Goal: Communication & Community: Share content

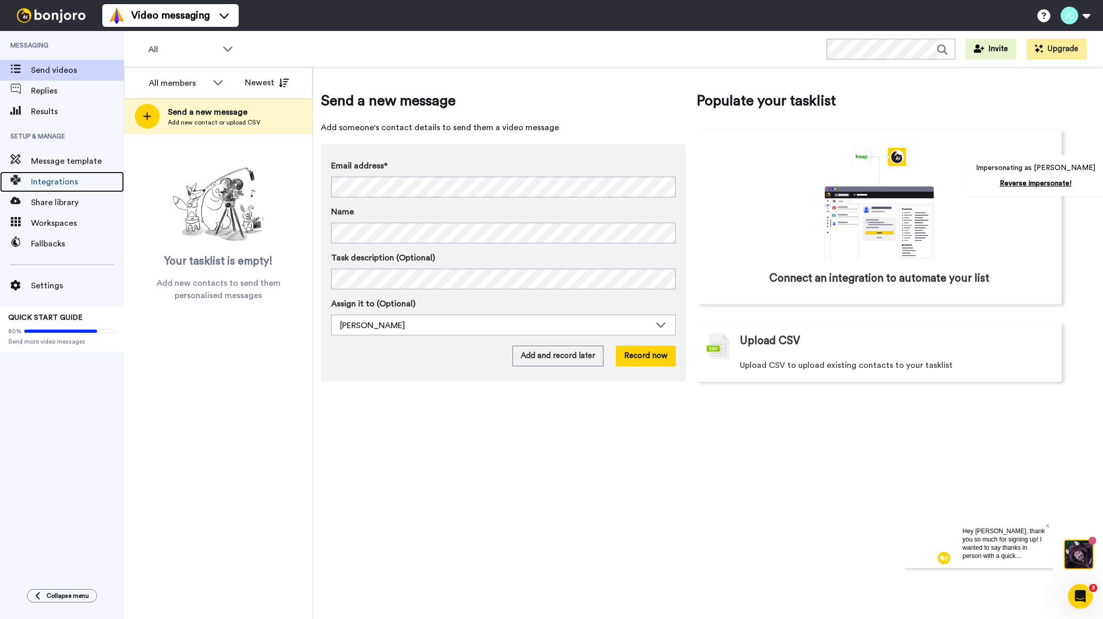
click at [52, 182] on span "Integrations" at bounding box center [77, 182] width 93 height 12
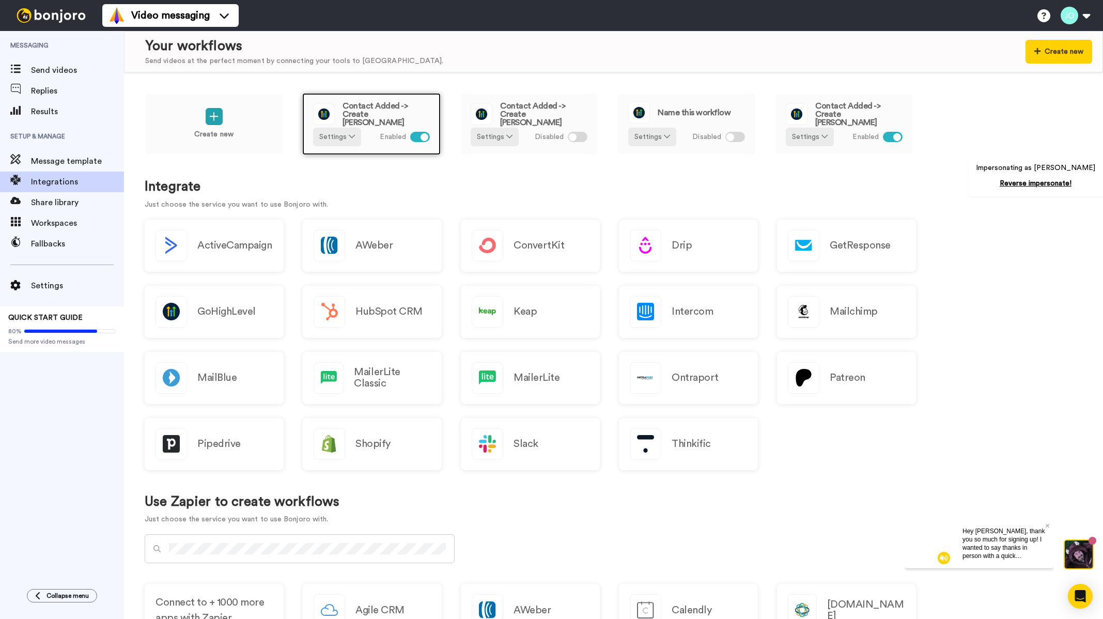
click at [389, 115] on span "Contact Added -> Create [PERSON_NAME]" at bounding box center [386, 114] width 87 height 25
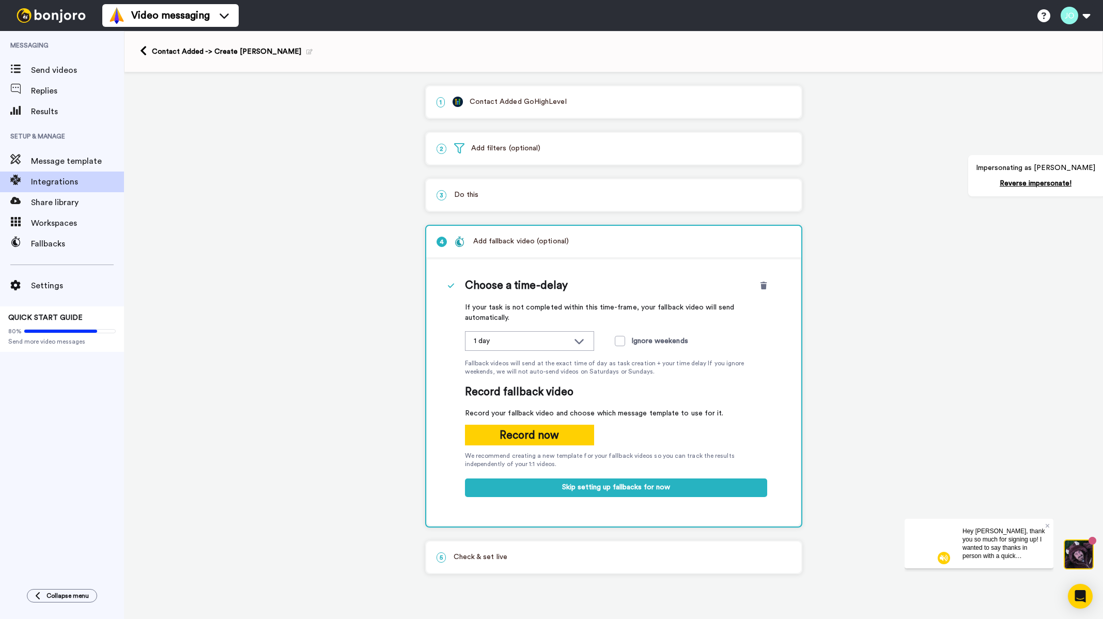
click at [510, 101] on p "1 Contact Added GoHighLevel" at bounding box center [614, 102] width 355 height 11
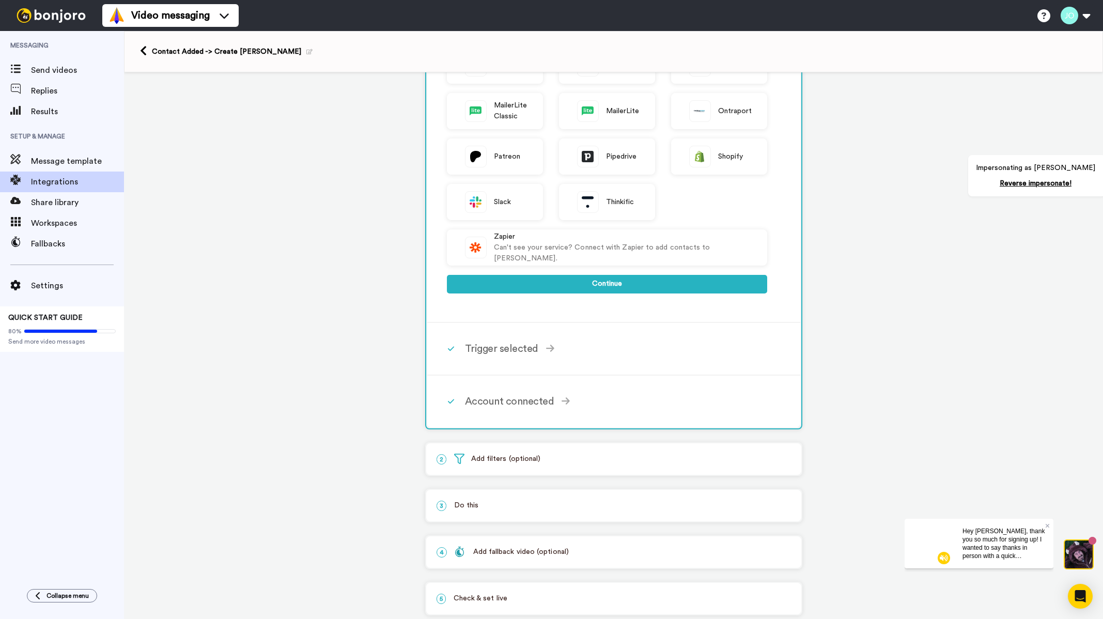
scroll to position [274, 0]
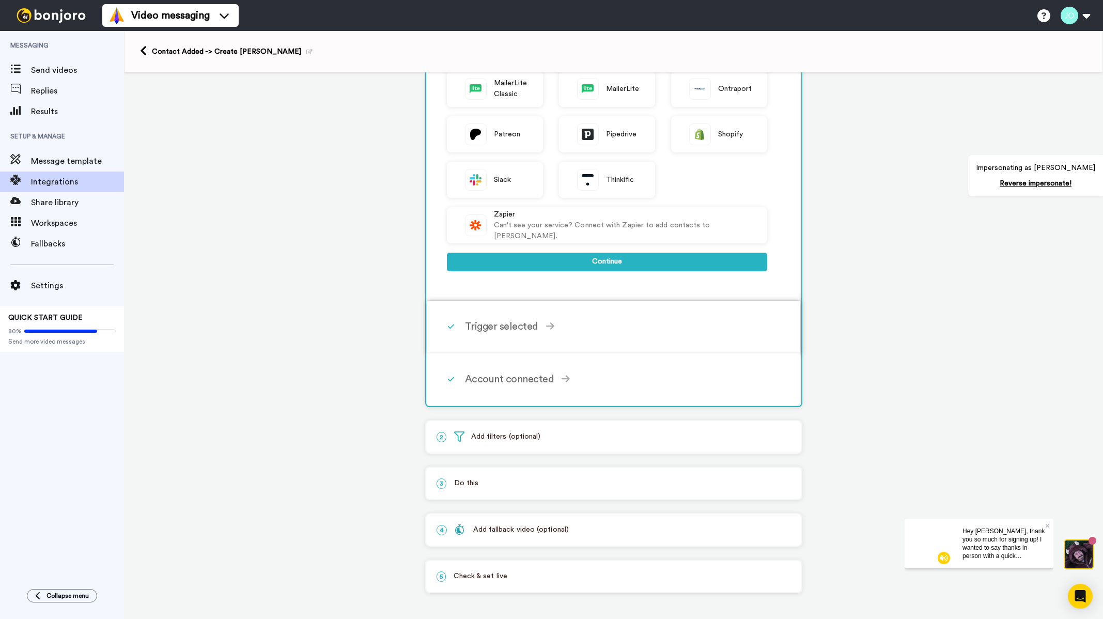
click at [498, 327] on div "Trigger selected" at bounding box center [616, 327] width 302 height 16
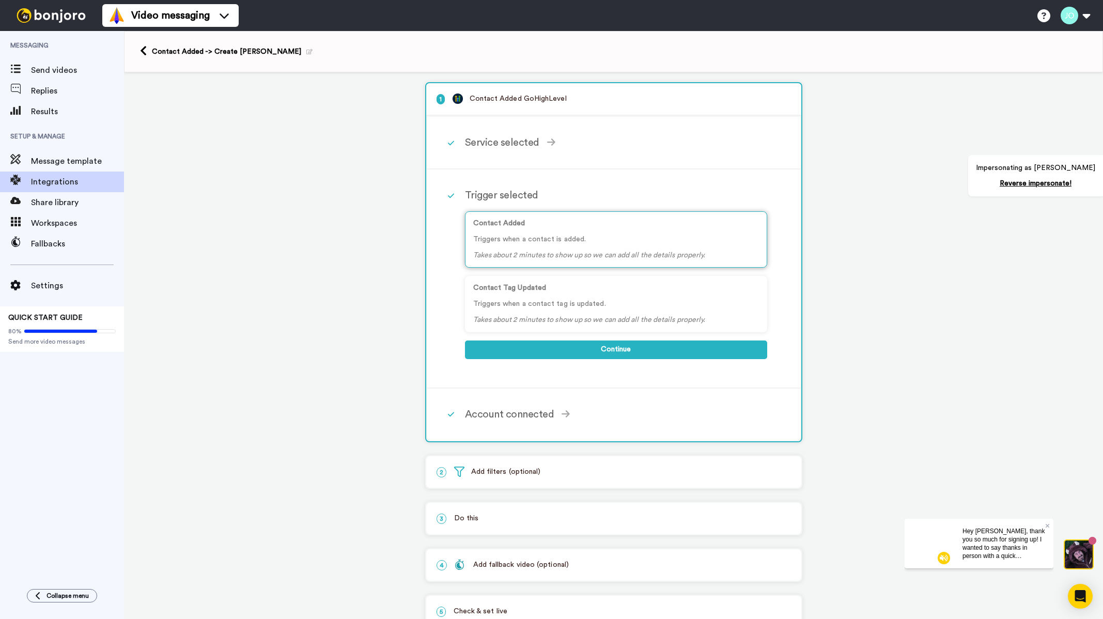
scroll to position [0, 0]
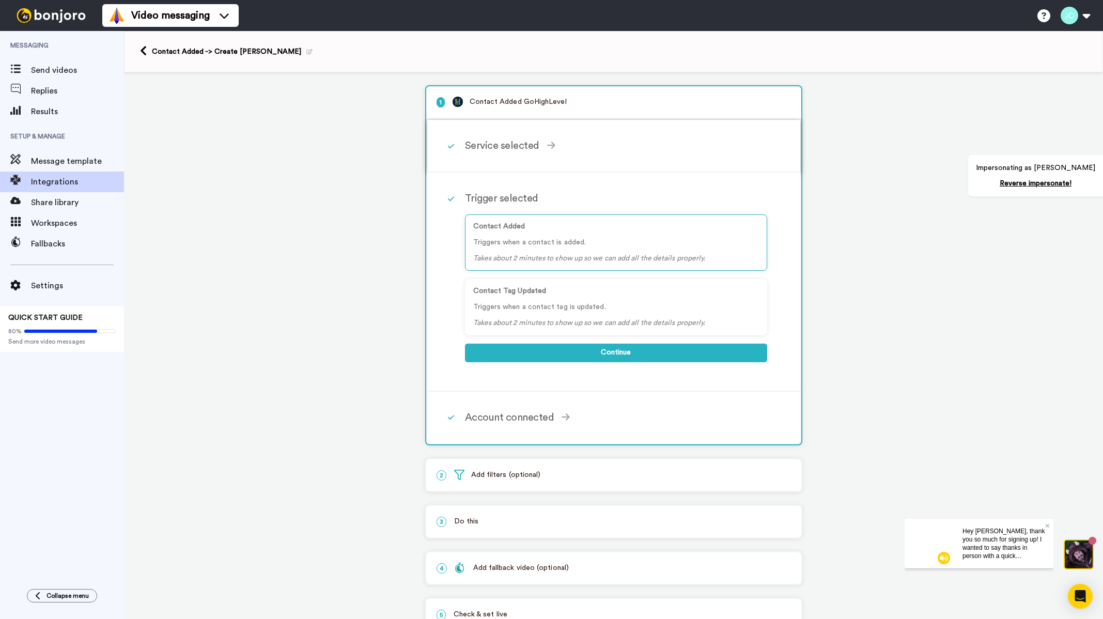
click at [496, 131] on div "Service selected ActiveCampaign AWeber Bonjoro ConvertKit Drip GetResponse GoHi…" at bounding box center [627, 145] width 325 height 31
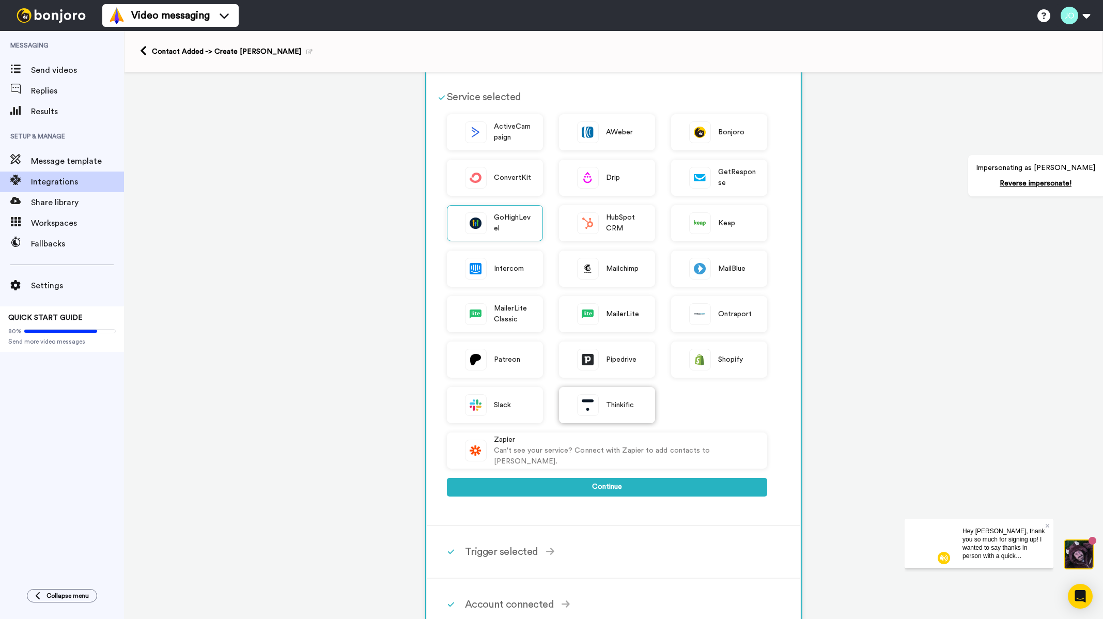
scroll to position [52, 0]
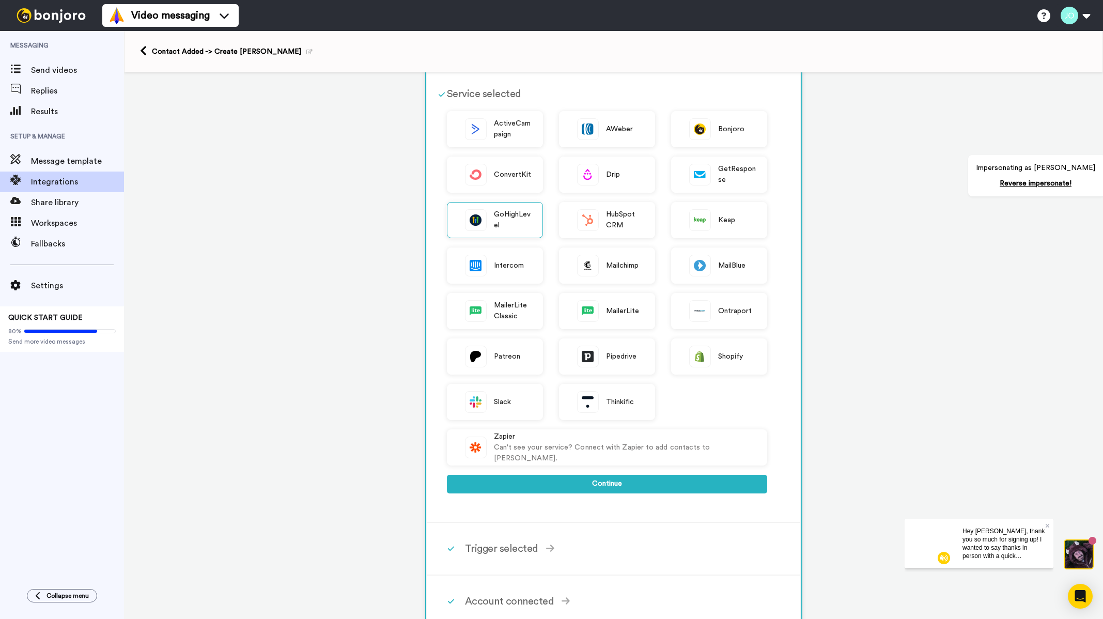
click at [593, 495] on div "ActiveCampaign AWeber Bonjoro ConvertKit Drip GetResponse GoHighLevel HubSpot C…" at bounding box center [607, 307] width 320 height 393
click at [598, 483] on button "Continue" at bounding box center [607, 484] width 320 height 19
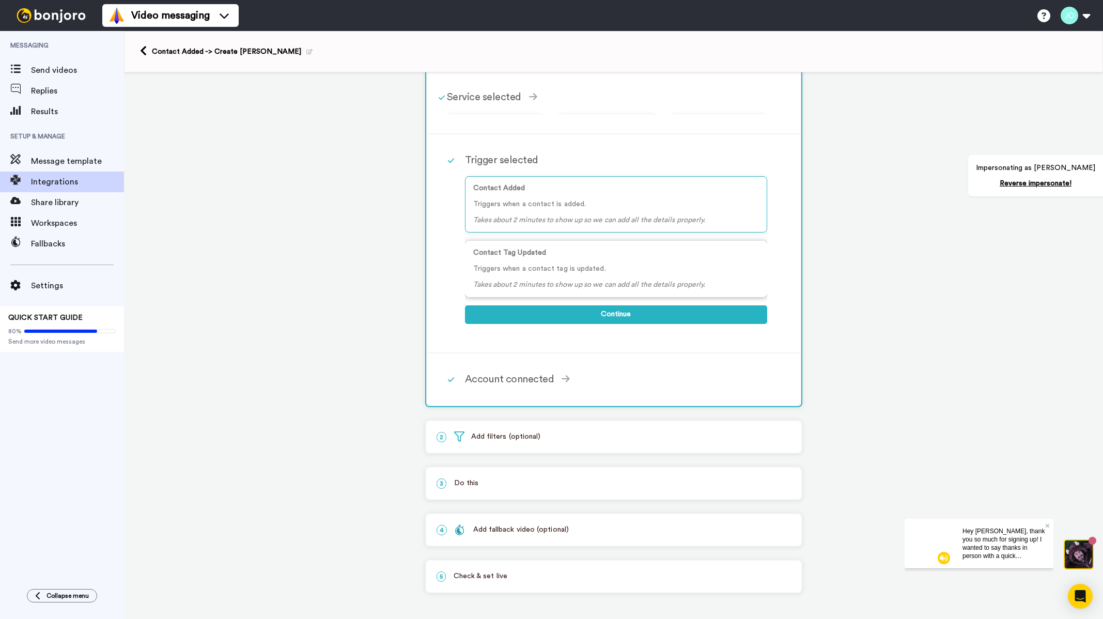
scroll to position [38, 0]
click at [515, 385] on div "Account connected Select the account you want to use to continue GoHighLevel Ac…" at bounding box center [627, 379] width 325 height 31
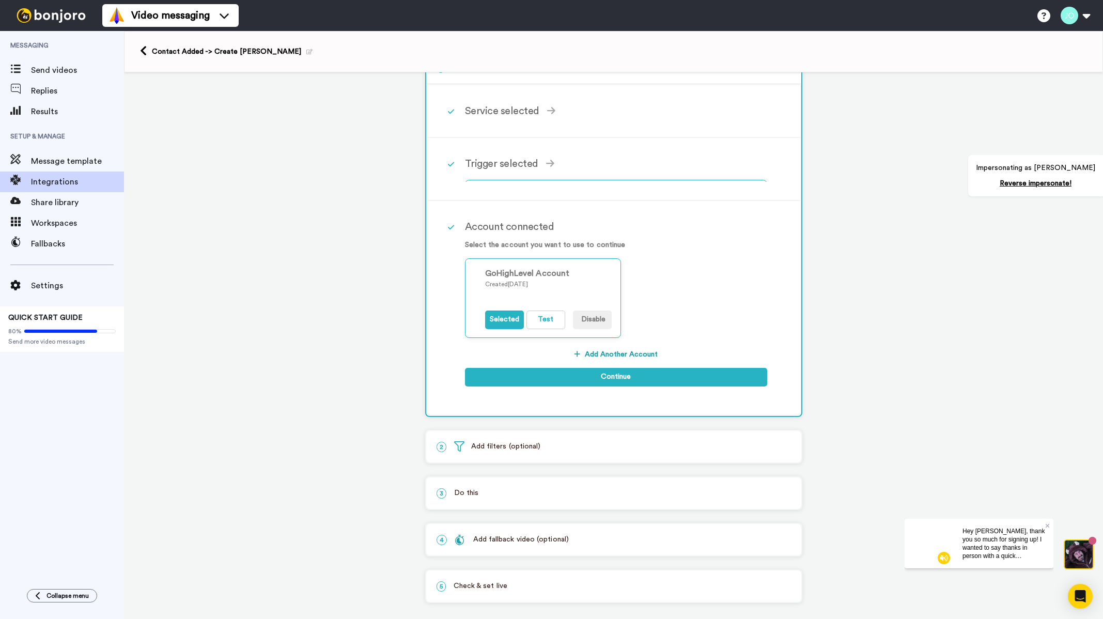
scroll to position [34, 0]
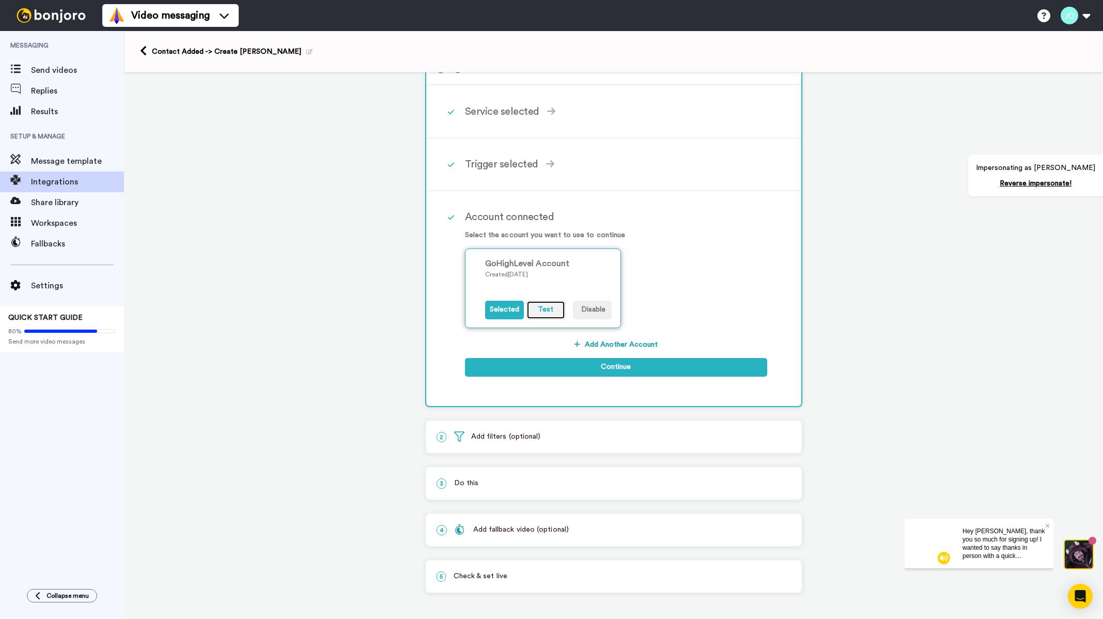
click at [548, 312] on button "Test" at bounding box center [546, 310] width 39 height 19
click at [530, 437] on p "2 Add filters (optional)" at bounding box center [614, 437] width 355 height 11
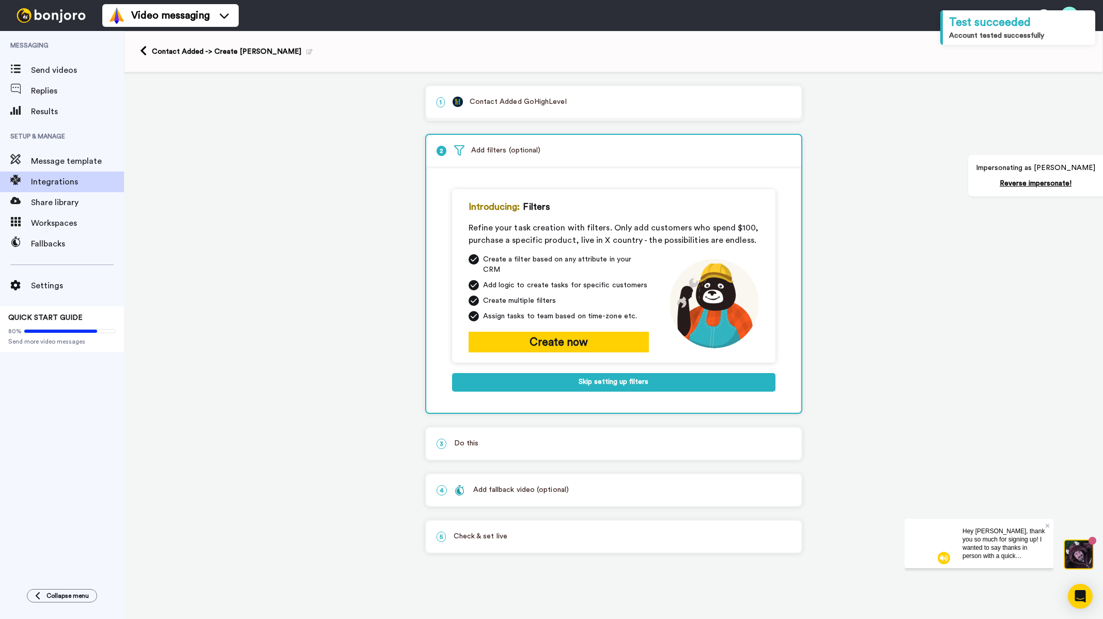
scroll to position [0, 0]
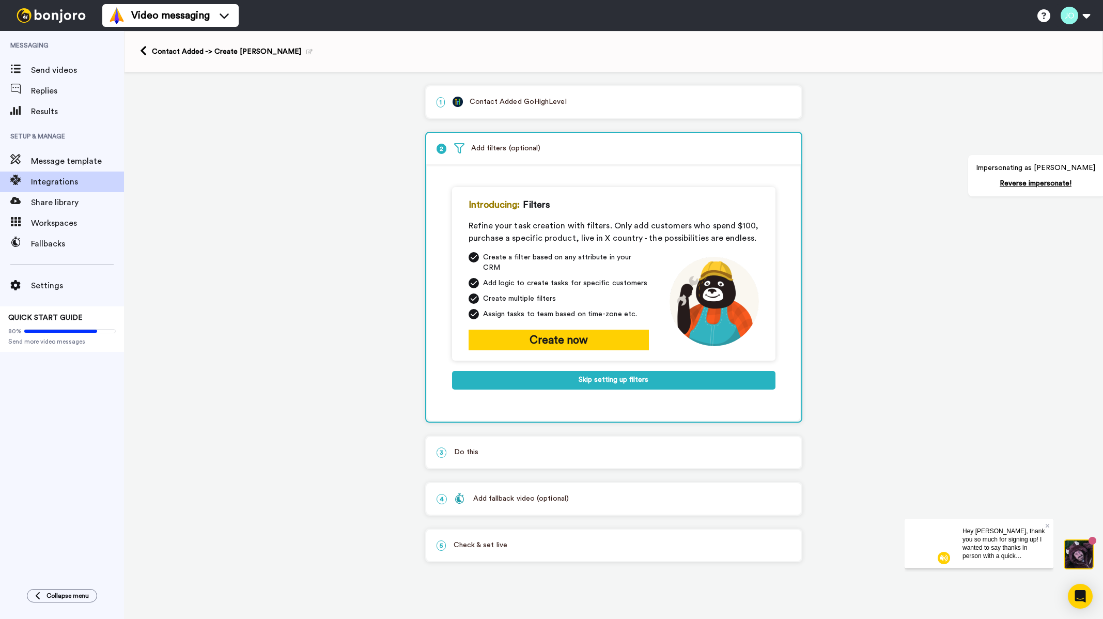
click at [504, 447] on p "3 Do this" at bounding box center [614, 452] width 355 height 11
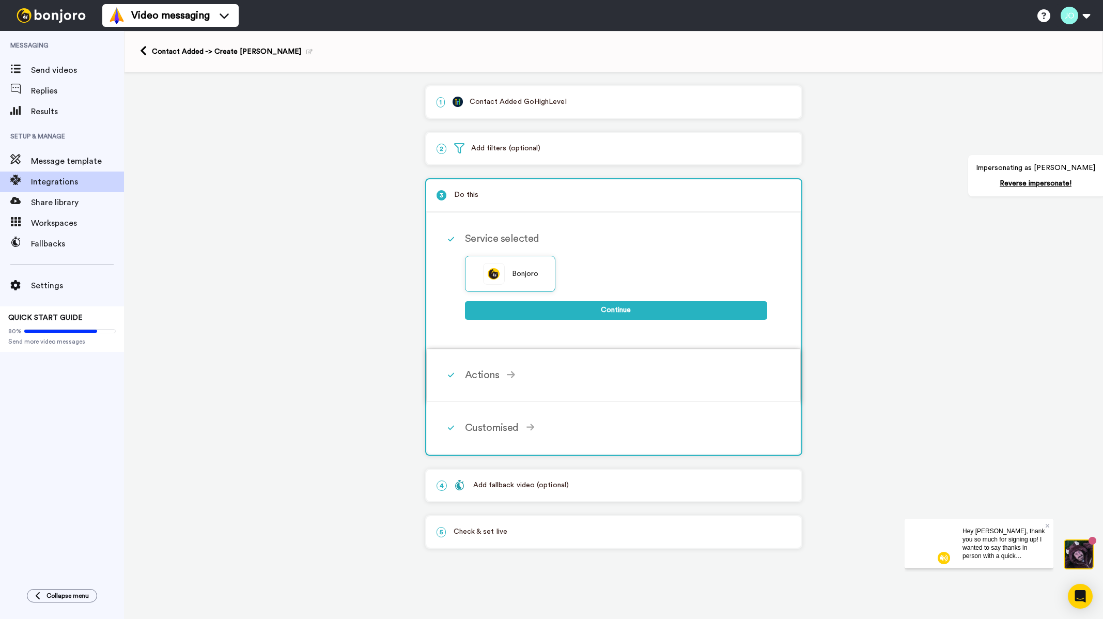
click at [501, 370] on div "Actions" at bounding box center [616, 375] width 302 height 16
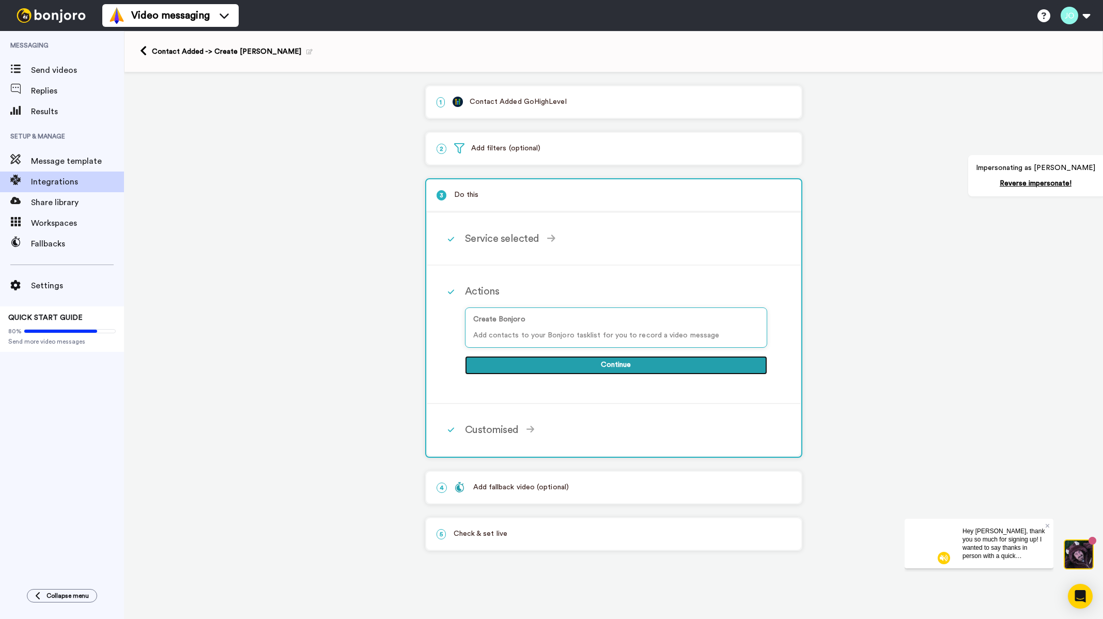
click at [550, 364] on button "Continue" at bounding box center [616, 365] width 302 height 19
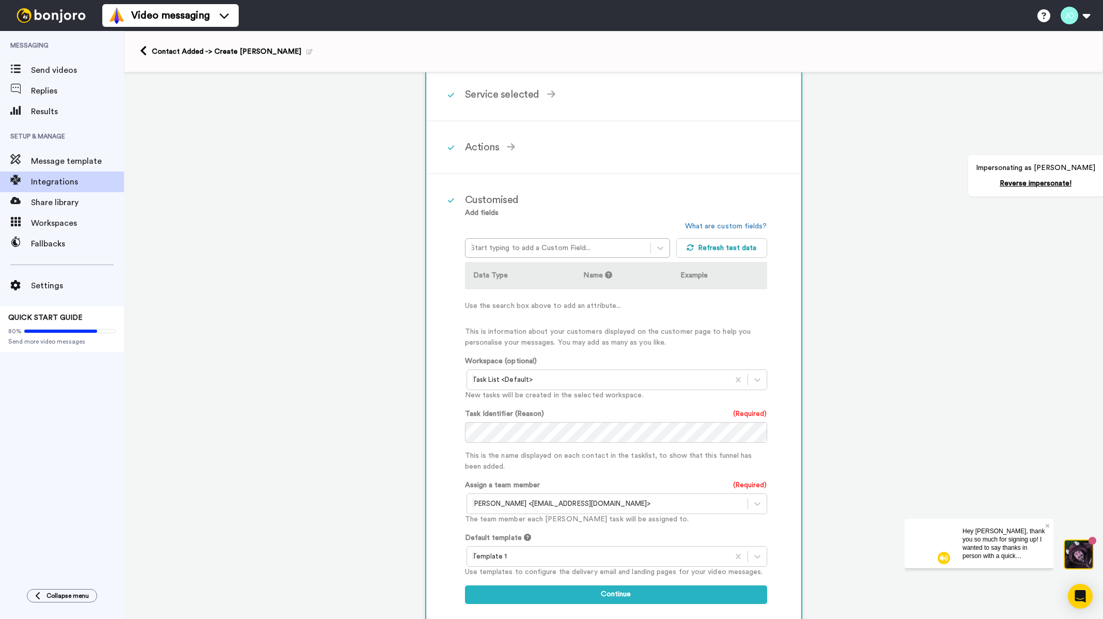
scroll to position [155, 0]
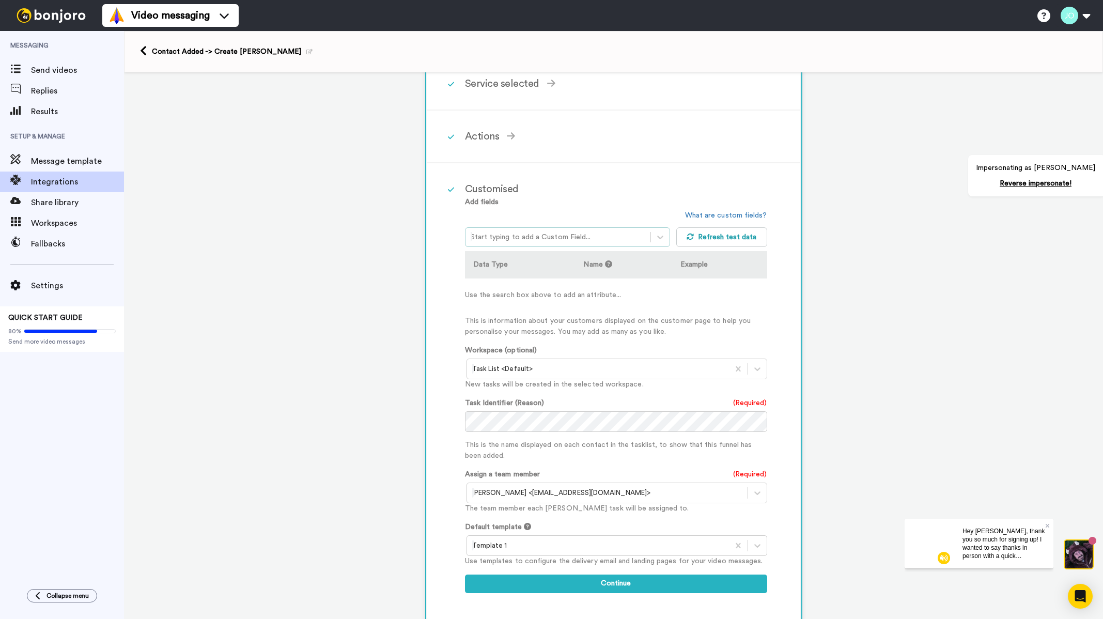
click at [499, 230] on div "Start typing to add a Custom Field..." at bounding box center [559, 237] width 186 height 17
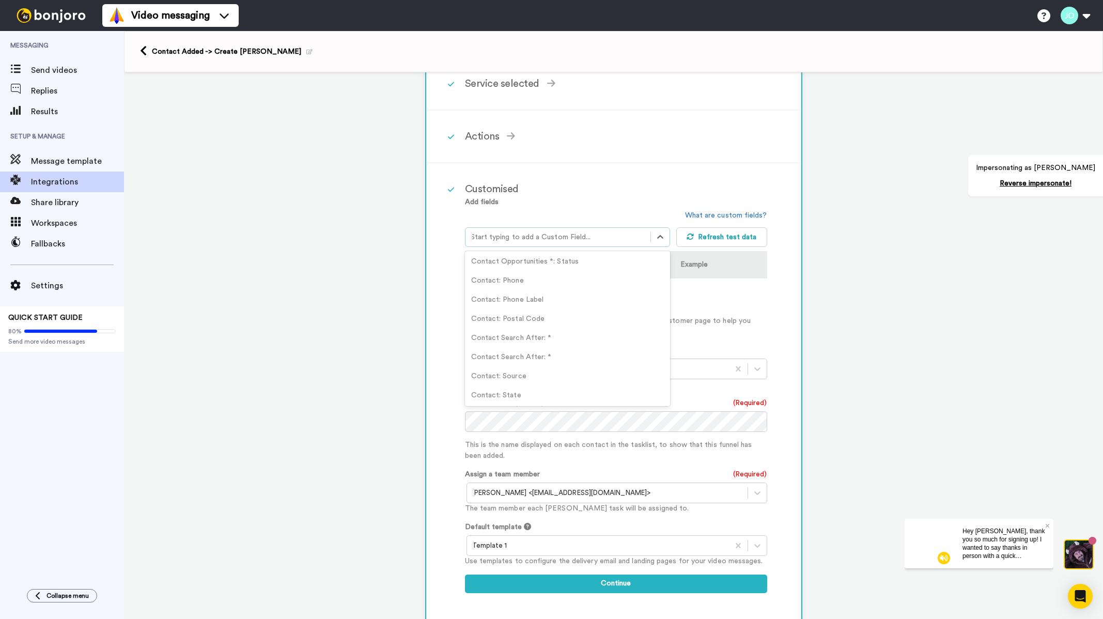
scroll to position [2274, 0]
click at [716, 300] on td "Use the search box above to add an attribute..." at bounding box center [616, 295] width 302 height 33
click at [634, 237] on div at bounding box center [558, 237] width 175 height 12
click at [782, 302] on div "Customised Add fields option Contact: Business Name focused, 4 of 112. 112 resu…" at bounding box center [627, 393] width 325 height 438
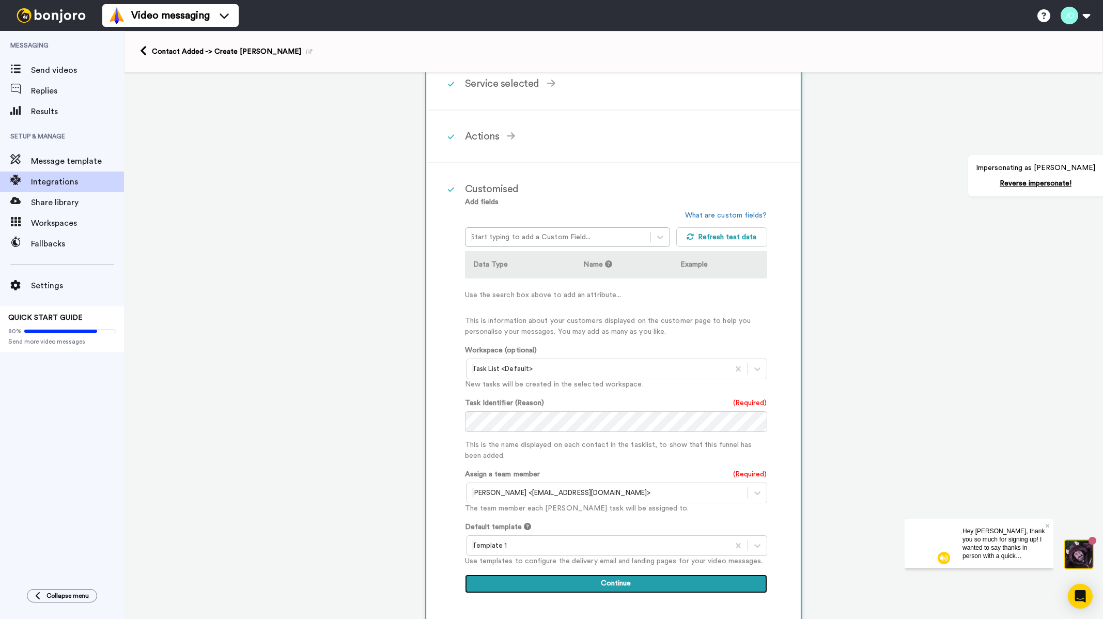
click at [637, 581] on button "Continue" at bounding box center [616, 584] width 302 height 19
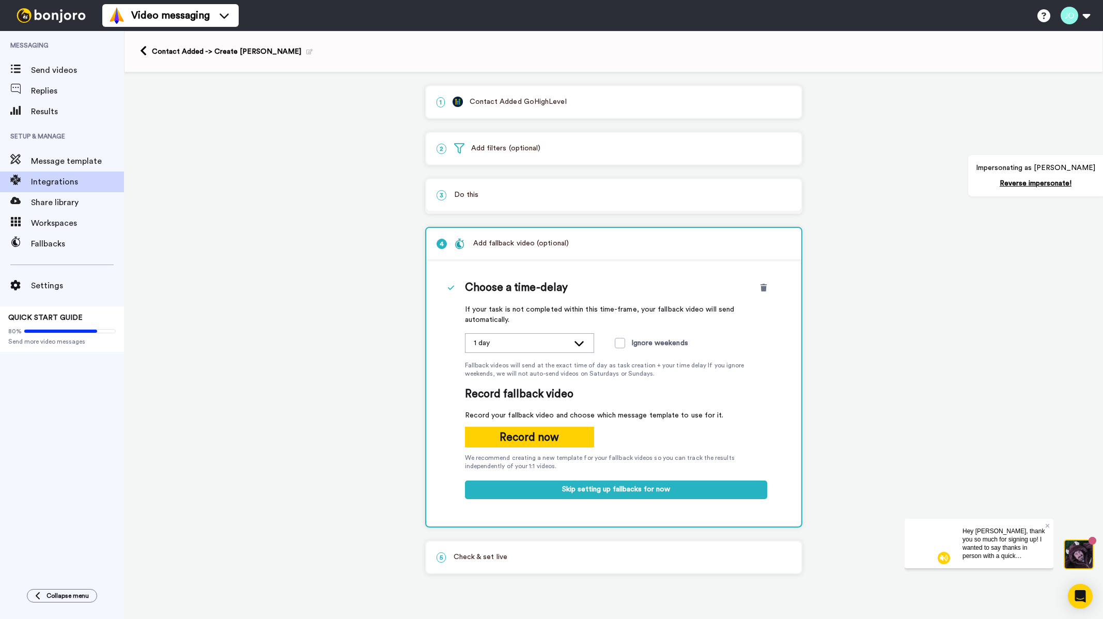
scroll to position [0, 0]
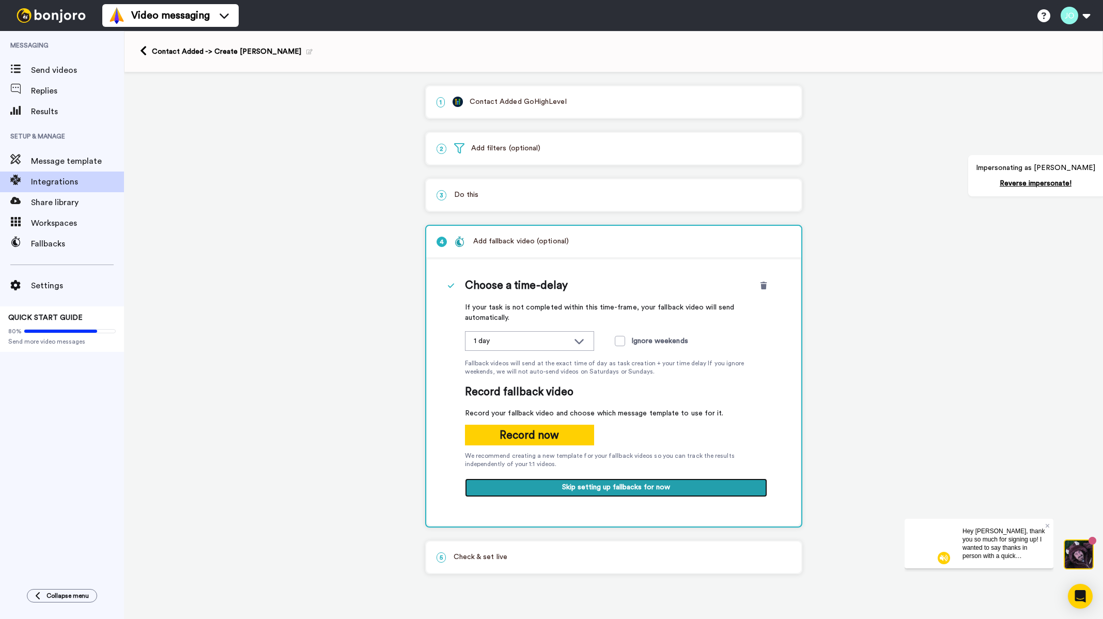
click at [604, 493] on button "Skip setting up fallbacks for now" at bounding box center [616, 488] width 302 height 19
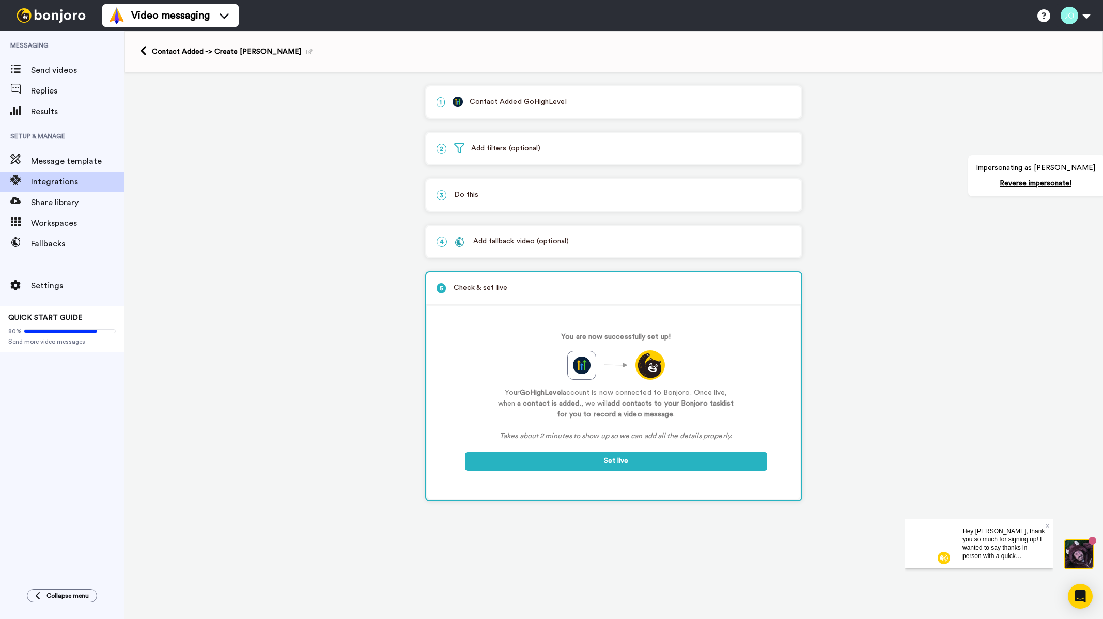
click at [618, 473] on div "You are now successfully set up! Your GoHighLevel account is now connected to B…" at bounding box center [616, 402] width 302 height 157
click at [620, 461] on button "Set live" at bounding box center [616, 461] width 302 height 19
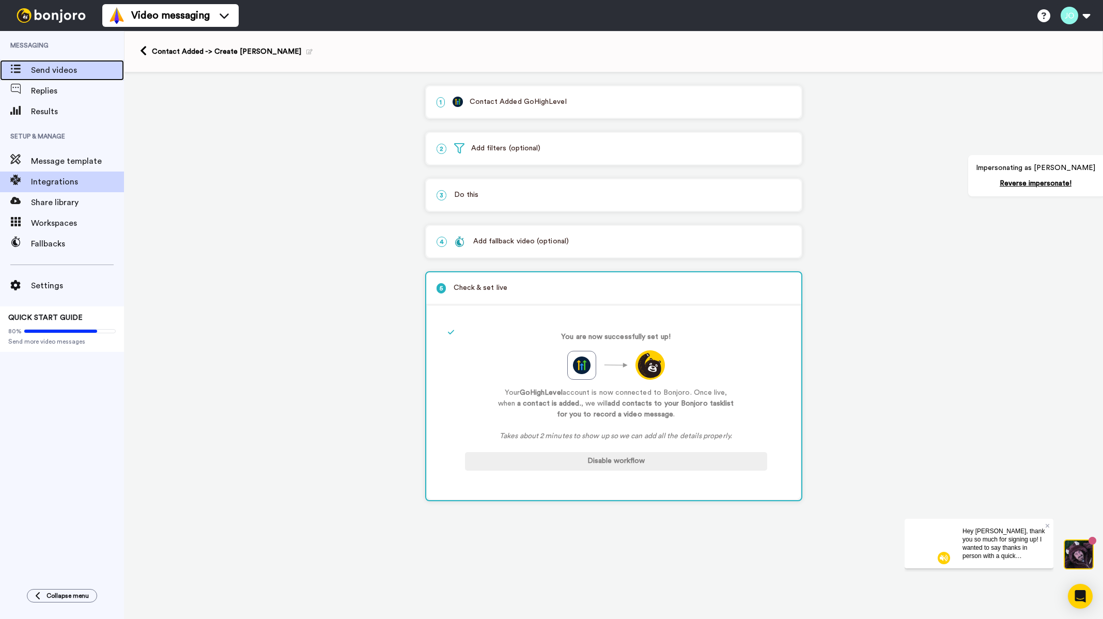
click at [48, 67] on span "Send videos" at bounding box center [77, 70] width 93 height 12
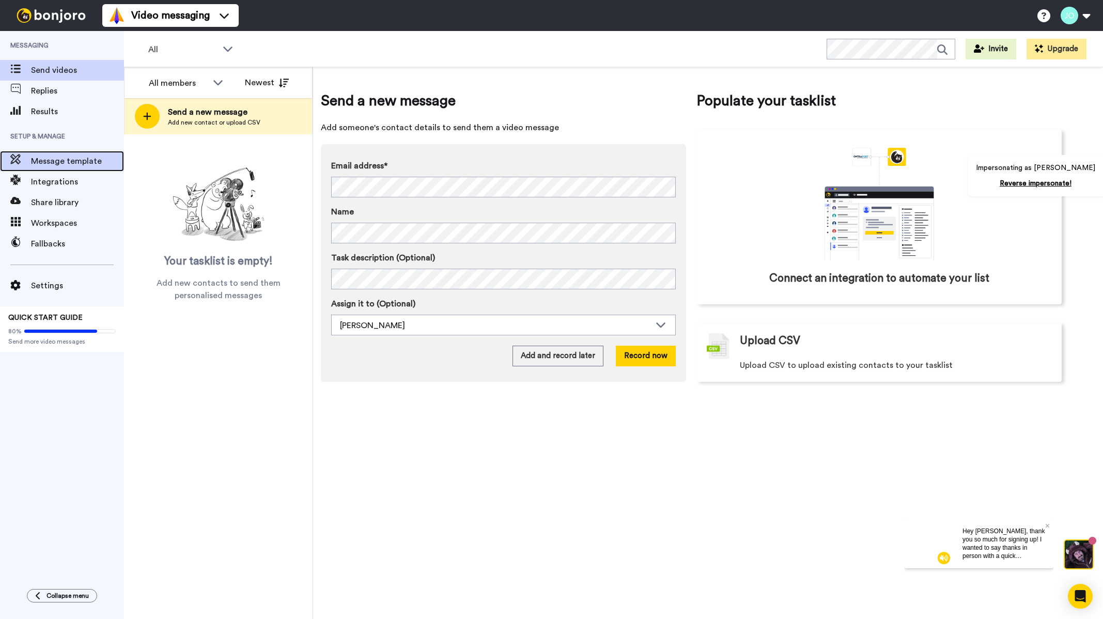
click at [64, 161] on span "Message template" at bounding box center [77, 161] width 93 height 12
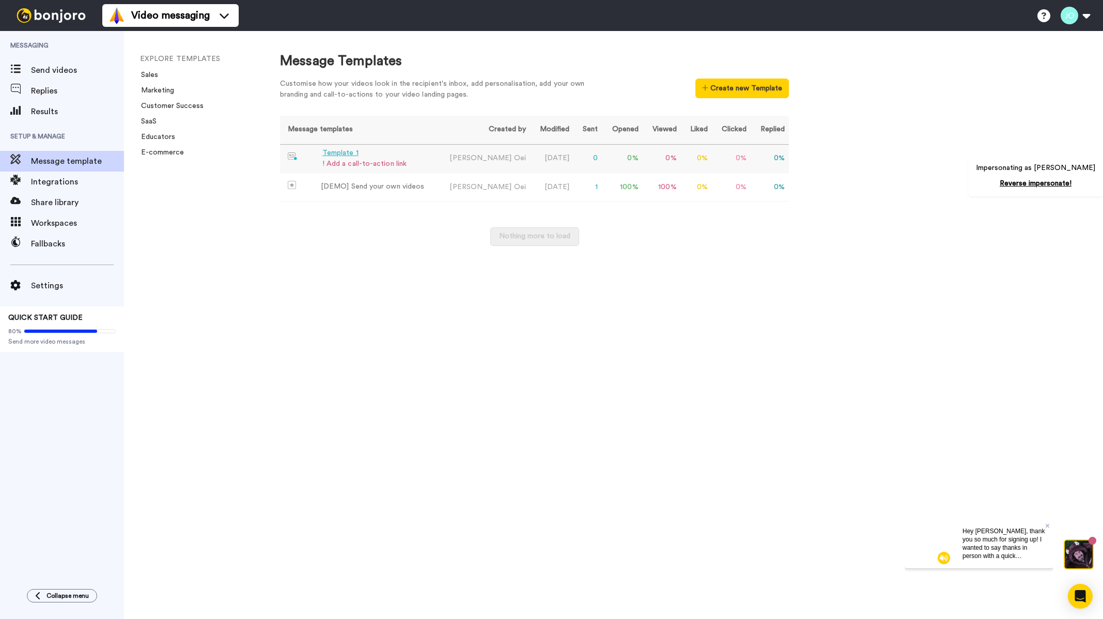
click at [342, 153] on div "Template 1" at bounding box center [364, 153] width 84 height 11
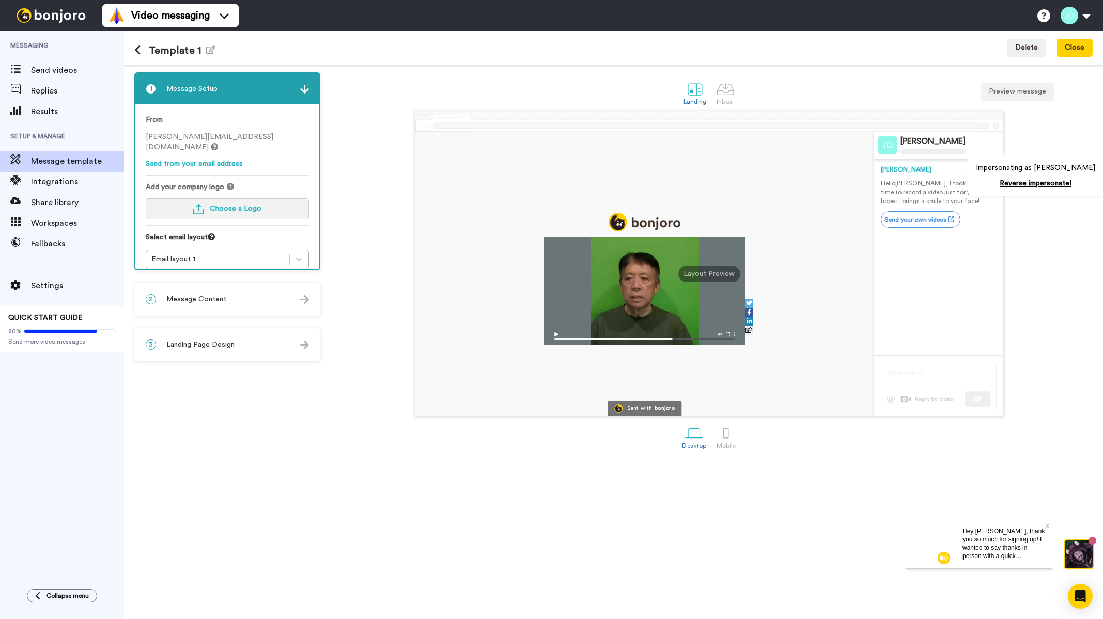
click at [232, 204] on button "Choose a Logo" at bounding box center [227, 208] width 163 height 21
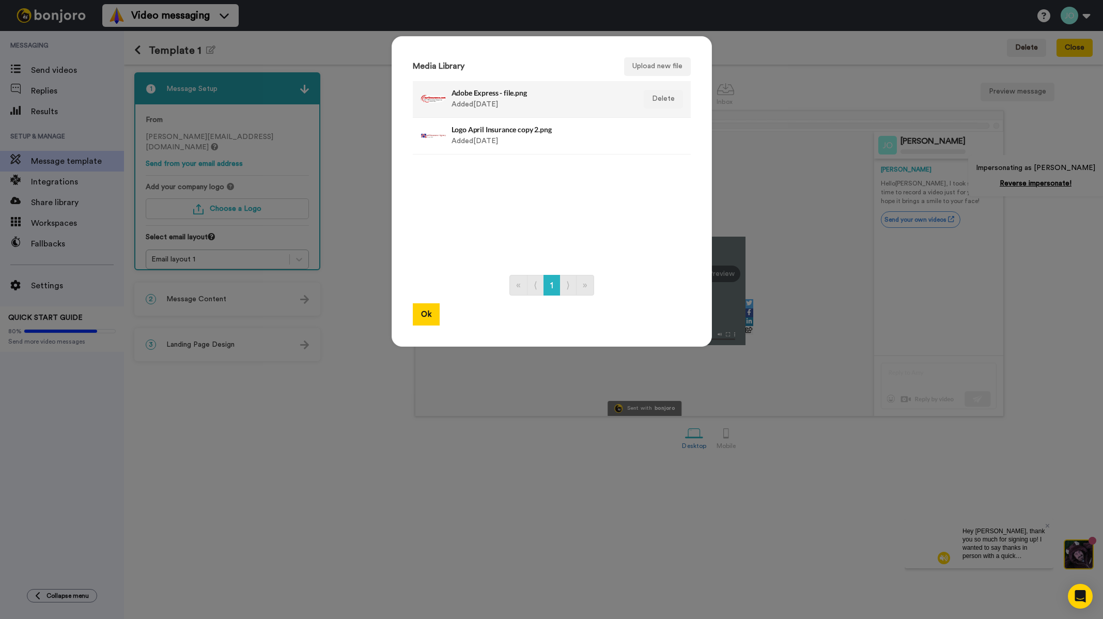
click at [490, 100] on div "Adobe Express - file.png Added 1 day ago" at bounding box center [541, 99] width 178 height 26
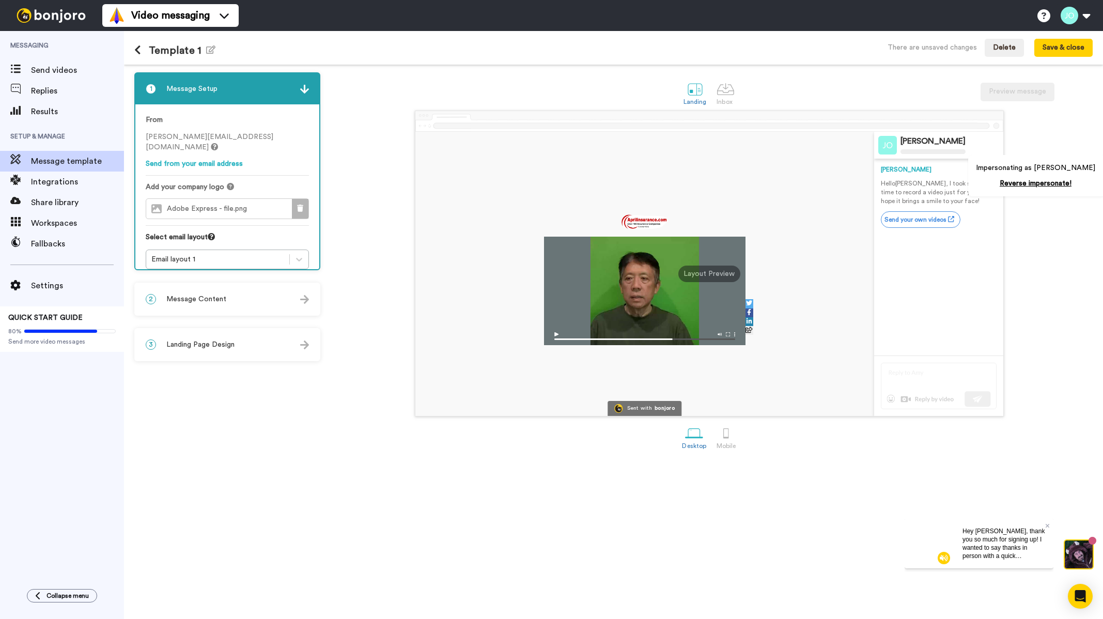
click at [303, 205] on icon at bounding box center [300, 208] width 6 height 7
click at [276, 216] on div "From john.oei+lyuysi@inbound.bonjoromail.com Send from your email address Add y…" at bounding box center [227, 191] width 184 height 175
click at [280, 205] on button "Choose a Logo" at bounding box center [227, 208] width 163 height 21
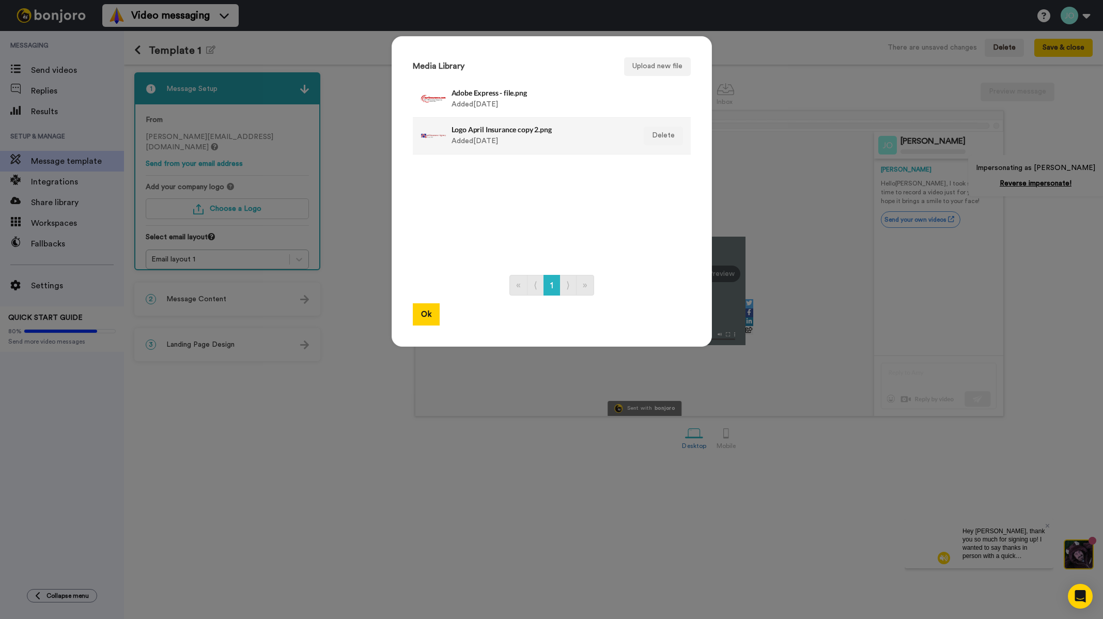
click at [468, 128] on h4 "Logo April Insurance copy 2.png" at bounding box center [541, 130] width 178 height 8
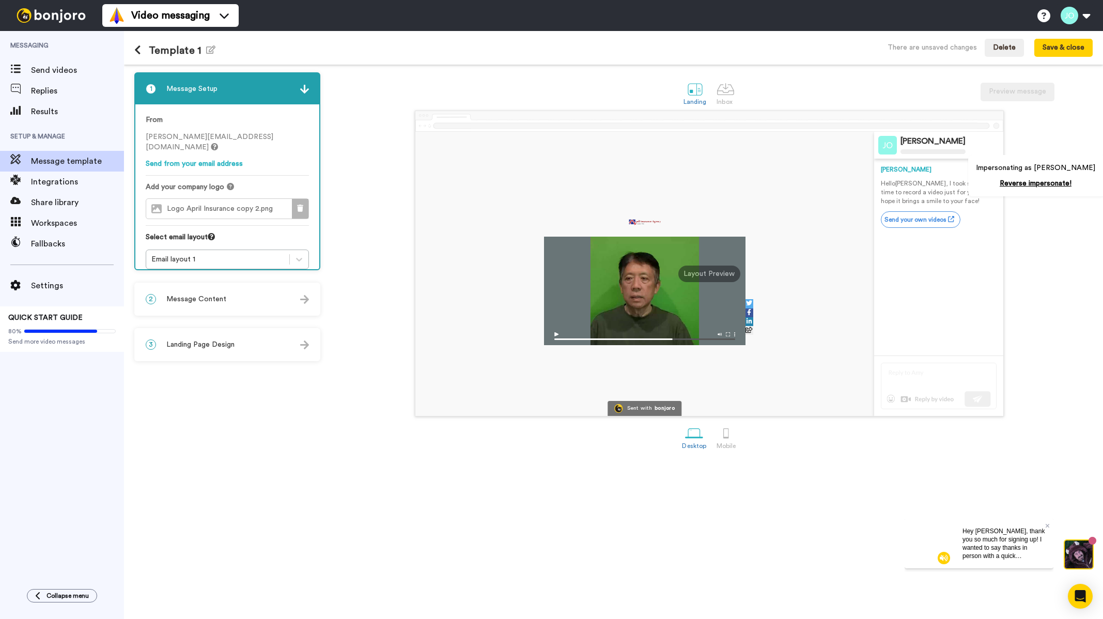
click at [302, 205] on icon at bounding box center [300, 208] width 6 height 7
click at [265, 198] on button "Choose a Logo" at bounding box center [227, 208] width 163 height 21
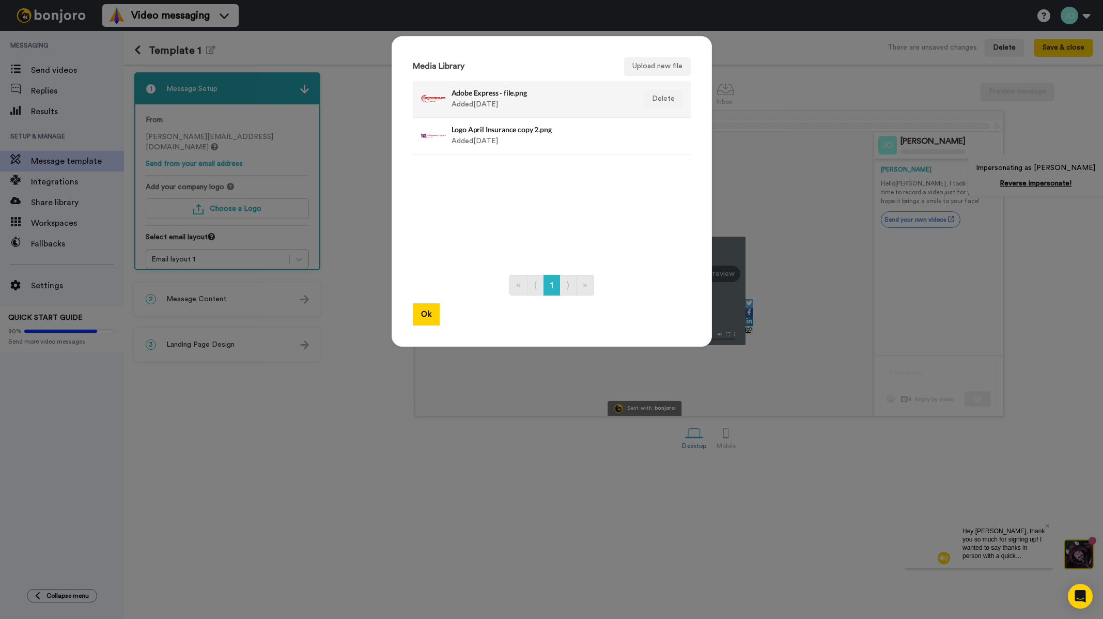
click at [446, 98] on div "Adobe Express - file.png Added 1 day ago" at bounding box center [526, 99] width 210 height 26
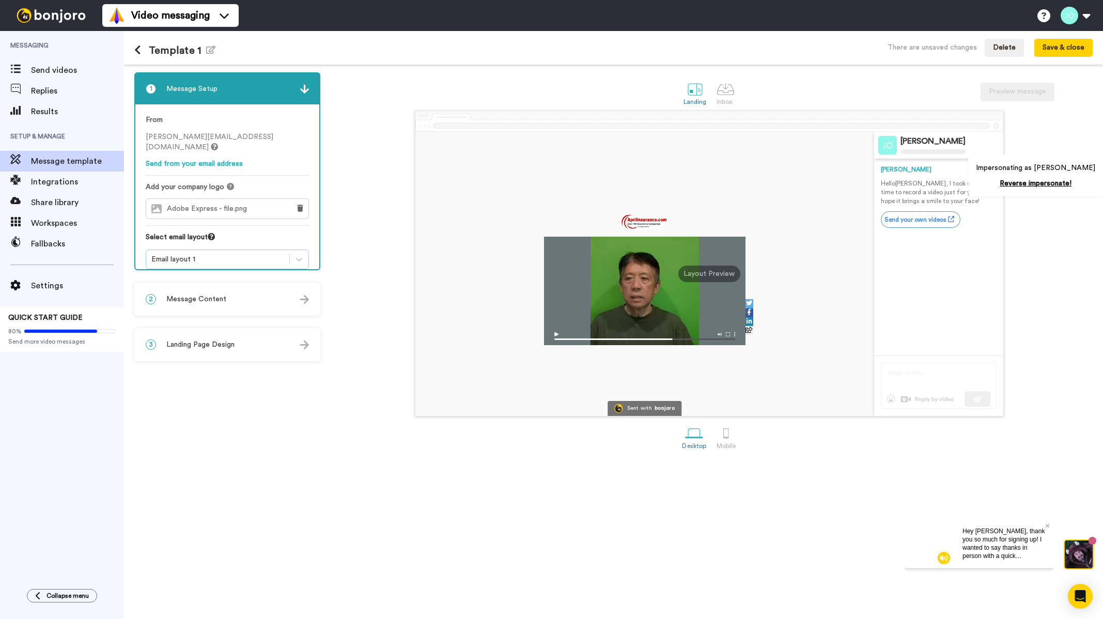
click at [238, 254] on div "Email layout 1" at bounding box center [217, 259] width 133 height 10
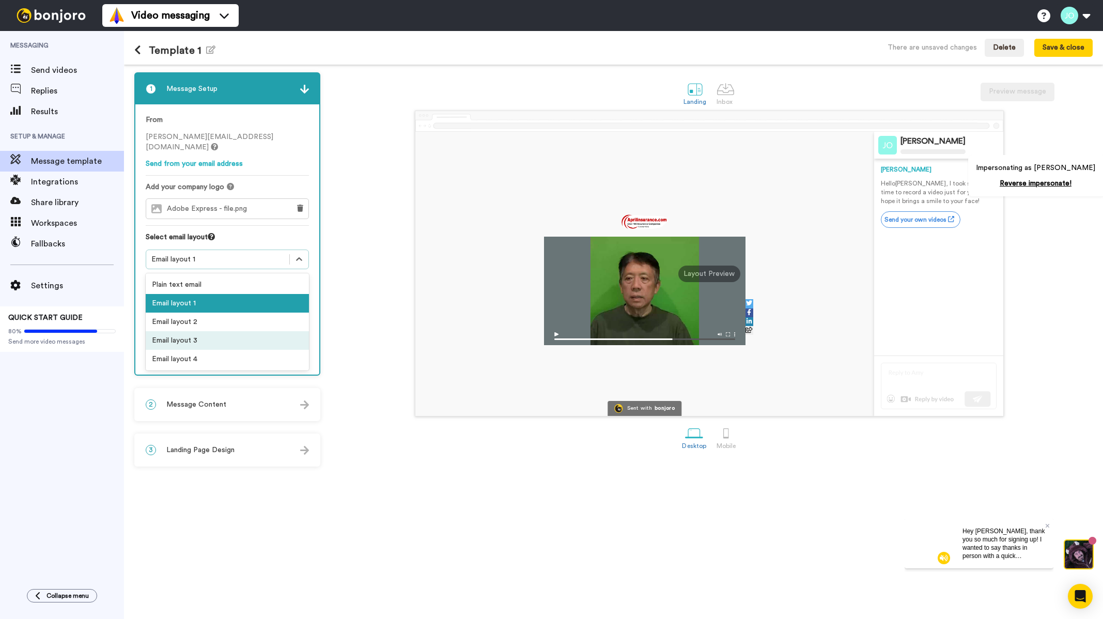
click at [246, 331] on div "Email layout 3" at bounding box center [227, 340] width 163 height 19
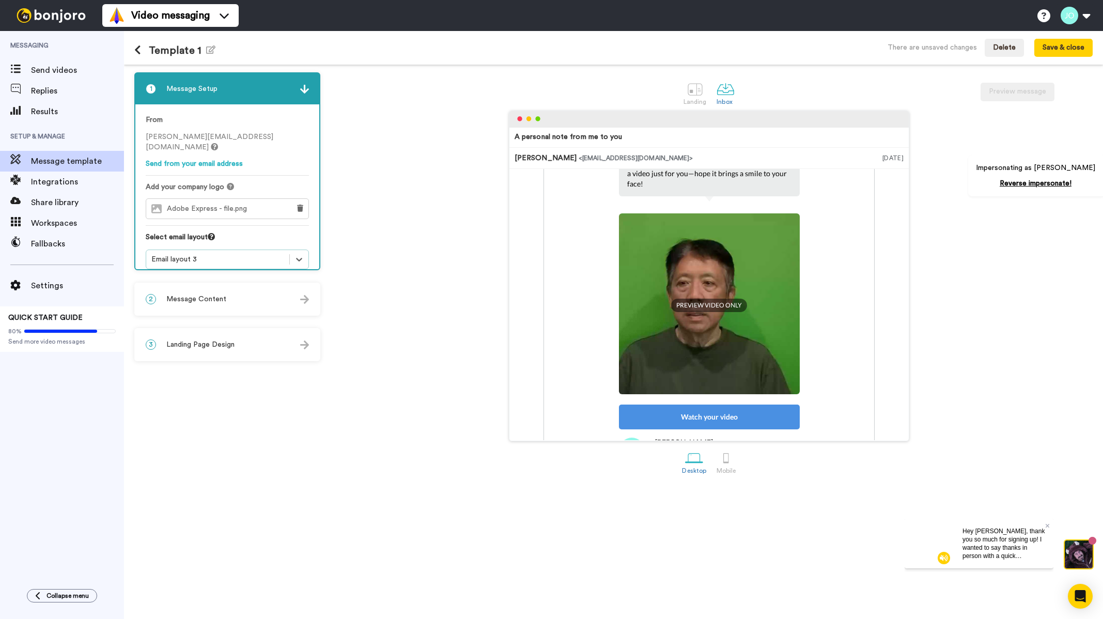
scroll to position [52, 0]
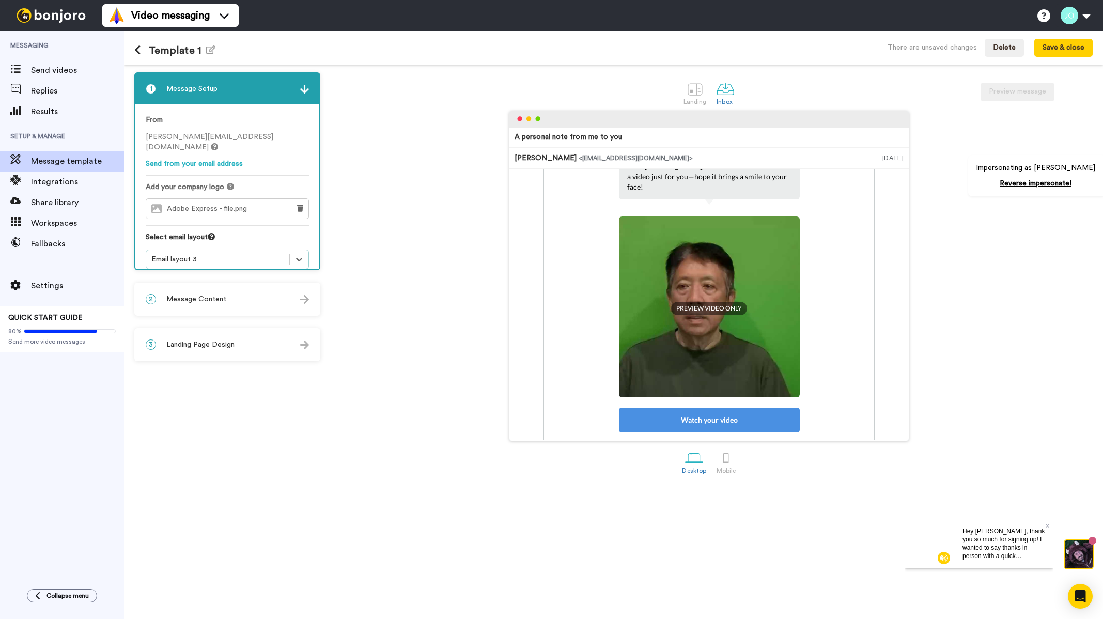
click at [281, 254] on div "Email layout 3" at bounding box center [217, 259] width 133 height 10
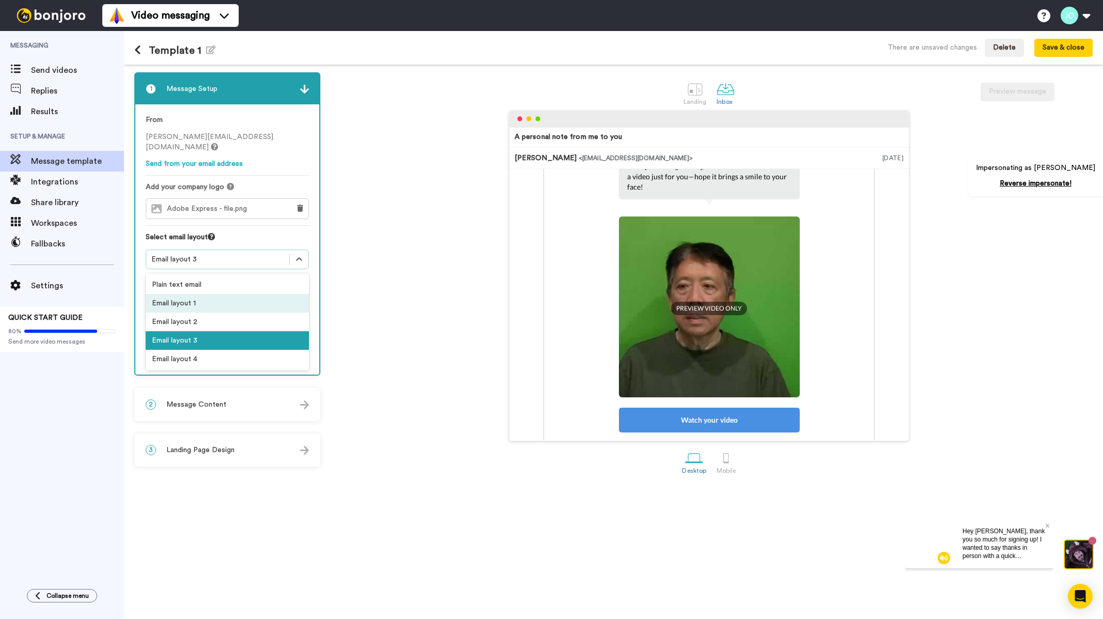
click at [249, 294] on div "Email layout 1" at bounding box center [227, 303] width 163 height 19
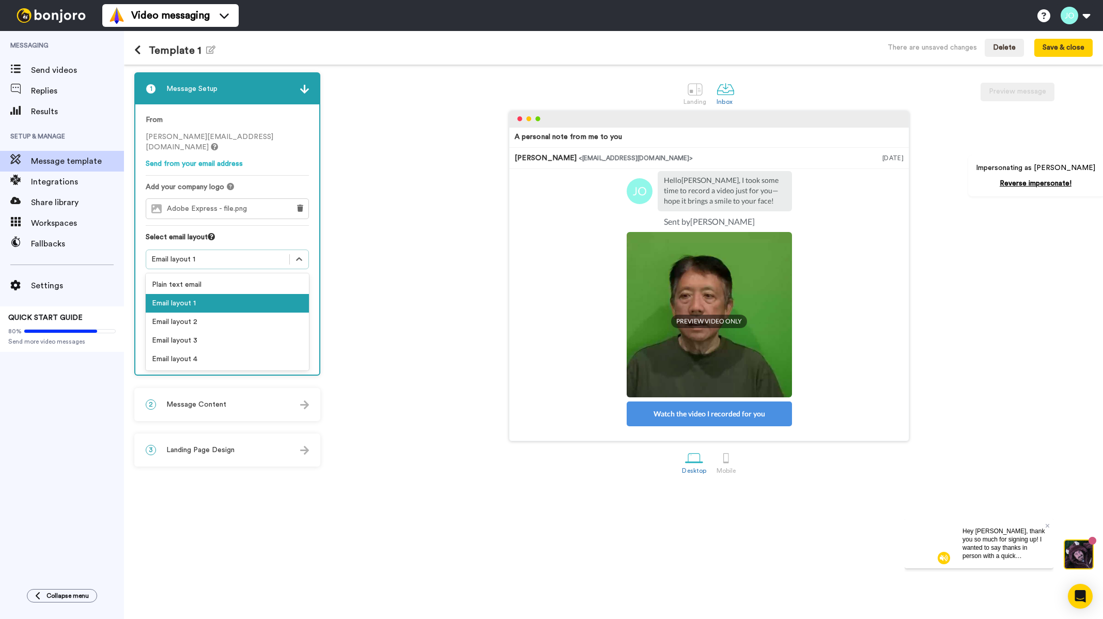
click at [275, 254] on div "Email layout 1" at bounding box center [217, 259] width 133 height 10
click at [240, 313] on div "Email layout 2" at bounding box center [227, 322] width 163 height 19
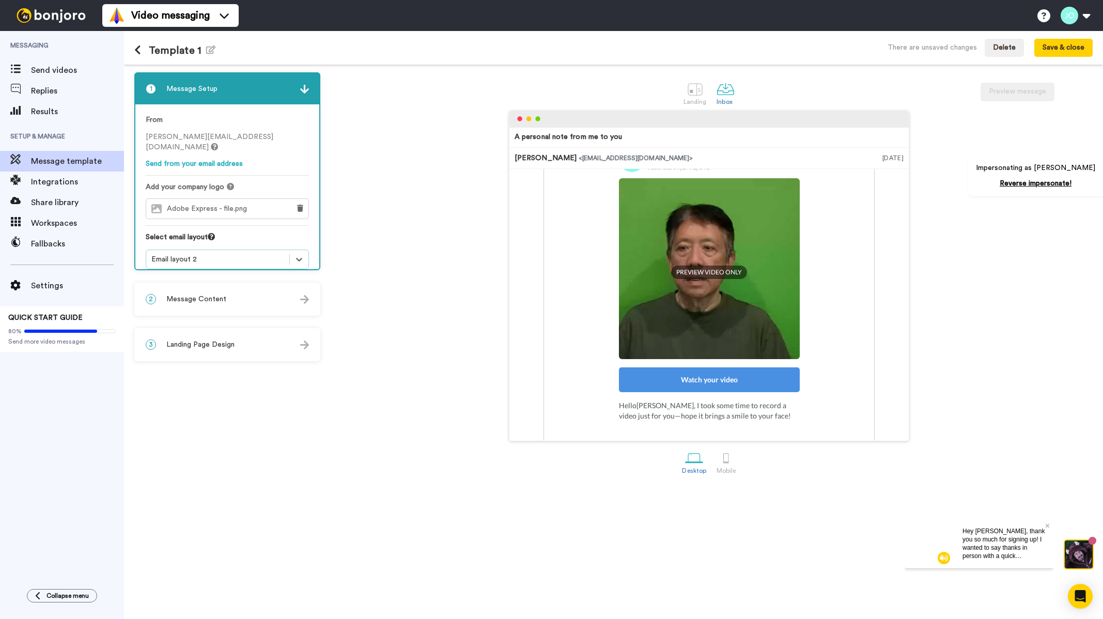
scroll to position [103, 0]
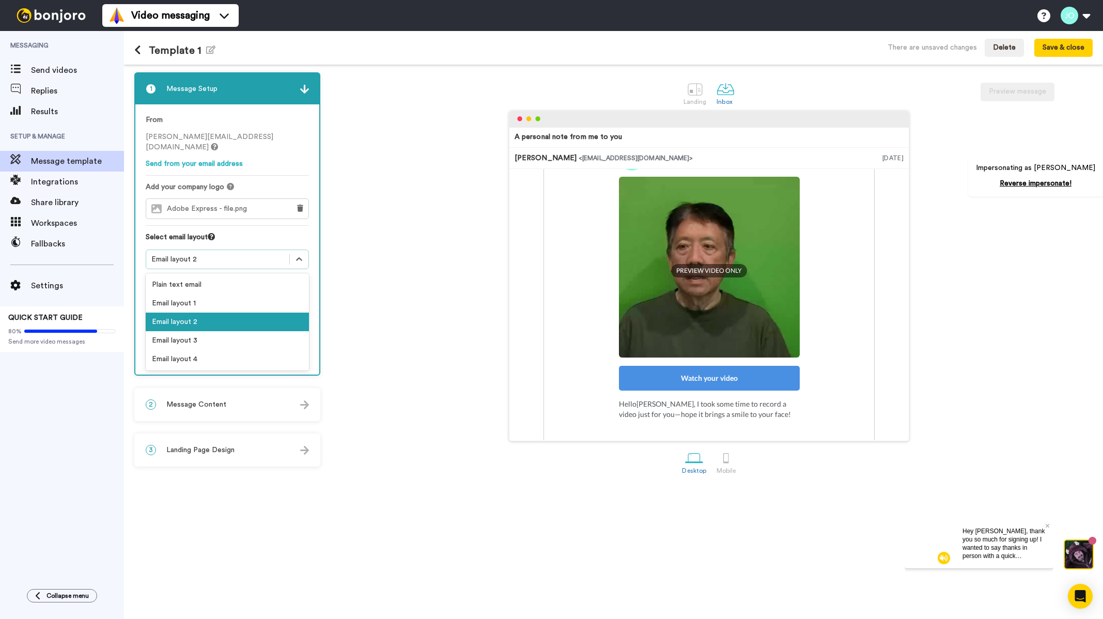
click at [211, 254] on div "Email layout 2" at bounding box center [217, 259] width 143 height 12
click at [229, 331] on div "Email layout 3" at bounding box center [227, 340] width 163 height 19
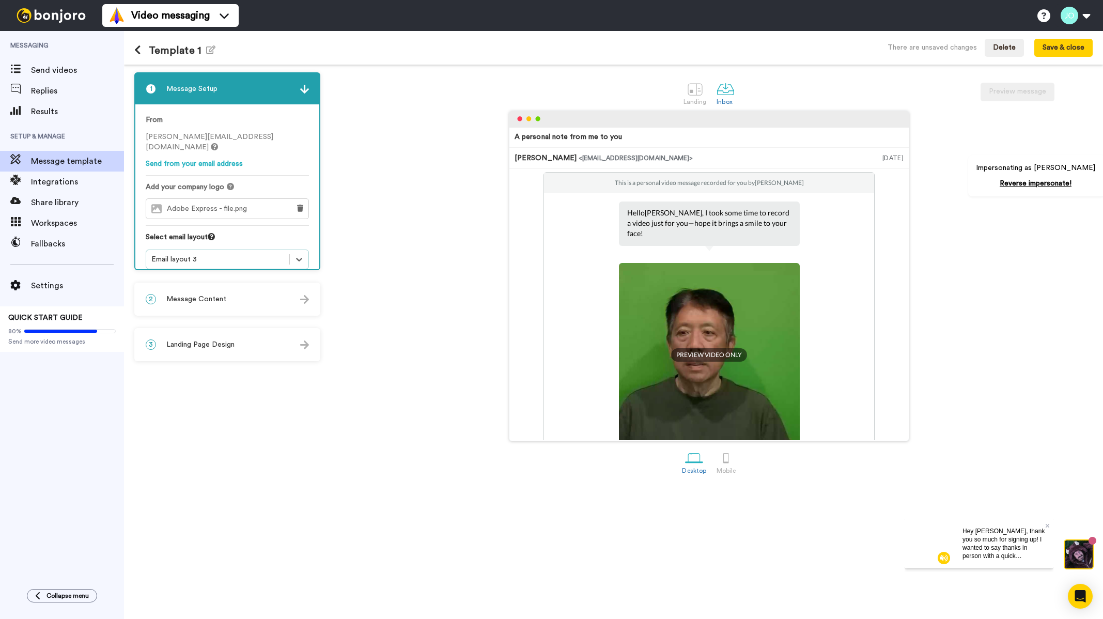
scroll to position [0, 0]
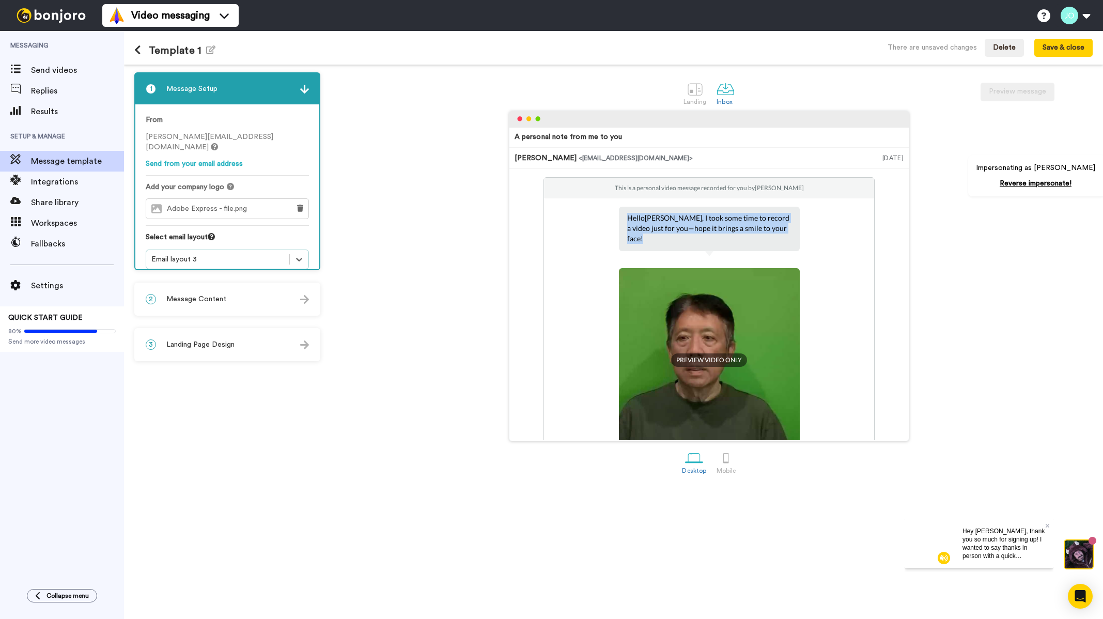
drag, startPoint x: 766, startPoint y: 224, endPoint x: 617, endPoint y: 220, distance: 149.4
click at [619, 220] on div "Hello Tom , I took some time to record a video just for you—hope it brings a sm…" at bounding box center [709, 229] width 181 height 44
click at [245, 288] on div "2 Message Content" at bounding box center [227, 299] width 184 height 31
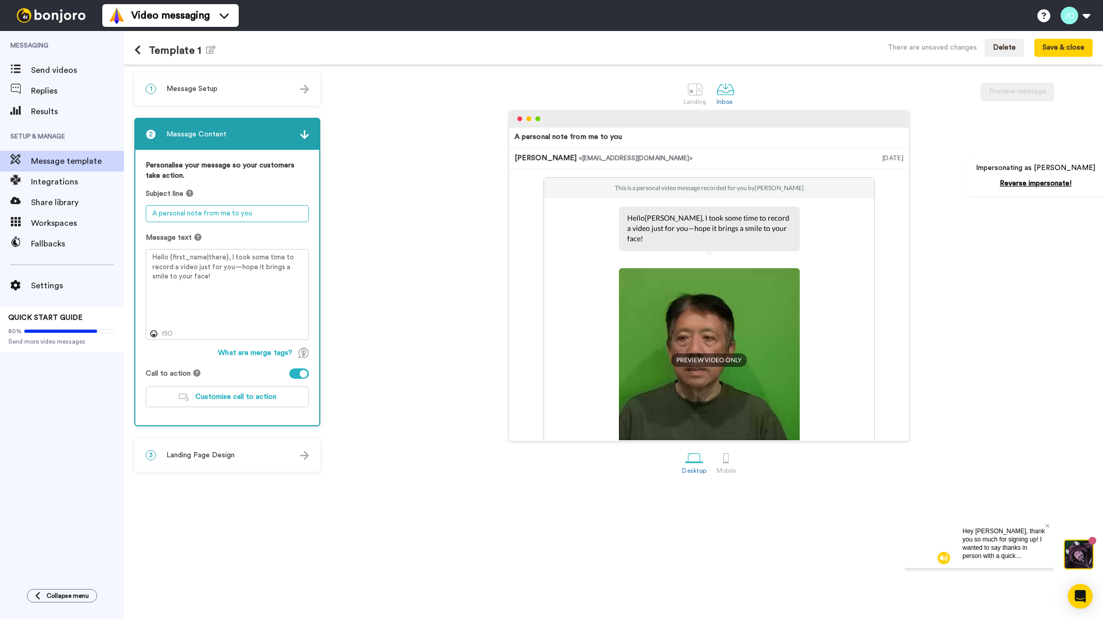
click at [292, 213] on textarea "A personal note from me to you" at bounding box center [227, 213] width 163 height 17
drag, startPoint x: 279, startPoint y: 210, endPoint x: 95, endPoint y: 207, distance: 184.5
click at [95, 207] on div "Messaging Send videos Replies Results Setup & Manage Message template Integrati…" at bounding box center [551, 325] width 1103 height 588
click at [235, 281] on textarea "Hello {first_name|there}, I took some time to record a video just for you—hope …" at bounding box center [227, 294] width 163 height 91
drag, startPoint x: 183, startPoint y: 272, endPoint x: 144, endPoint y: 265, distance: 39.9
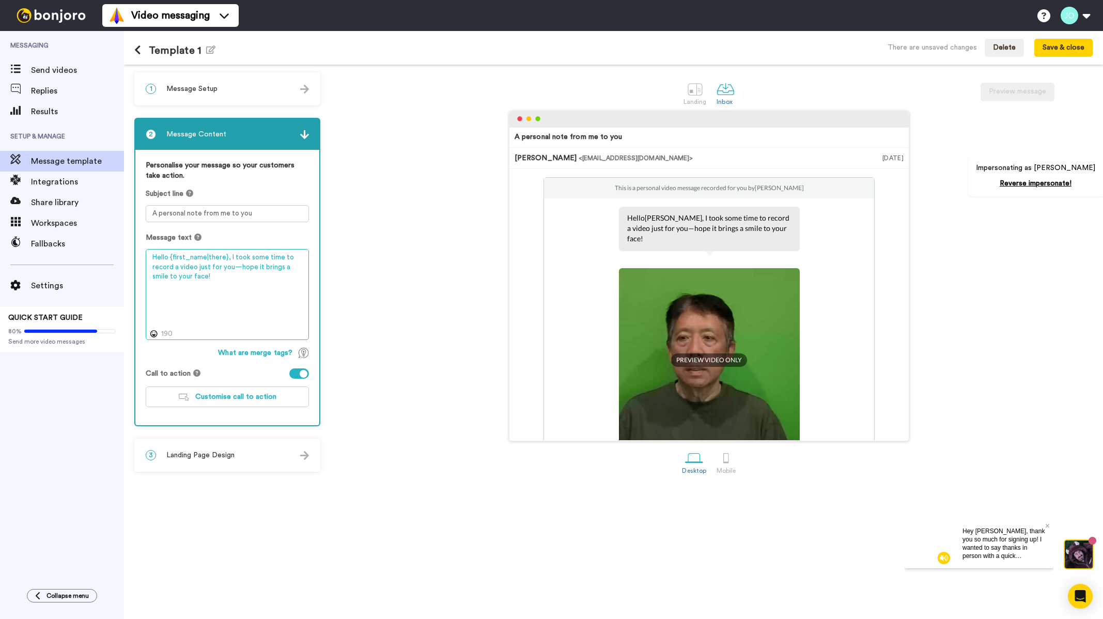
click at [144, 265] on div "Personalise your message so your customers take action. Subject line A personal…" at bounding box center [227, 287] width 184 height 275
click at [215, 297] on textarea "Hello {first_name|there}, I took some time to record a video just for you—hope …" at bounding box center [227, 294] width 163 height 91
drag, startPoint x: 219, startPoint y: 284, endPoint x: 151, endPoint y: 256, distance: 72.7
click at [151, 260] on textarea "Hello {first_name|there}, I took some time to record a video just for you—hope …" at bounding box center [227, 294] width 163 height 91
click at [257, 218] on textarea "A personal note from me to you" at bounding box center [227, 213] width 163 height 17
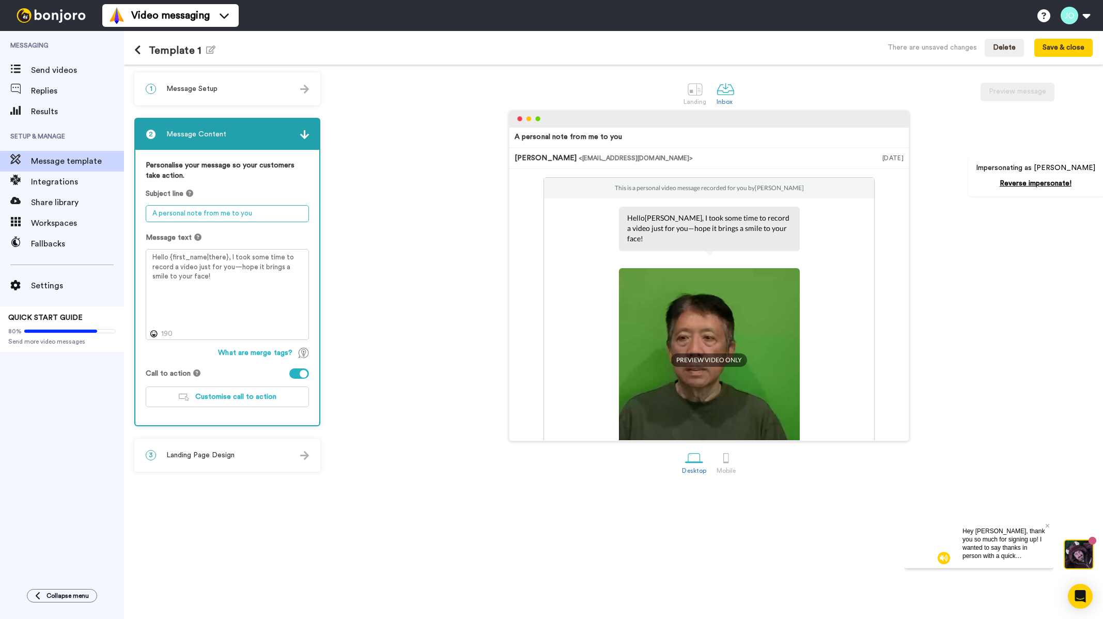
drag, startPoint x: 256, startPoint y: 211, endPoint x: 148, endPoint y: 210, distance: 108.0
click at [148, 210] on textarea "A personal note from me to you" at bounding box center [227, 213] width 163 height 17
click at [246, 207] on textarea "A personal note from me to you" at bounding box center [227, 213] width 163 height 17
drag, startPoint x: 267, startPoint y: 215, endPoint x: 150, endPoint y: 205, distance: 117.2
click at [150, 205] on div "Subject line A personal note from me to you" at bounding box center [227, 206] width 163 height 34
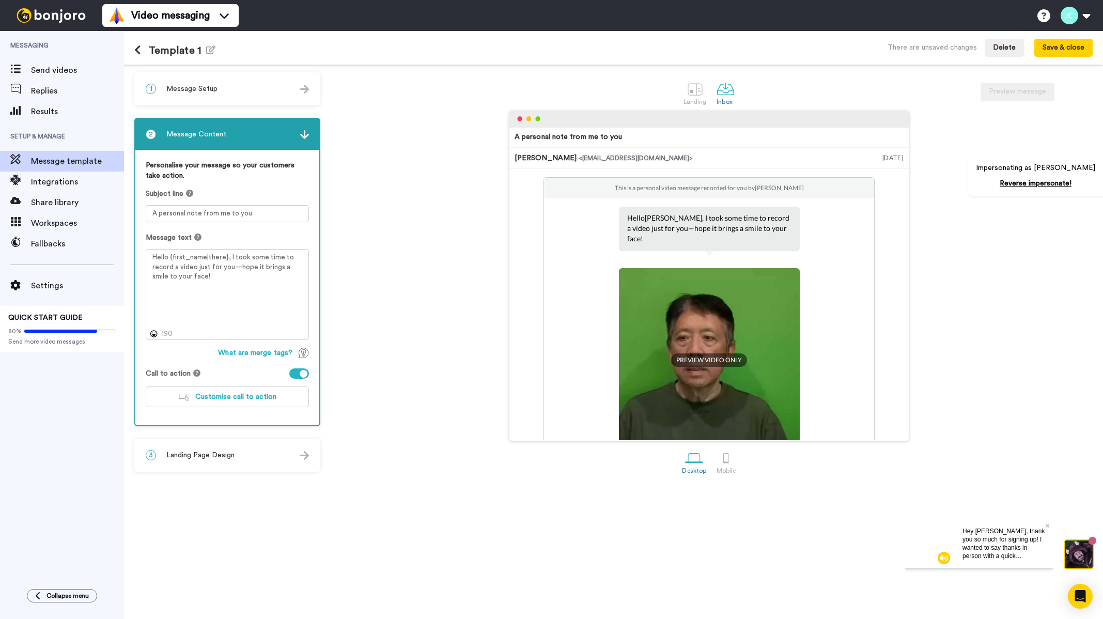
click at [286, 229] on div "Personalise your message so your customers take action. Subject line A personal…" at bounding box center [227, 287] width 184 height 275
drag, startPoint x: 252, startPoint y: 280, endPoint x: 200, endPoint y: 278, distance: 52.2
click at [200, 278] on textarea "Hello {first_name|there}, I took some time to record a video just for you—hope …" at bounding box center [227, 294] width 163 height 91
click at [216, 275] on textarea "Hello {first_name|there}, I took some time to record a video just for you—hope …" at bounding box center [227, 294] width 163 height 91
click at [217, 275] on textarea "Hello {first_name|there}, I took some time to record a video just for you—hope …" at bounding box center [227, 294] width 163 height 91
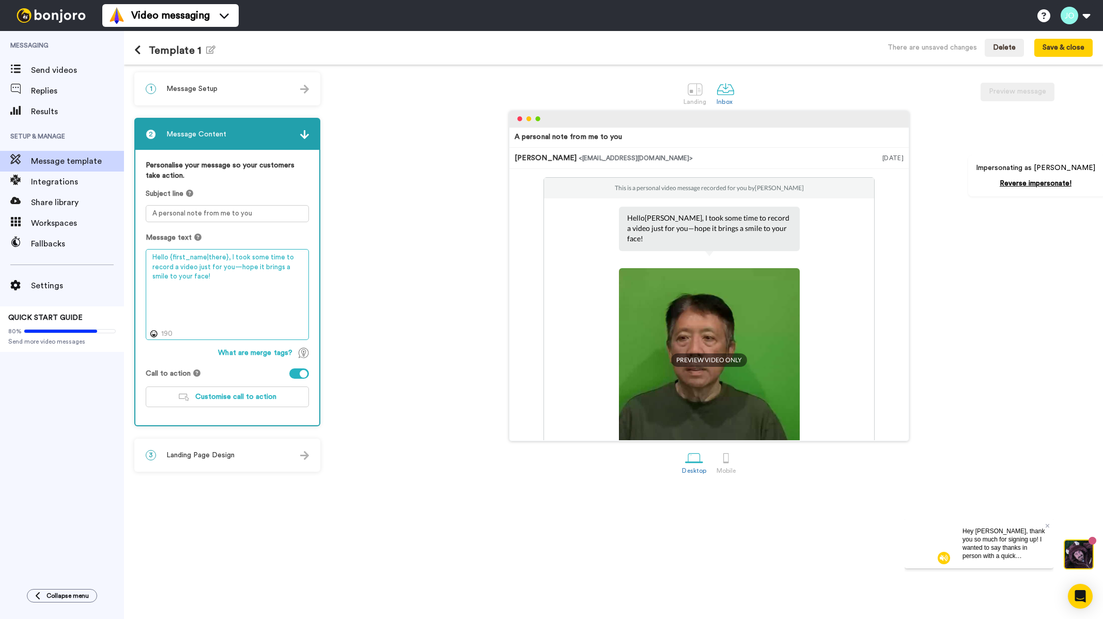
drag, startPoint x: 229, startPoint y: 273, endPoint x: 243, endPoint y: 259, distance: 19.7
click at [229, 255] on textarea "Hello {first_name|there}, I took some time to record a video just for you—hope …" at bounding box center [227, 294] width 163 height 91
click at [771, 227] on p "Hello Tom , I took some time to record a video just for you—hope it brings a sm…" at bounding box center [709, 228] width 164 height 31
drag, startPoint x: 761, startPoint y: 229, endPoint x: 604, endPoint y: 221, distance: 157.3
click at [604, 221] on div "This is a personal video message recorded for you by John Oei Hello Tom , I too…" at bounding box center [709, 371] width 331 height 388
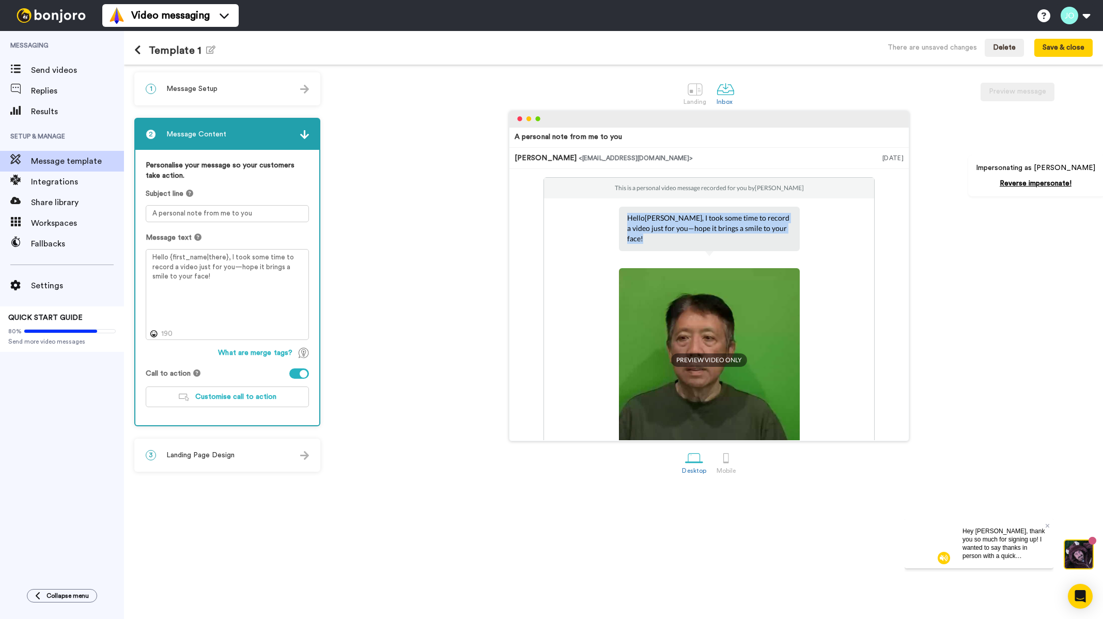
click at [730, 226] on p "Hello Tom , I took some time to record a video just for you—hope it brings a sm…" at bounding box center [709, 228] width 164 height 31
drag, startPoint x: 766, startPoint y: 227, endPoint x: 589, endPoint y: 214, distance: 177.7
click at [589, 214] on div "This is a personal video message recorded for you by John Oei Hello Tom , I too…" at bounding box center [709, 371] width 331 height 388
click at [965, 536] on span "Hey John, thank you so much for signing up! I wanted to say thanks in person wi…" at bounding box center [1004, 580] width 82 height 106
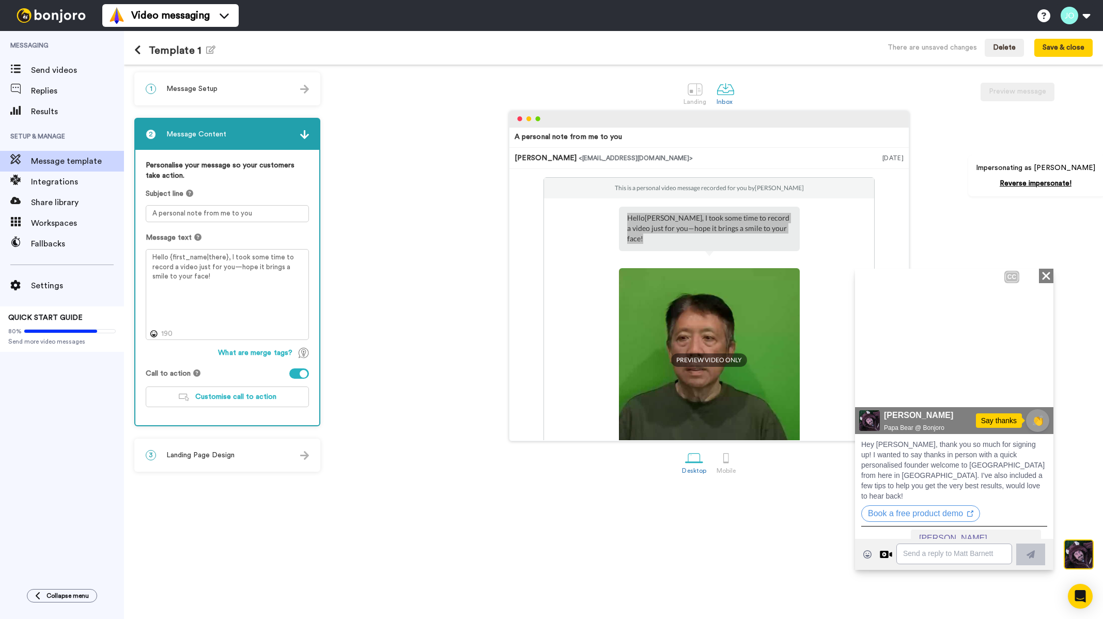
drag, startPoint x: 871, startPoint y: 392, endPoint x: 882, endPoint y: 388, distance: 11.6
click at [871, 392] on icon "Play/Pause" at bounding box center [871, 390] width 16 height 20
click at [1043, 276] on icon "Close" at bounding box center [1046, 275] width 10 height 12
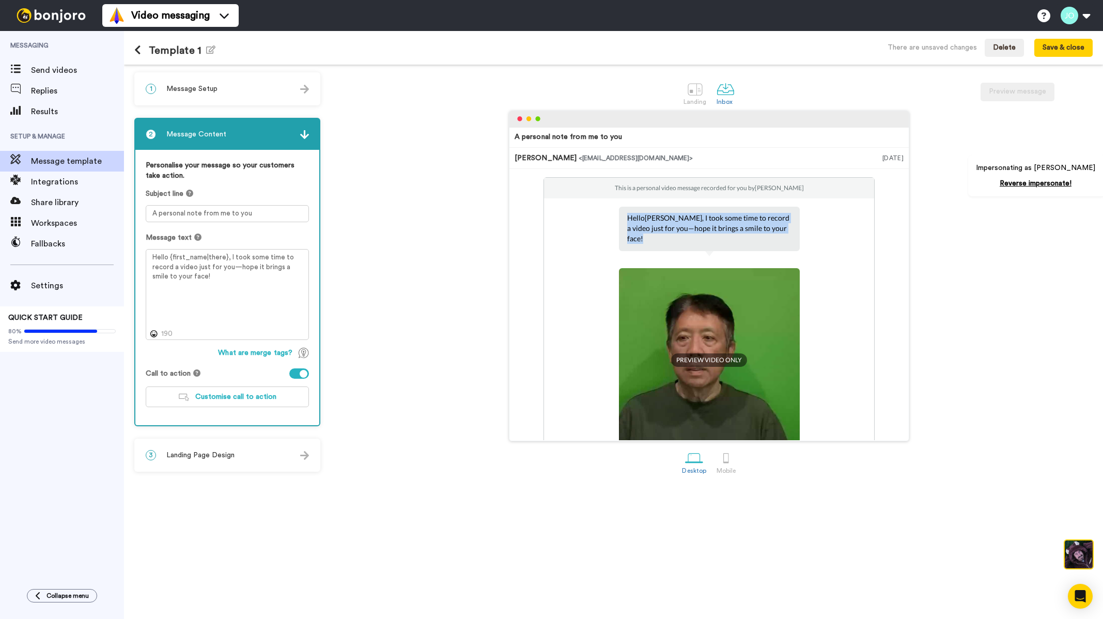
click at [762, 229] on p "Hello Tom , I took some time to record a video just for you—hope it brings a sm…" at bounding box center [709, 228] width 164 height 31
click at [634, 219] on p "Hello Tom , I took some time to record a video just for you—hope it brings a sm…" at bounding box center [709, 228] width 164 height 31
click at [221, 273] on textarea "Hello {first_name|there}, I took some time to record a video just for you—hope …" at bounding box center [227, 294] width 163 height 91
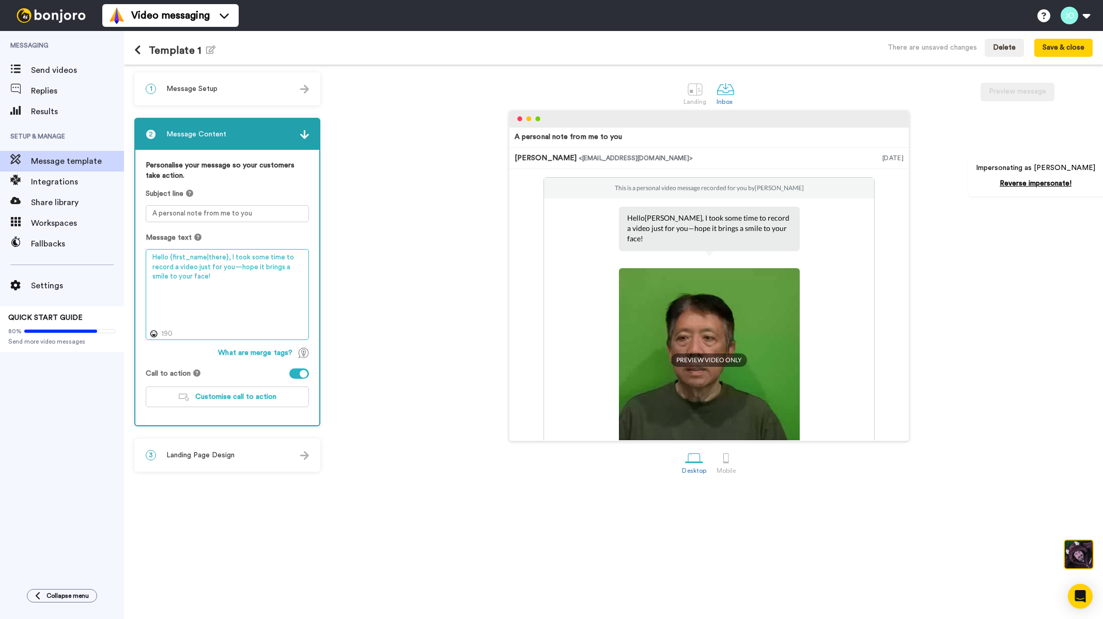
drag, startPoint x: 195, startPoint y: 275, endPoint x: 148, endPoint y: 258, distance: 50.5
click at [148, 258] on textarea "Hello {first_name|there}, I took some time to record a video just for you—hope …" at bounding box center [227, 294] width 163 height 91
click at [255, 398] on span "Customise call to action" at bounding box center [235, 396] width 81 height 7
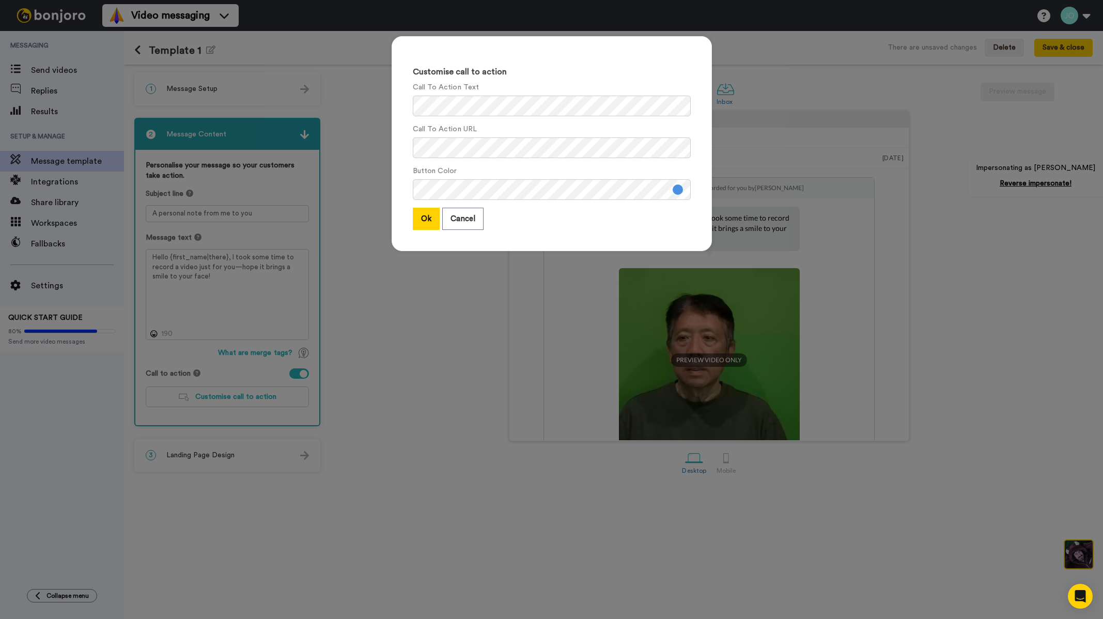
click at [474, 302] on div "Customise call to action Call To Action Text Call To Action URL Button Color Ok…" at bounding box center [551, 309] width 1103 height 619
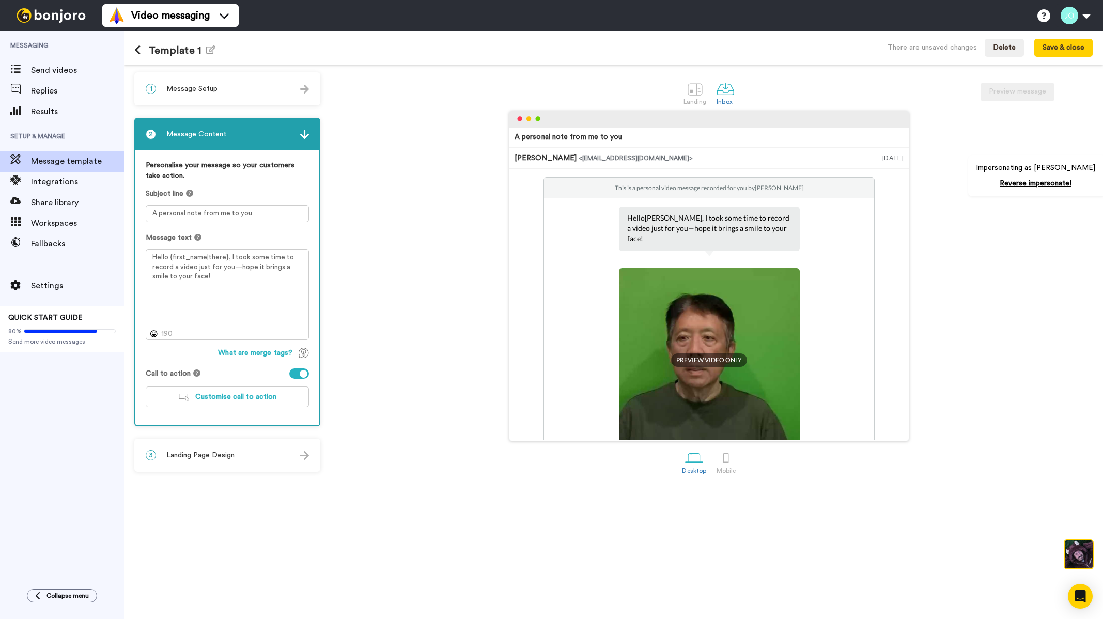
click at [747, 230] on p "Hello Tom , I took some time to record a video just for you—hope it brings a sm…" at bounding box center [709, 228] width 164 height 31
drag, startPoint x: 775, startPoint y: 227, endPoint x: 615, endPoint y: 219, distance: 160.4
click at [619, 219] on div "Hello Tom , I took some time to record a video just for you—hope it brings a sm…" at bounding box center [709, 229] width 181 height 44
click at [218, 396] on span "Customise call to action" at bounding box center [235, 396] width 81 height 7
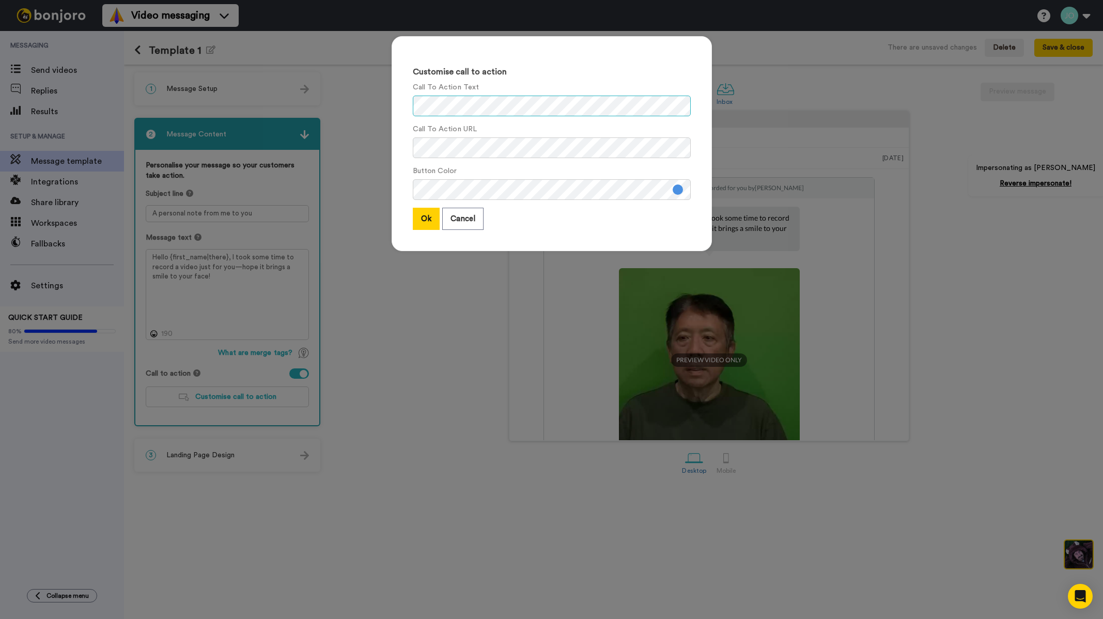
click at [381, 107] on div "Customise call to action Call To Action Text Call To Action URL Button Color Ok…" at bounding box center [551, 149] width 341 height 246
click at [406, 144] on div "Customise call to action Call To Action Text Call To Action URL Button Color Ok…" at bounding box center [552, 143] width 320 height 215
click at [419, 213] on button "Ok" at bounding box center [426, 219] width 27 height 22
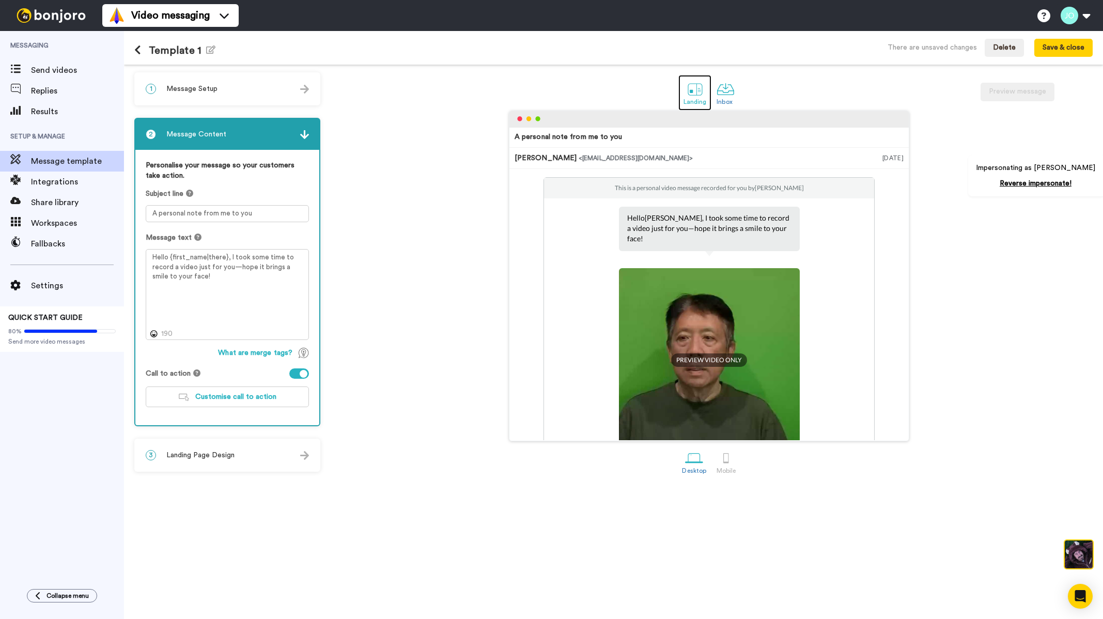
click at [700, 89] on div at bounding box center [695, 89] width 18 height 18
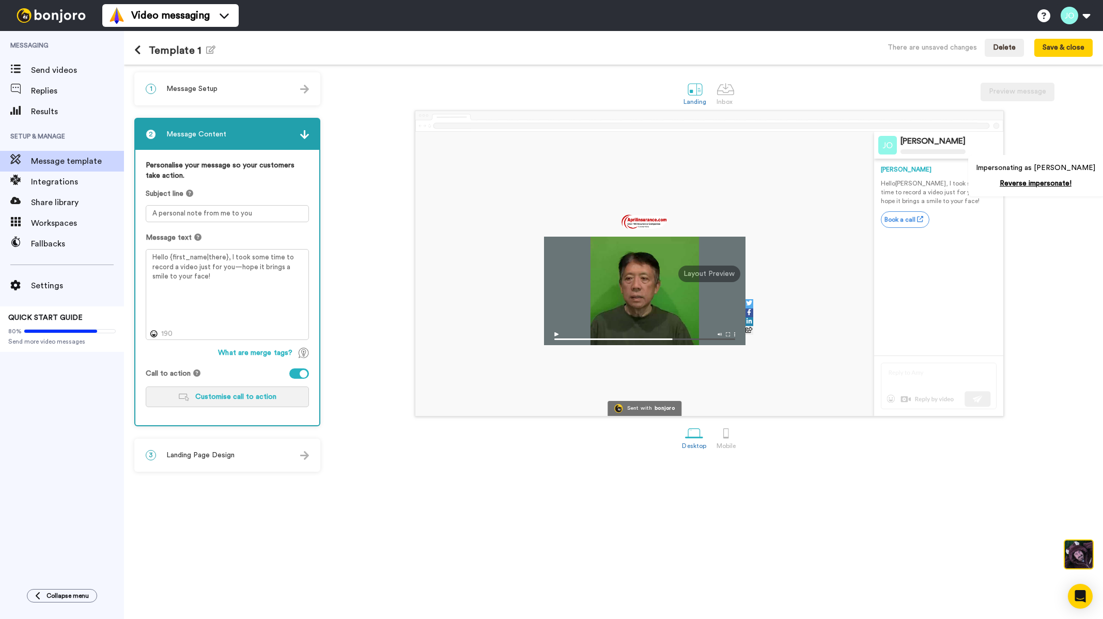
click at [250, 396] on span "Customise call to action" at bounding box center [235, 396] width 81 height 7
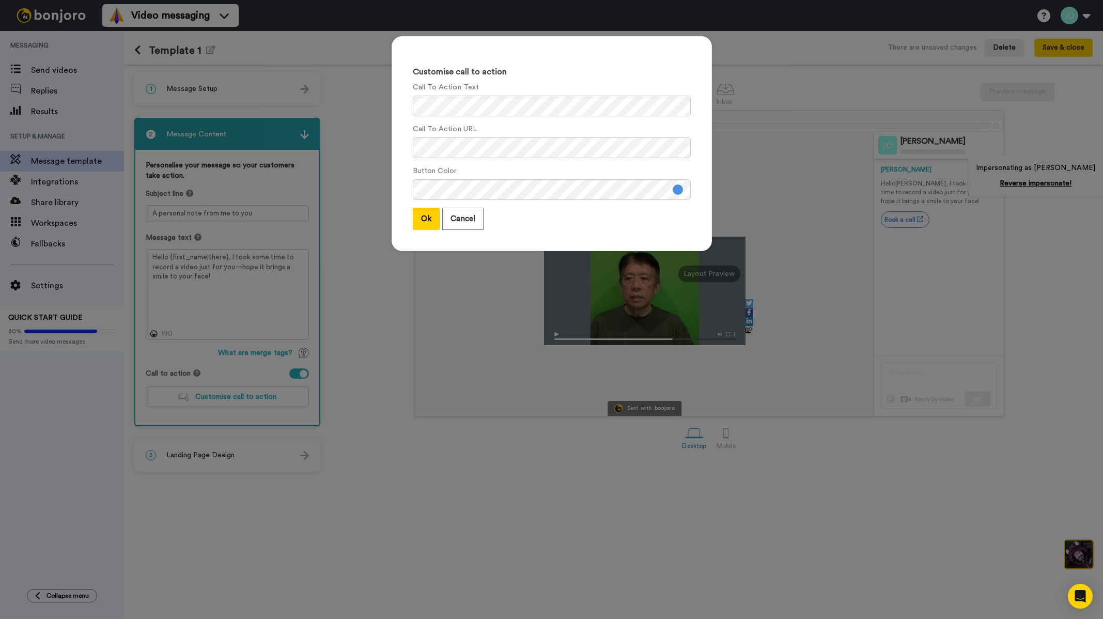
click at [339, 393] on div "Customise call to action Call To Action Text Call To Action URL Button Color Ok…" at bounding box center [551, 309] width 1103 height 619
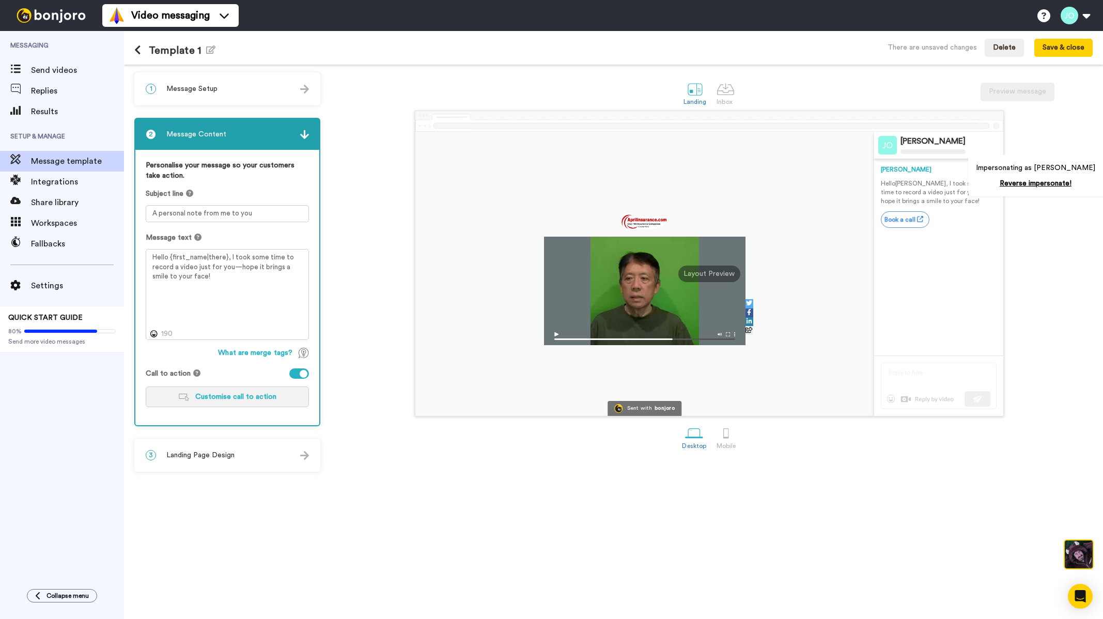
click at [260, 399] on span "Customise call to action" at bounding box center [235, 396] width 81 height 7
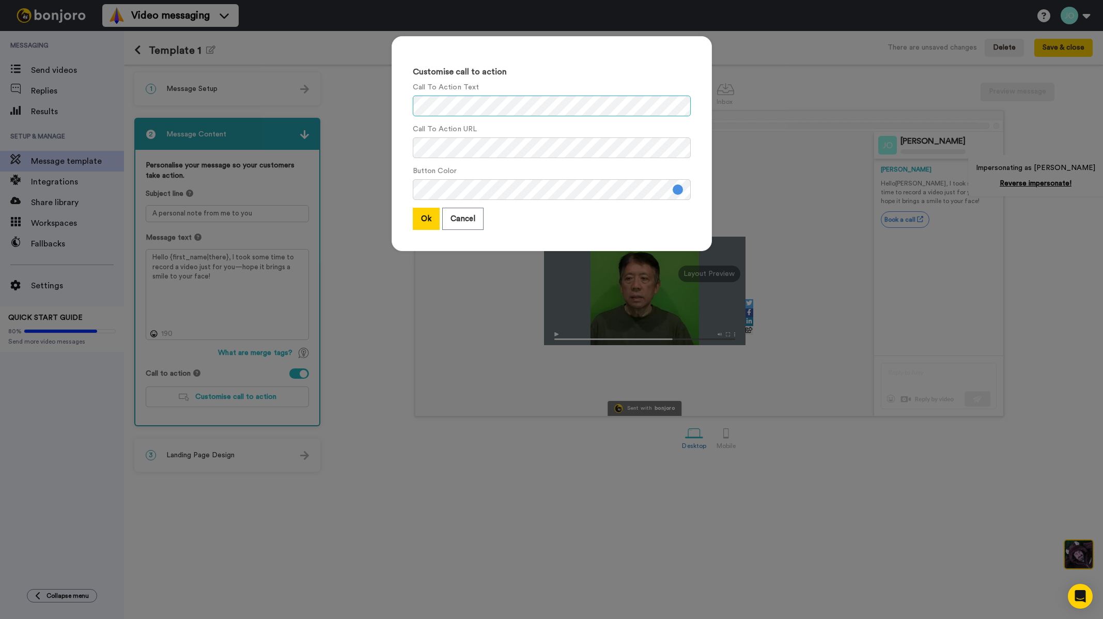
click at [407, 104] on div "Customise call to action Call To Action Text Call To Action URL Button Color Ok…" at bounding box center [552, 143] width 320 height 215
click at [406, 143] on div "Customise call to action Call To Action Text Call To Action URL Button Color Ok…" at bounding box center [552, 143] width 320 height 215
click at [407, 145] on div "Customise call to action Call To Action Text Call To Action URL Button Color Ok…" at bounding box center [552, 143] width 320 height 215
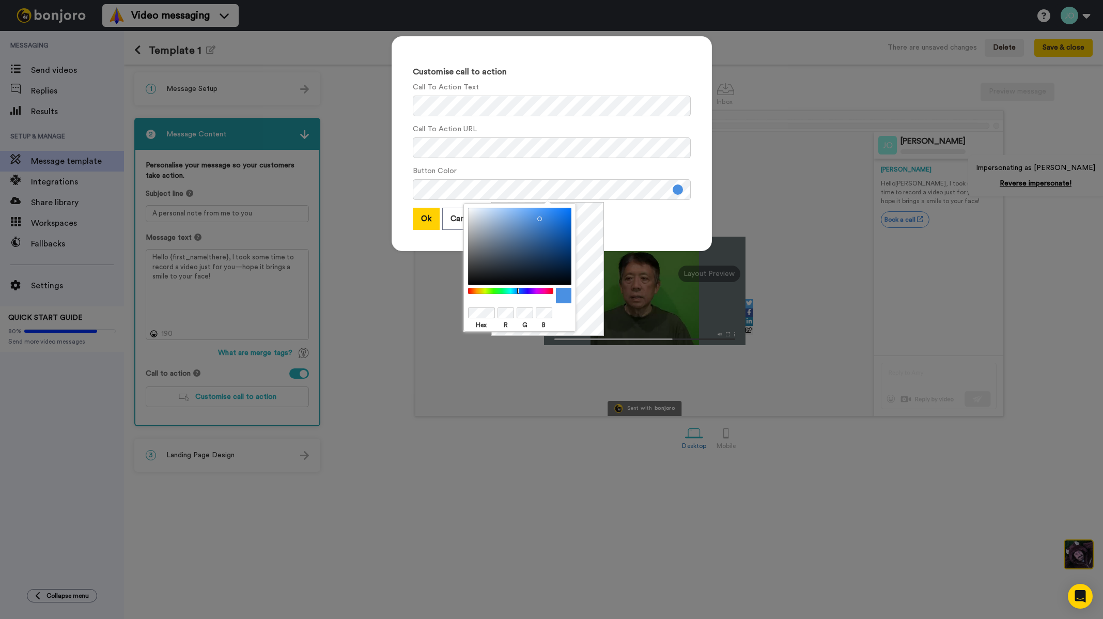
click at [543, 291] on div at bounding box center [510, 291] width 89 height 7
click at [548, 229] on div at bounding box center [519, 247] width 103 height 78
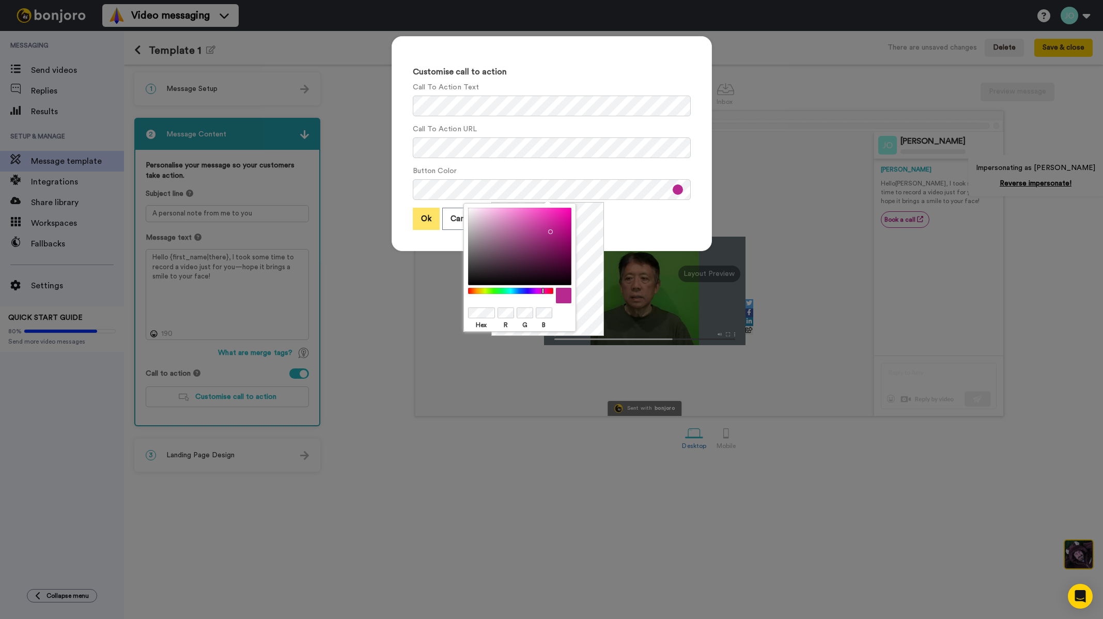
click at [422, 219] on button "Ok" at bounding box center [426, 219] width 27 height 22
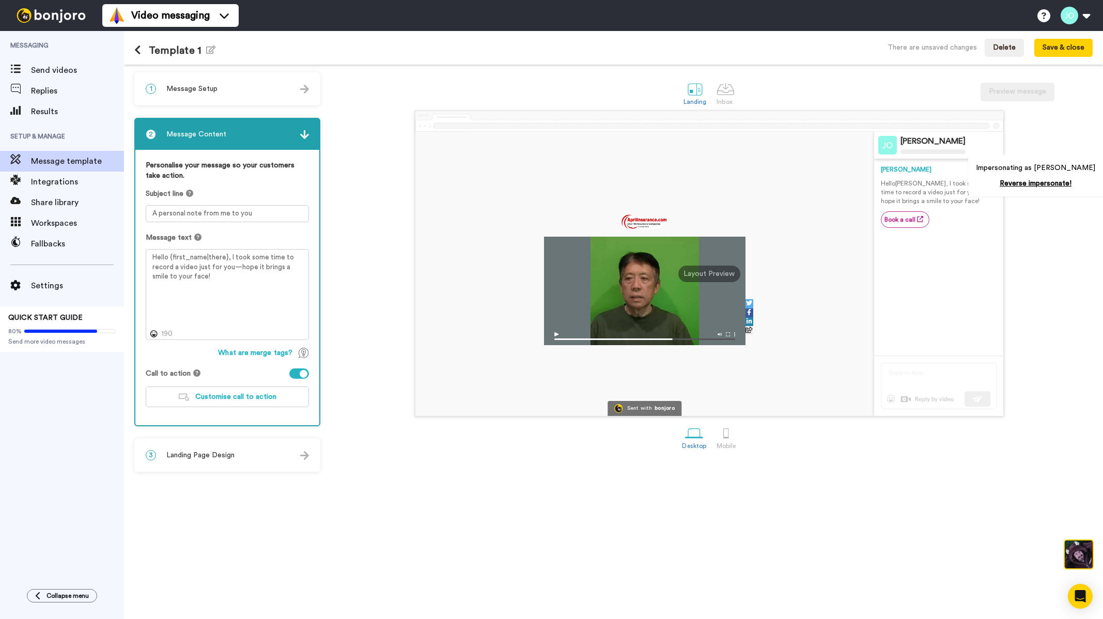
click at [266, 446] on div "3 Landing Page Design" at bounding box center [227, 455] width 184 height 31
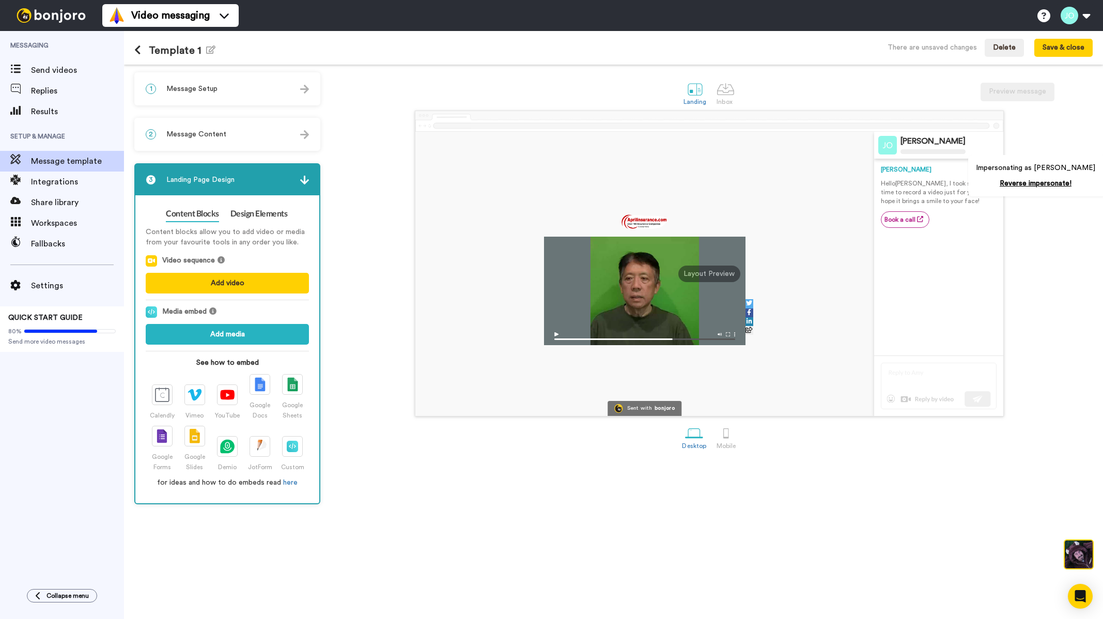
click at [270, 204] on div "Content Blocks Design Elements Content blocks allow you to add video or media f…" at bounding box center [227, 349] width 184 height 308
click at [261, 213] on link "Design Elements" at bounding box center [258, 214] width 57 height 17
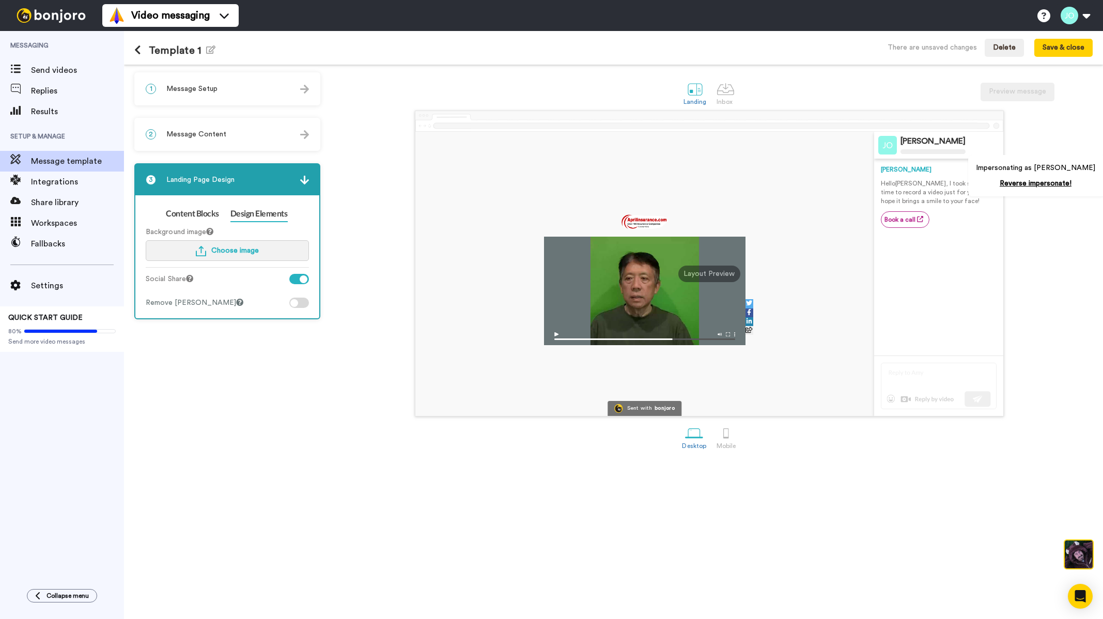
click at [241, 253] on span "Choose image" at bounding box center [235, 250] width 48 height 7
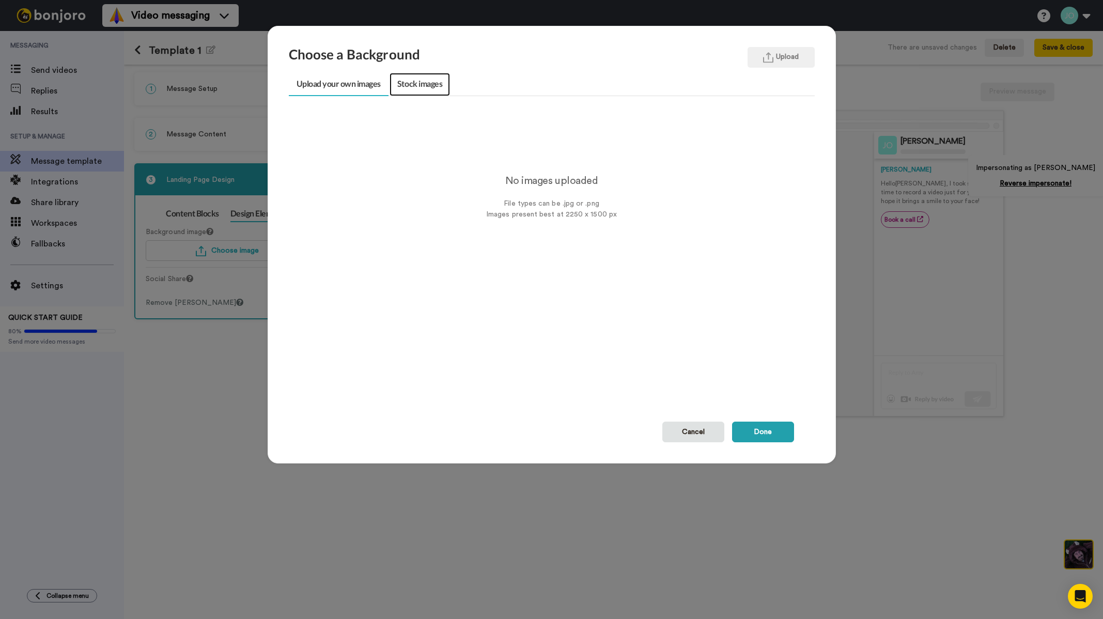
click at [403, 81] on link "Stock images" at bounding box center [420, 84] width 60 height 23
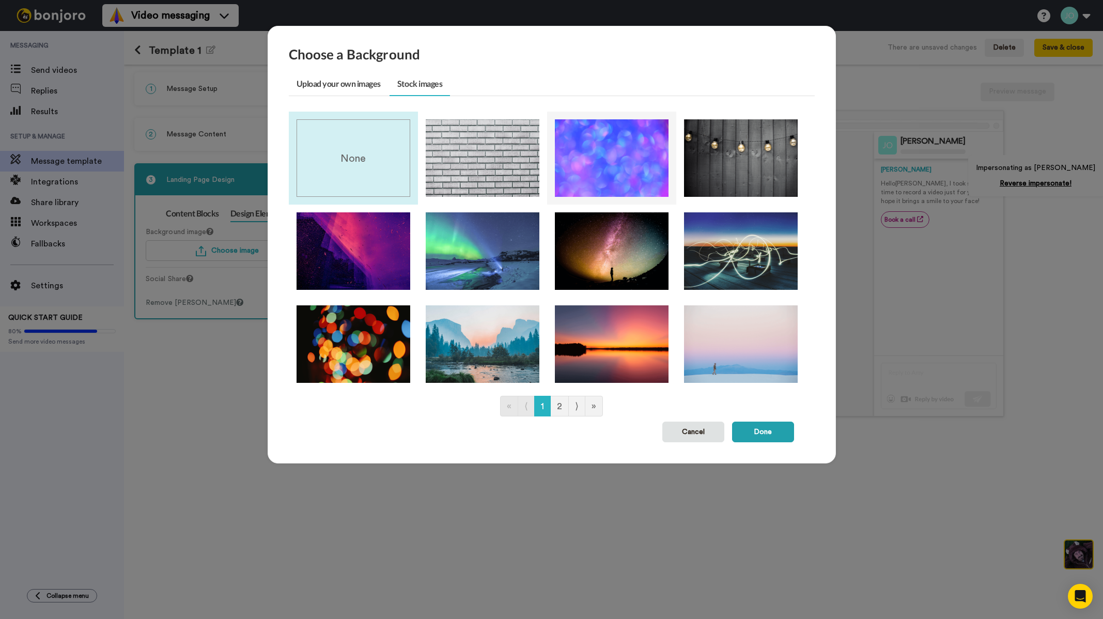
click at [625, 171] on img at bounding box center [612, 158] width 114 height 78
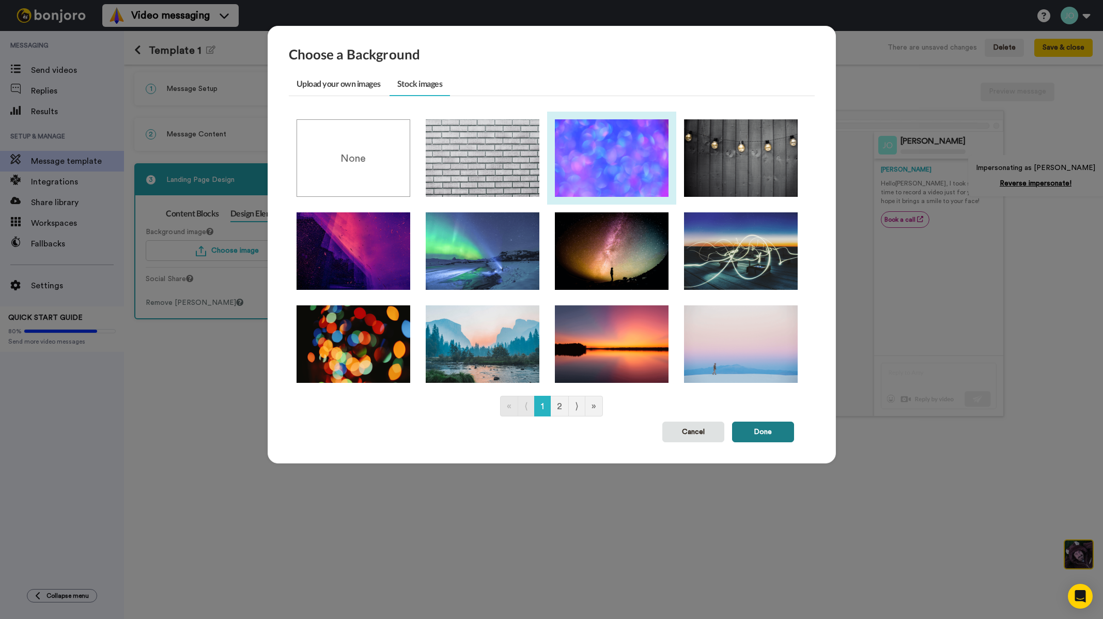
click at [764, 435] on button "Done" at bounding box center [763, 432] width 62 height 21
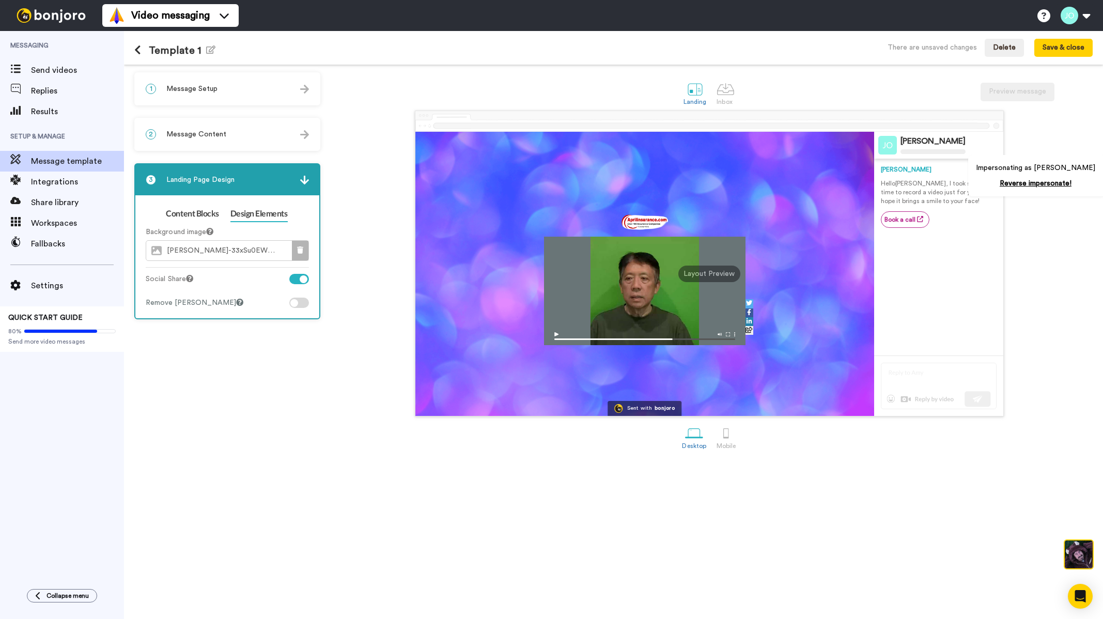
click at [300, 249] on icon at bounding box center [300, 250] width 6 height 7
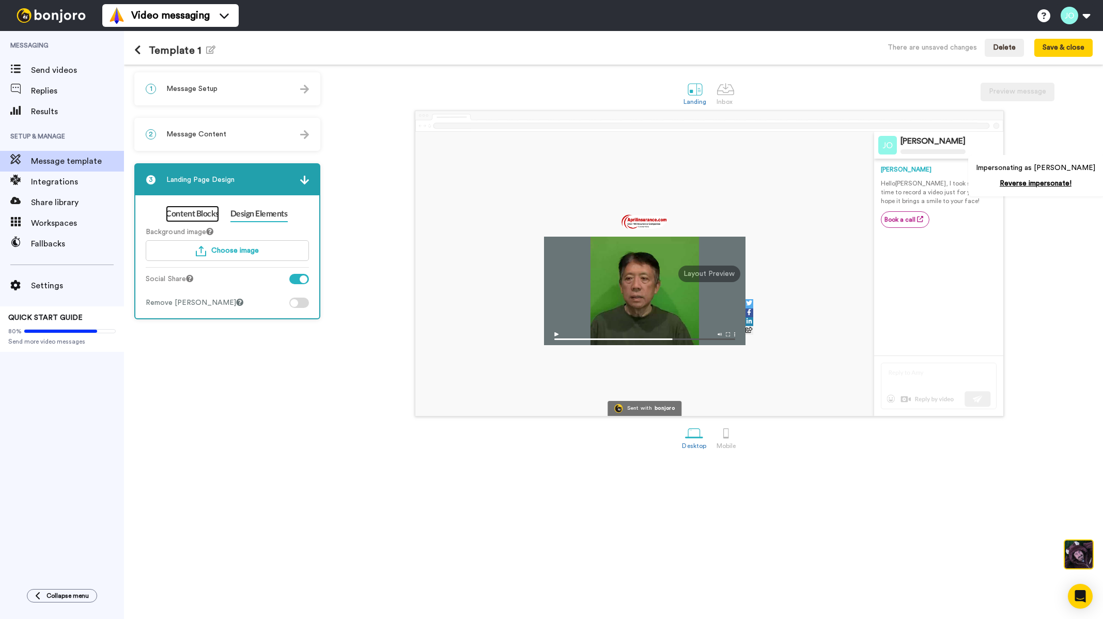
click at [178, 218] on link "Content Blocks" at bounding box center [192, 214] width 53 height 17
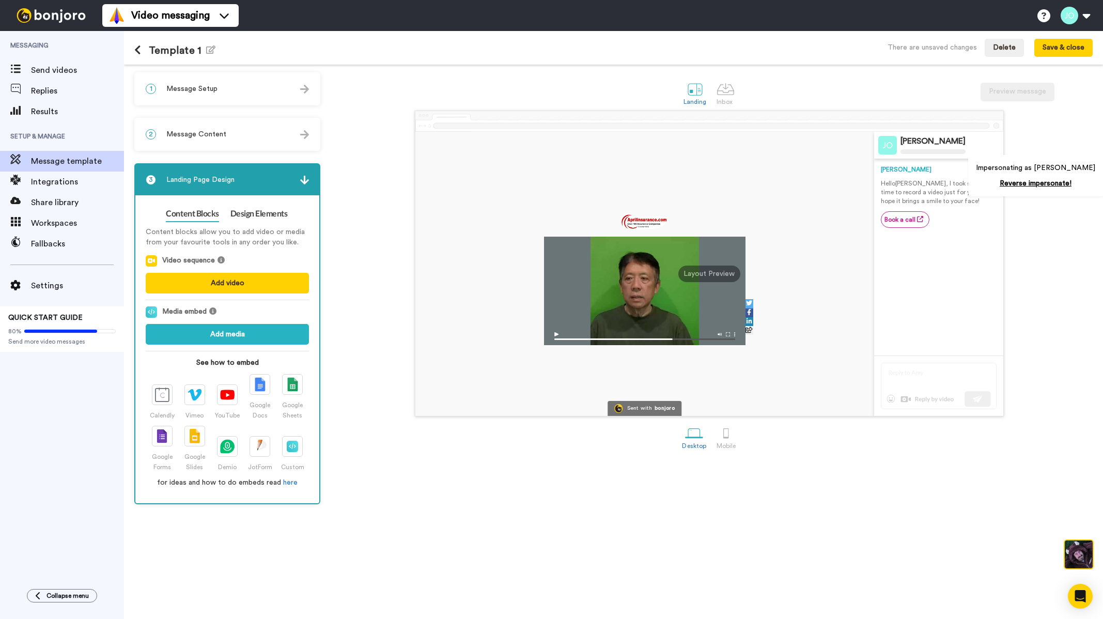
click at [142, 52] on button at bounding box center [141, 50] width 14 height 11
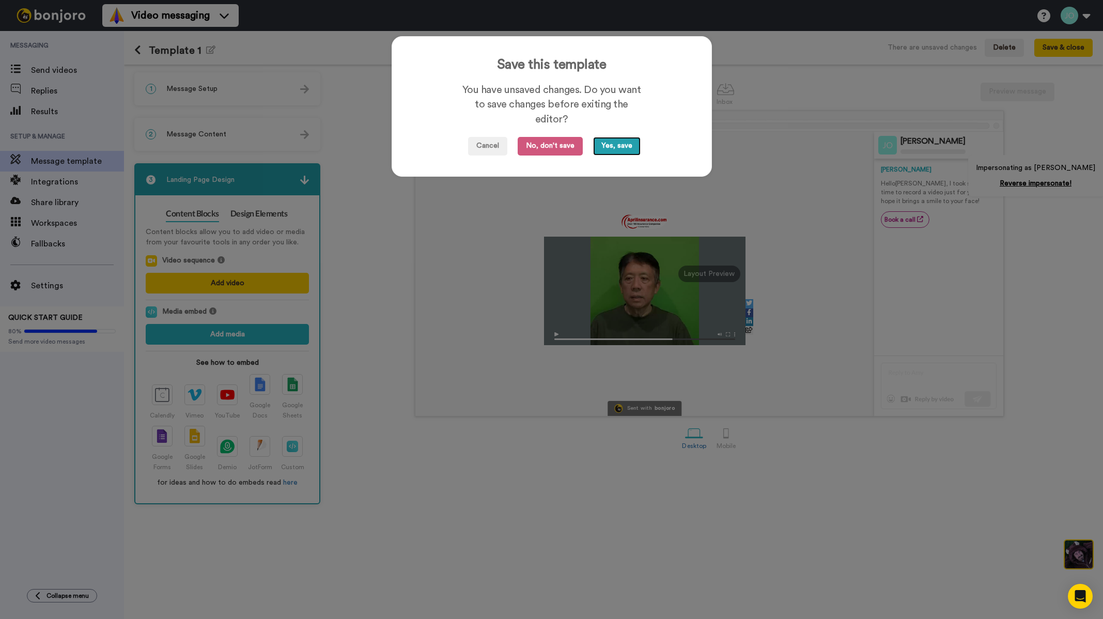
click at [603, 149] on button "Yes, save" at bounding box center [617, 146] width 48 height 19
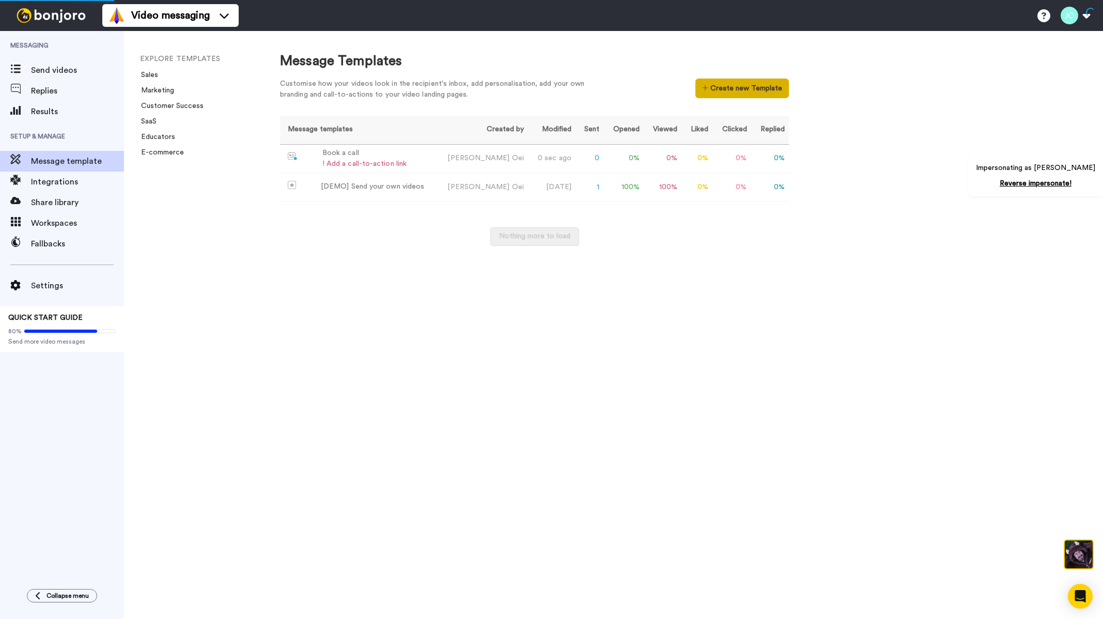
click at [711, 88] on button "Create new Template" at bounding box center [743, 89] width 94 height 20
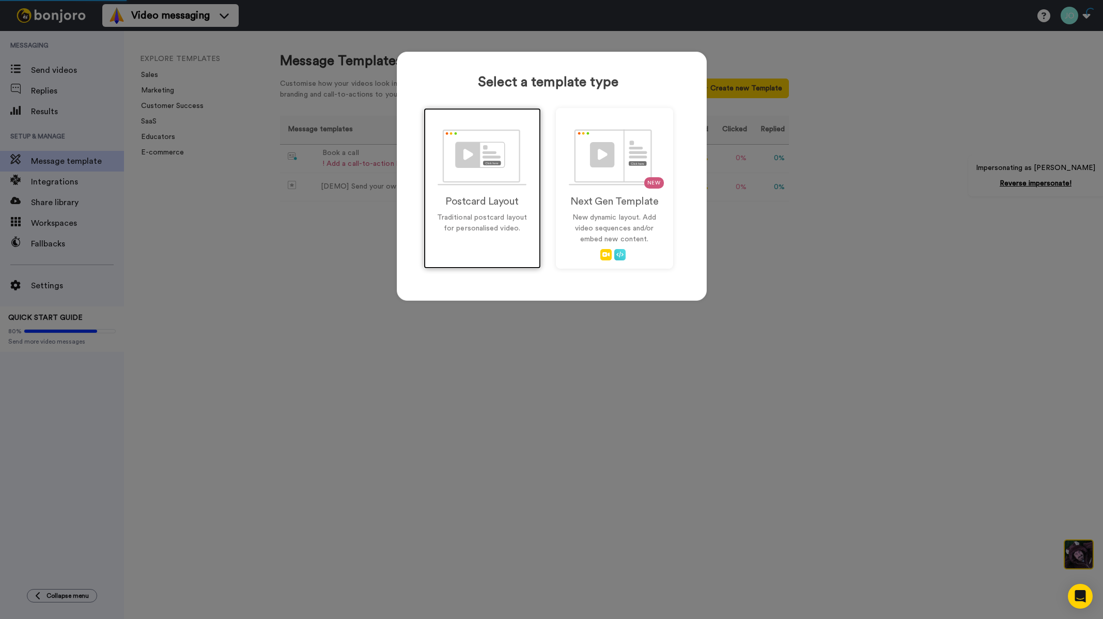
click at [480, 167] on img at bounding box center [482, 157] width 89 height 56
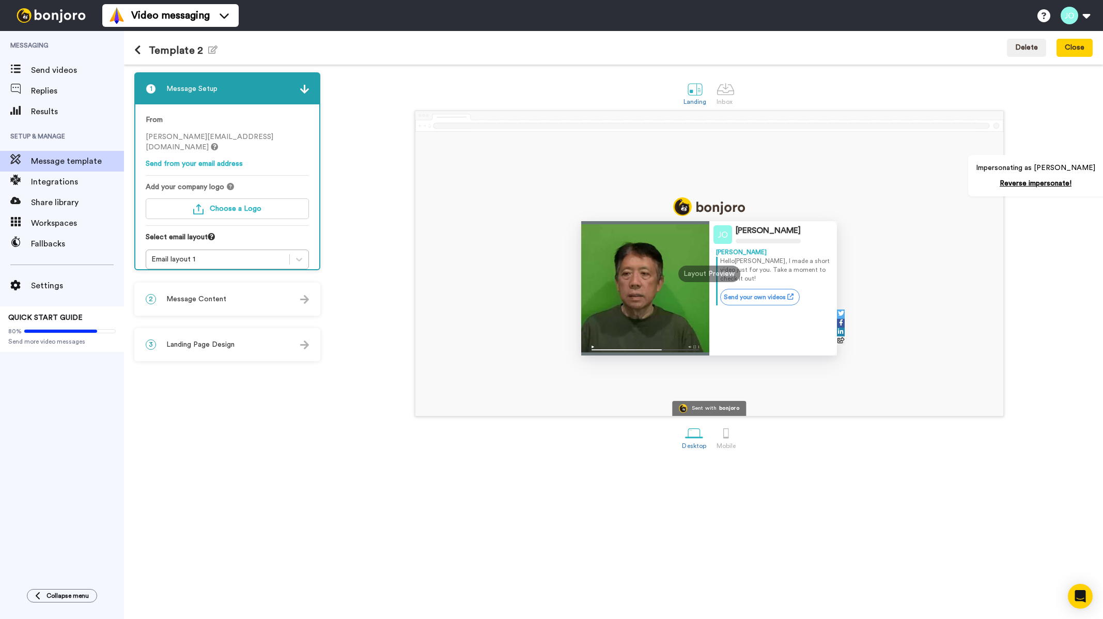
click at [264, 298] on div "2 Message Content" at bounding box center [227, 299] width 184 height 31
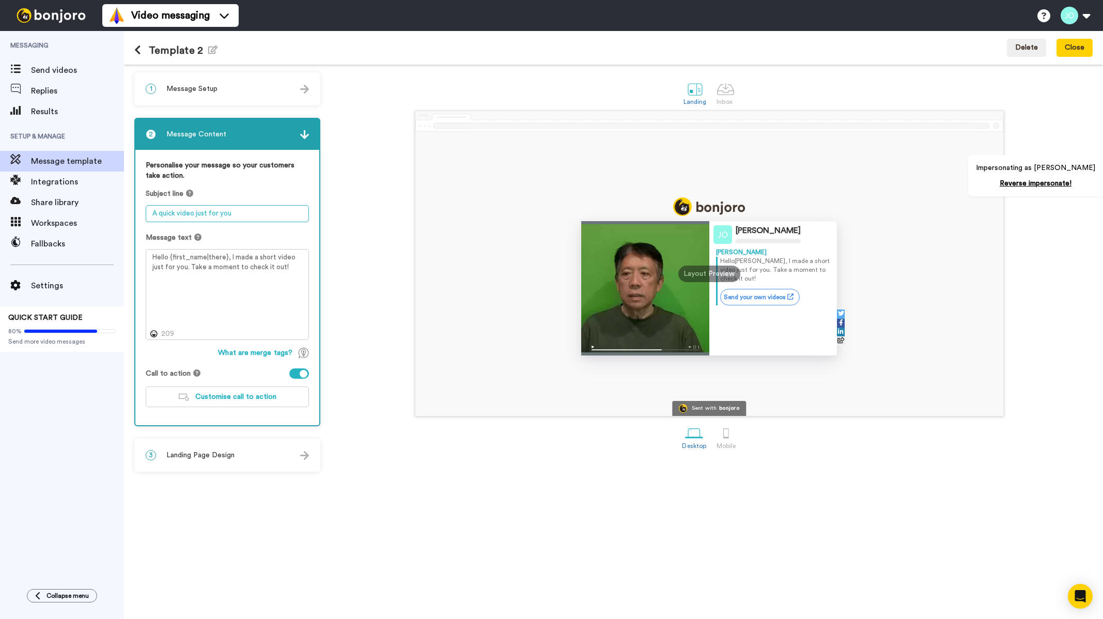
drag, startPoint x: 260, startPoint y: 212, endPoint x: 126, endPoint y: 208, distance: 134.4
click at [126, 208] on div "1 Message Setup From john.oei+lyuysi@inbound.bonjoromail.com Send from your ema…" at bounding box center [613, 342] width 979 height 555
click at [254, 269] on textarea "Hello {first_name|there}, I made a short video just for you. Take a moment to c…" at bounding box center [227, 294] width 163 height 91
drag, startPoint x: 279, startPoint y: 270, endPoint x: 114, endPoint y: 240, distance: 167.6
click at [112, 241] on div "Messaging Send videos Replies Results Setup & Manage Message template Integrati…" at bounding box center [551, 325] width 1103 height 588
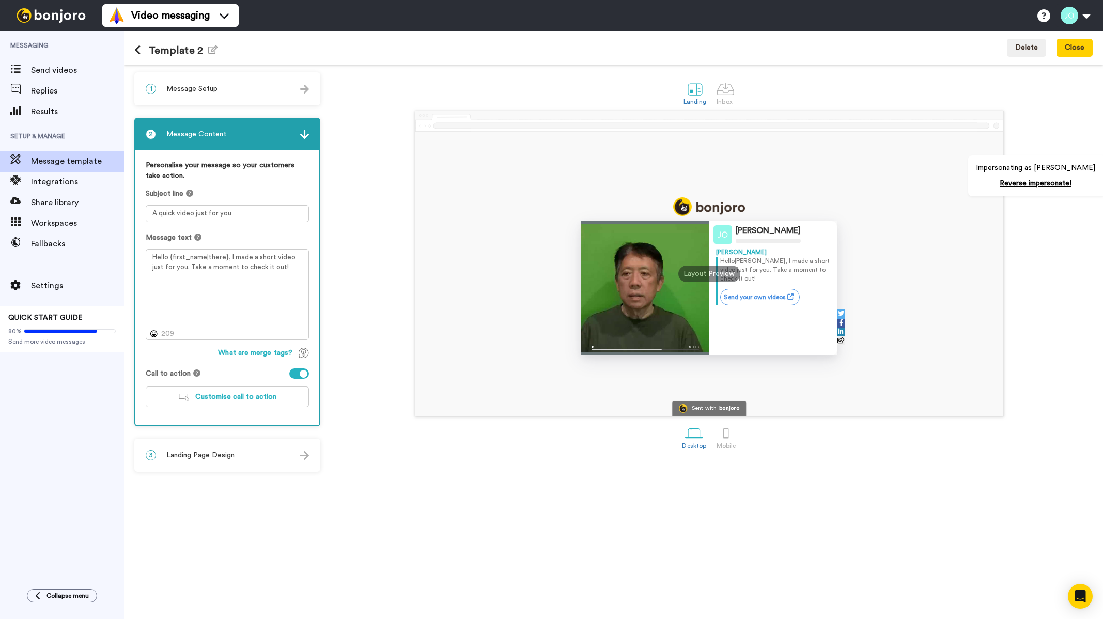
click at [243, 457] on div "3 Landing Page Design" at bounding box center [227, 455] width 184 height 31
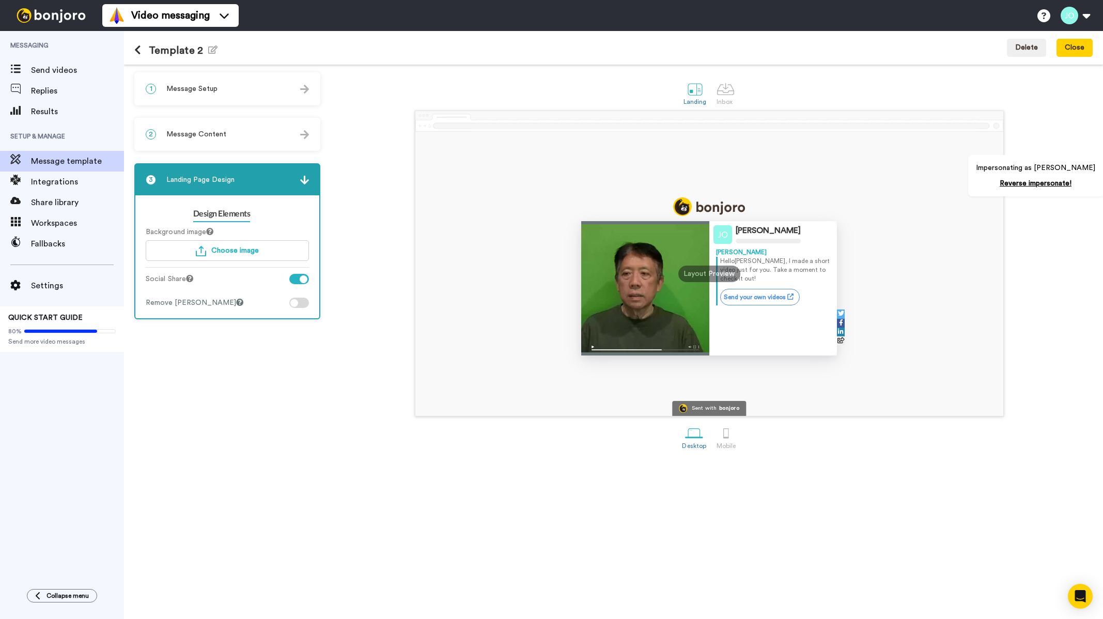
click at [137, 54] on icon at bounding box center [137, 50] width 7 height 10
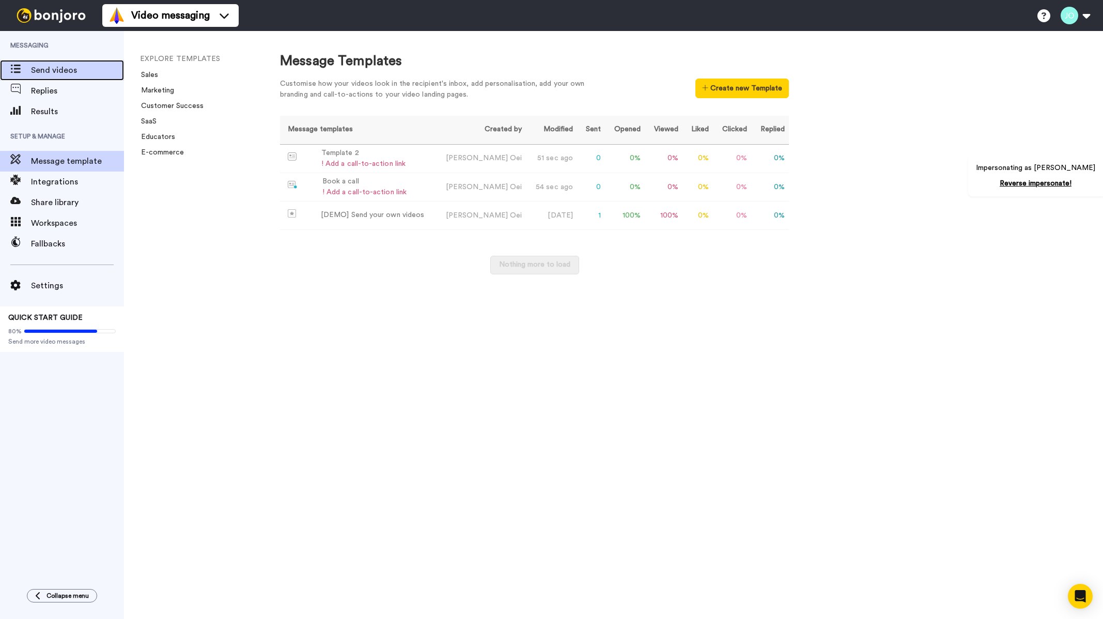
click at [74, 75] on span "Send videos" at bounding box center [77, 70] width 93 height 12
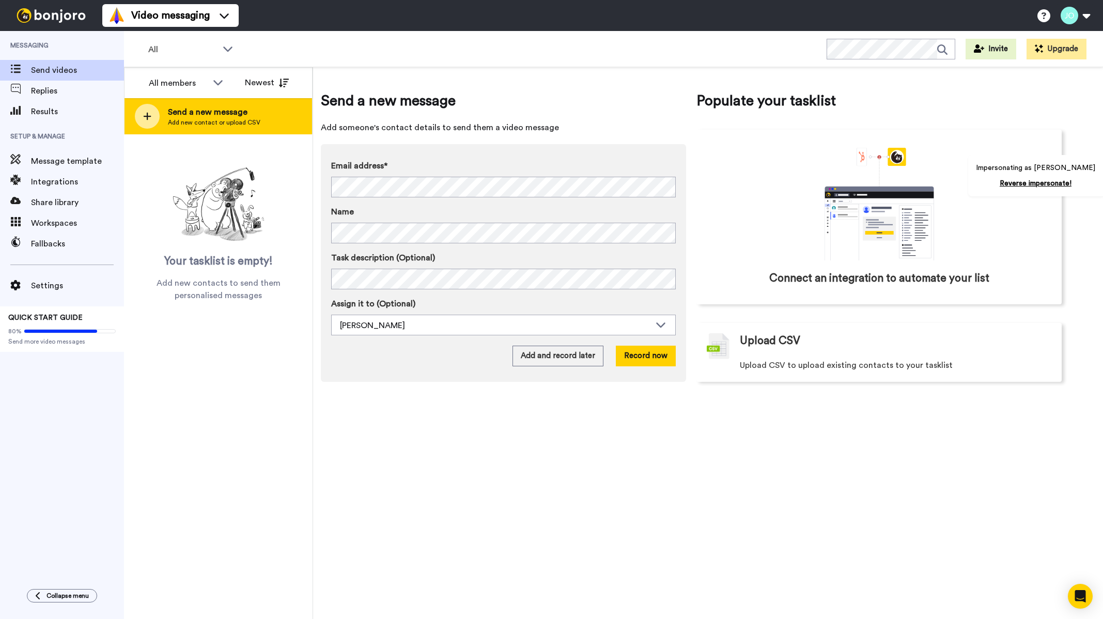
click at [189, 107] on span "Send a new message" at bounding box center [214, 112] width 93 height 12
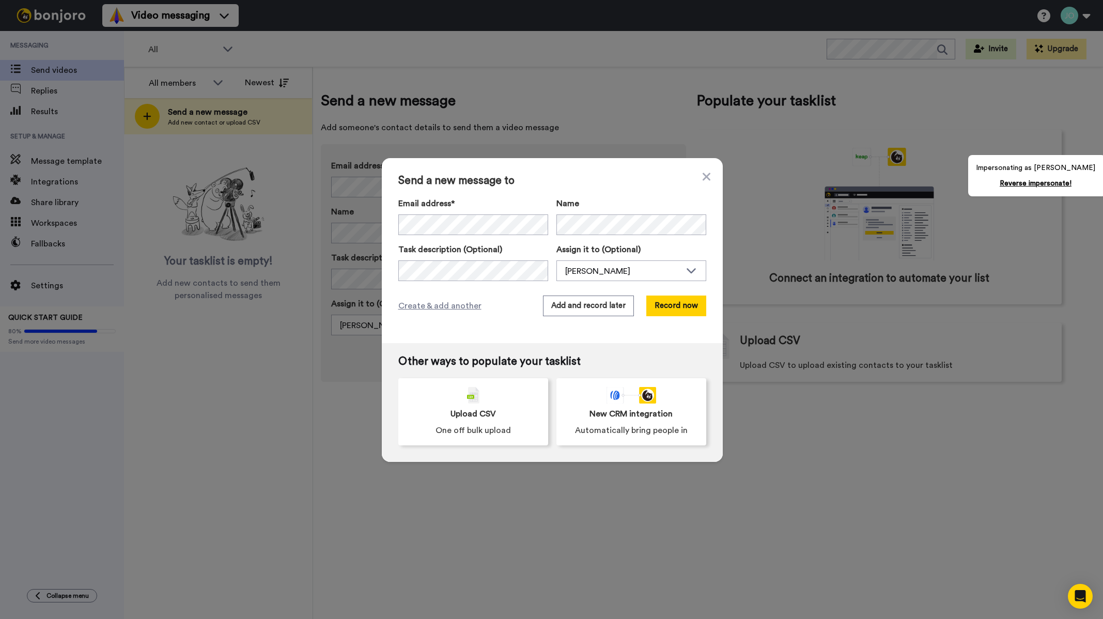
click at [459, 215] on div "Email address*" at bounding box center [473, 216] width 150 height 38
click at [626, 300] on button "Add and record later" at bounding box center [588, 306] width 91 height 21
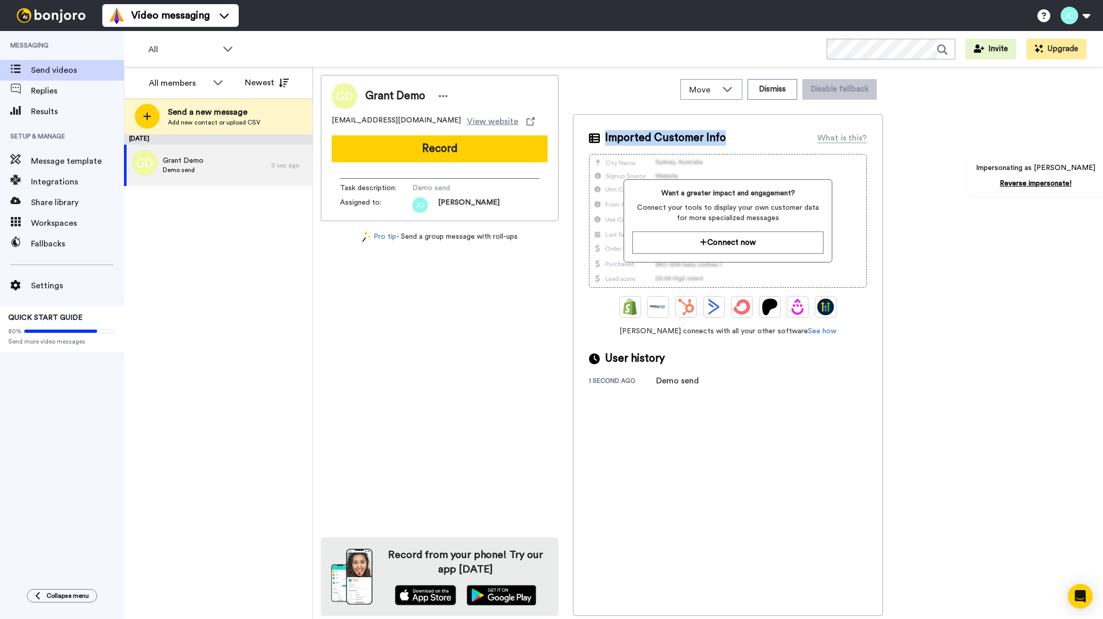
drag, startPoint x: 707, startPoint y: 136, endPoint x: 586, endPoint y: 137, distance: 121.4
click at [586, 137] on div "Imported Customer Info What is this? Want a greater impact and engagement? Conn…" at bounding box center [728, 365] width 310 height 502
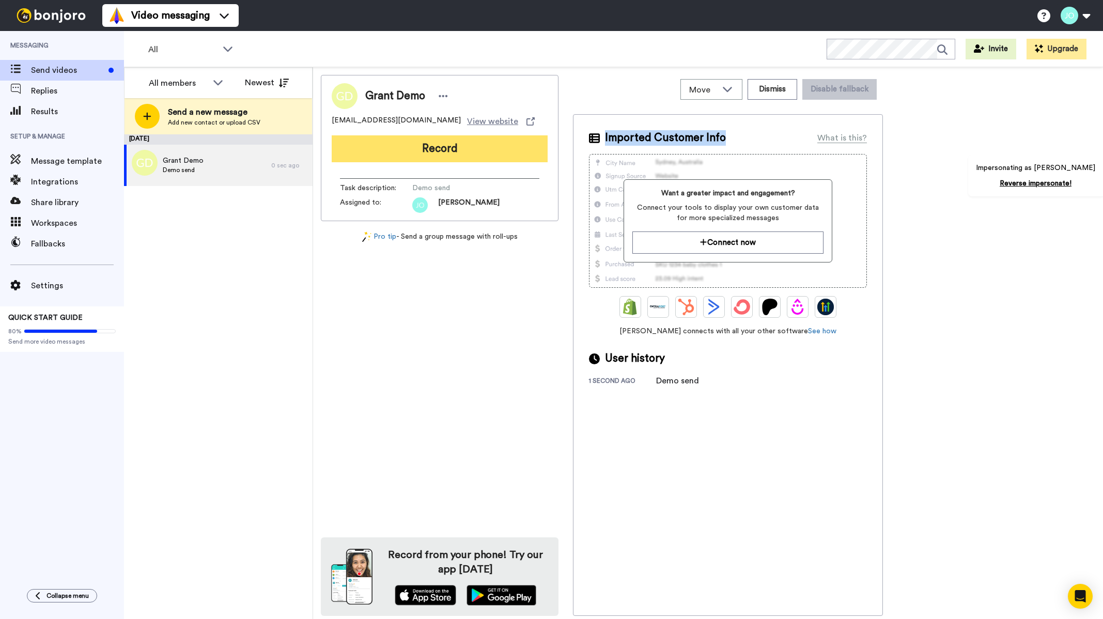
click at [461, 151] on button "Record" at bounding box center [440, 148] width 216 height 27
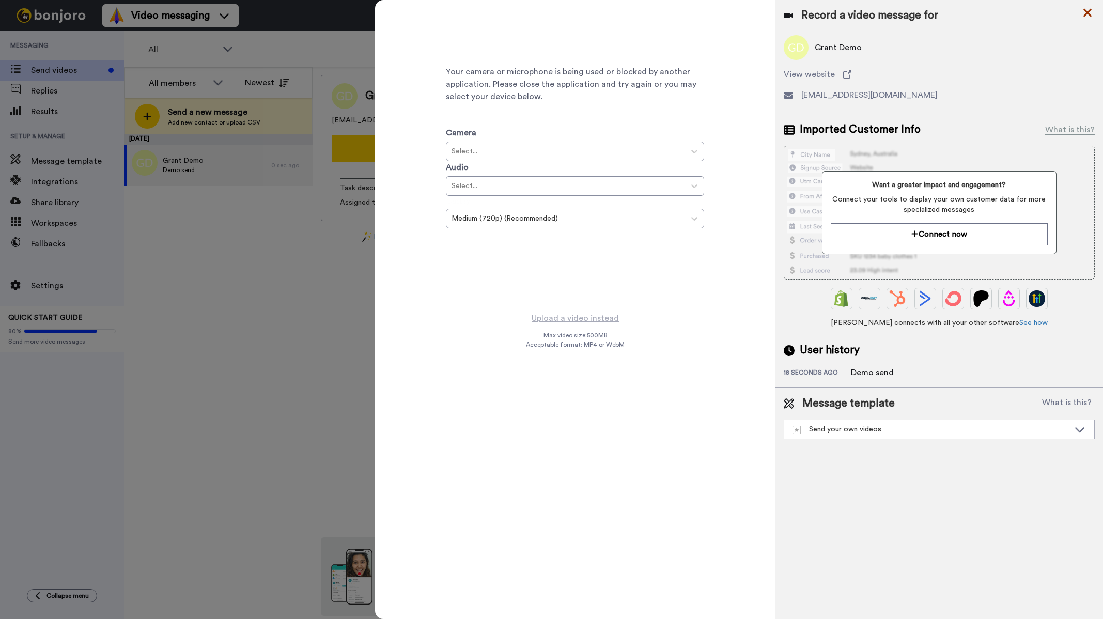
click at [1092, 11] on icon at bounding box center [1088, 12] width 10 height 13
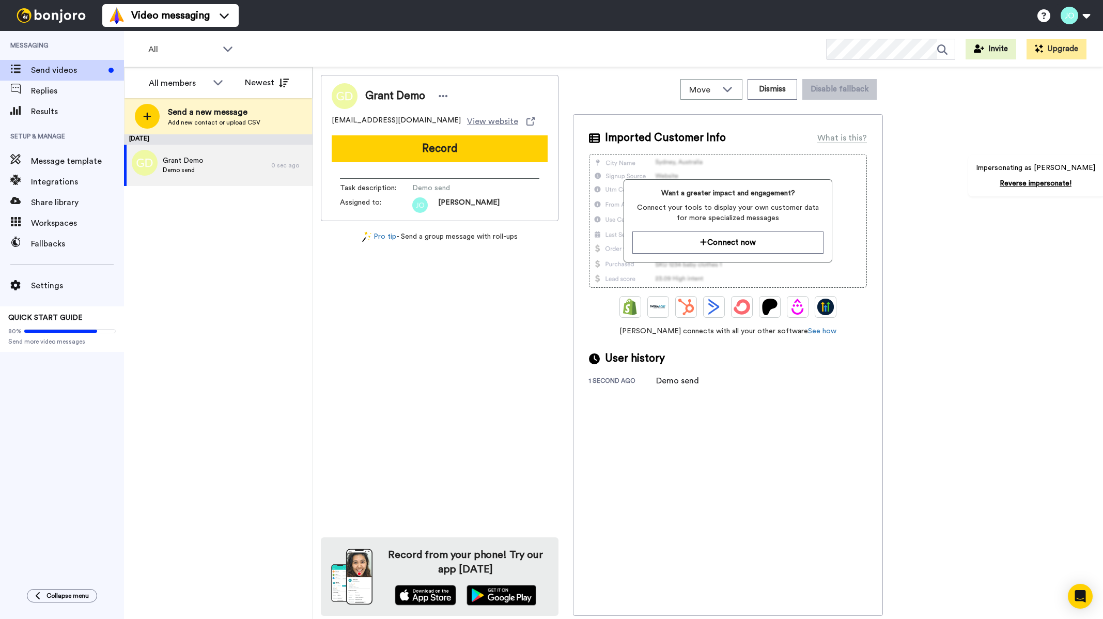
click at [473, 147] on button "Record" at bounding box center [440, 148] width 216 height 27
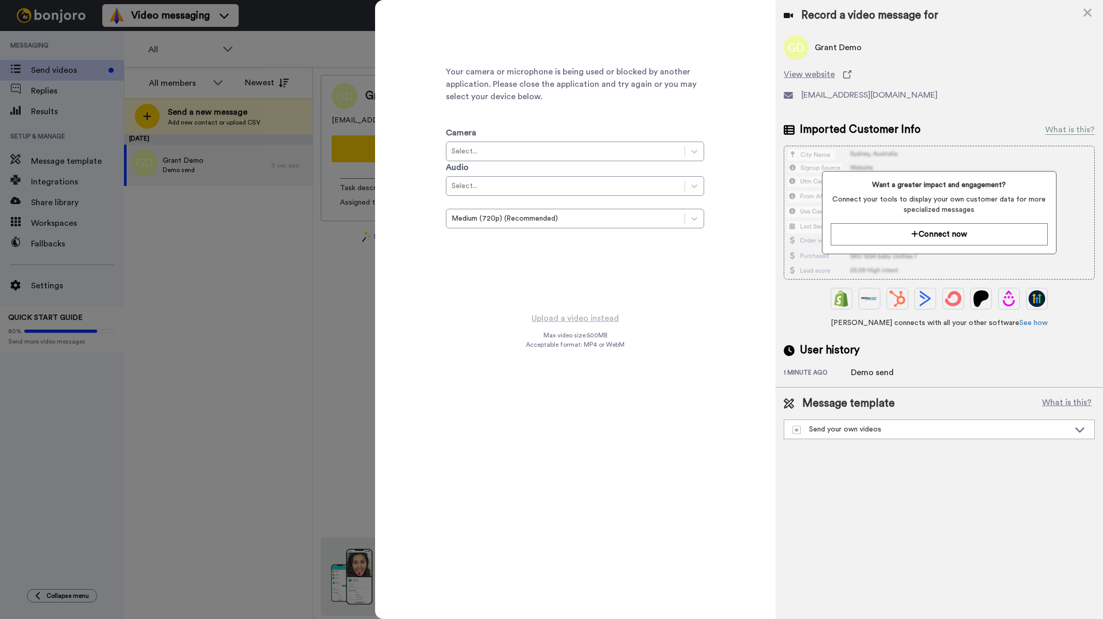
drag, startPoint x: 1088, startPoint y: 8, endPoint x: 923, endPoint y: 2, distance: 164.5
click at [1088, 8] on icon at bounding box center [1088, 12] width 10 height 13
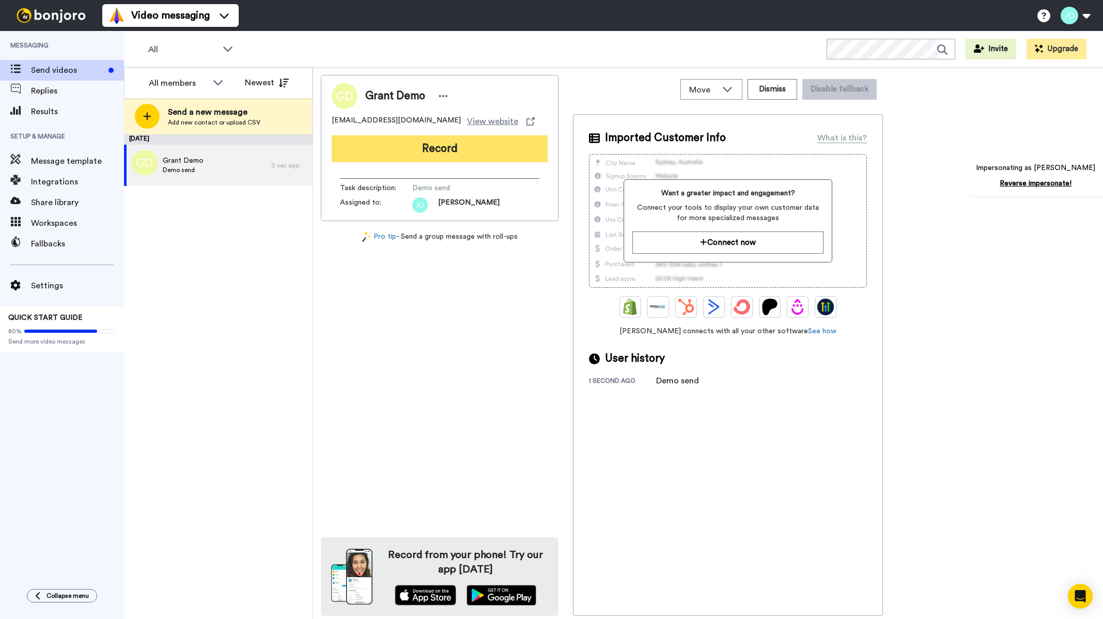
click at [470, 152] on button "Record" at bounding box center [440, 148] width 216 height 27
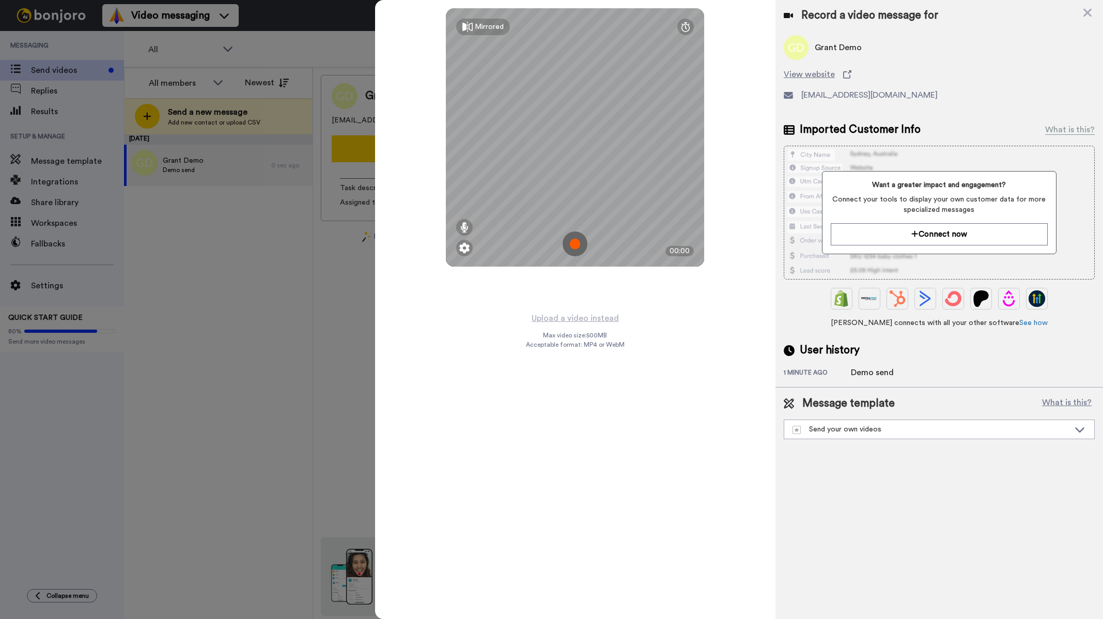
click at [579, 239] on img at bounding box center [575, 244] width 25 height 25
click at [578, 248] on img at bounding box center [575, 244] width 25 height 25
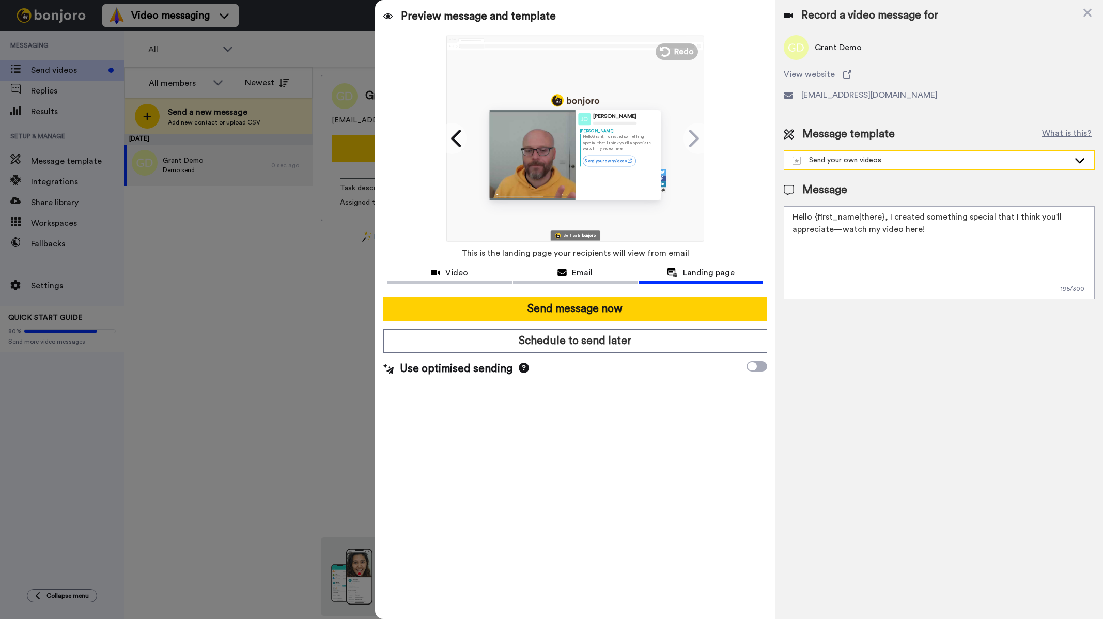
click at [930, 157] on div "Send your own videos" at bounding box center [931, 160] width 277 height 10
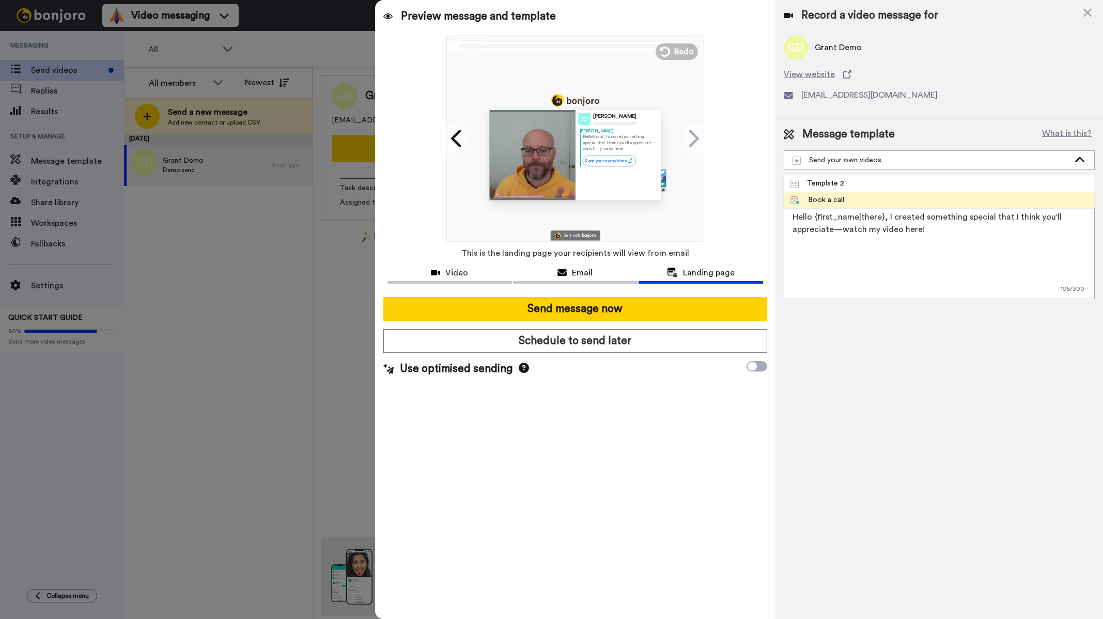
click at [837, 199] on div "Book a call" at bounding box center [817, 200] width 54 height 10
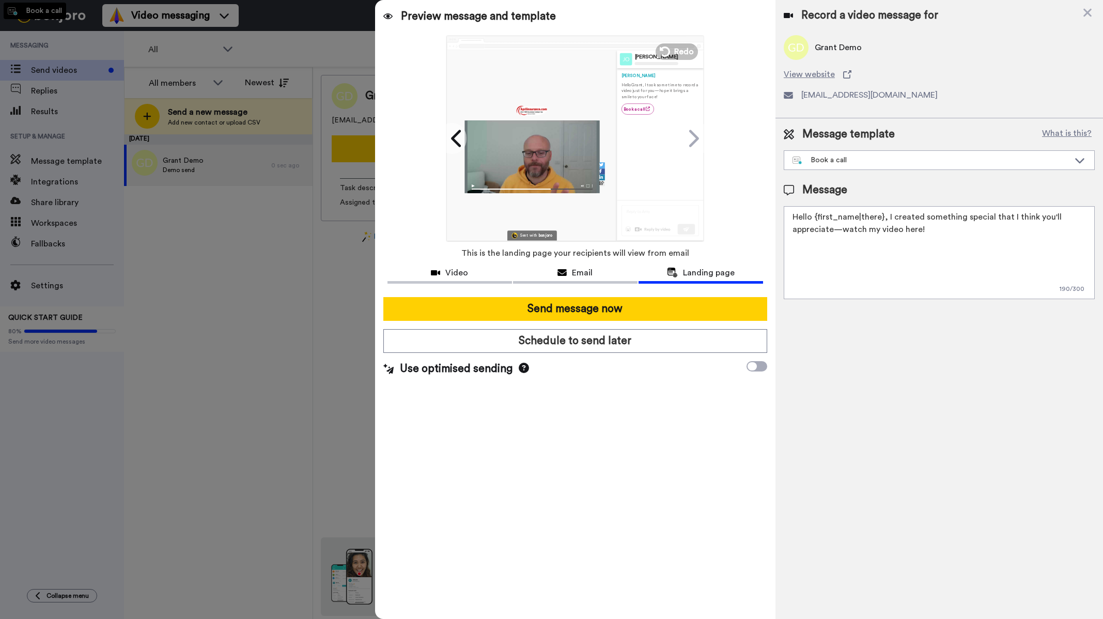
type textarea "Hello {first_name|there}, I took some time to record a video just for you—hope …"
click at [1092, 13] on icon at bounding box center [1088, 12] width 10 height 13
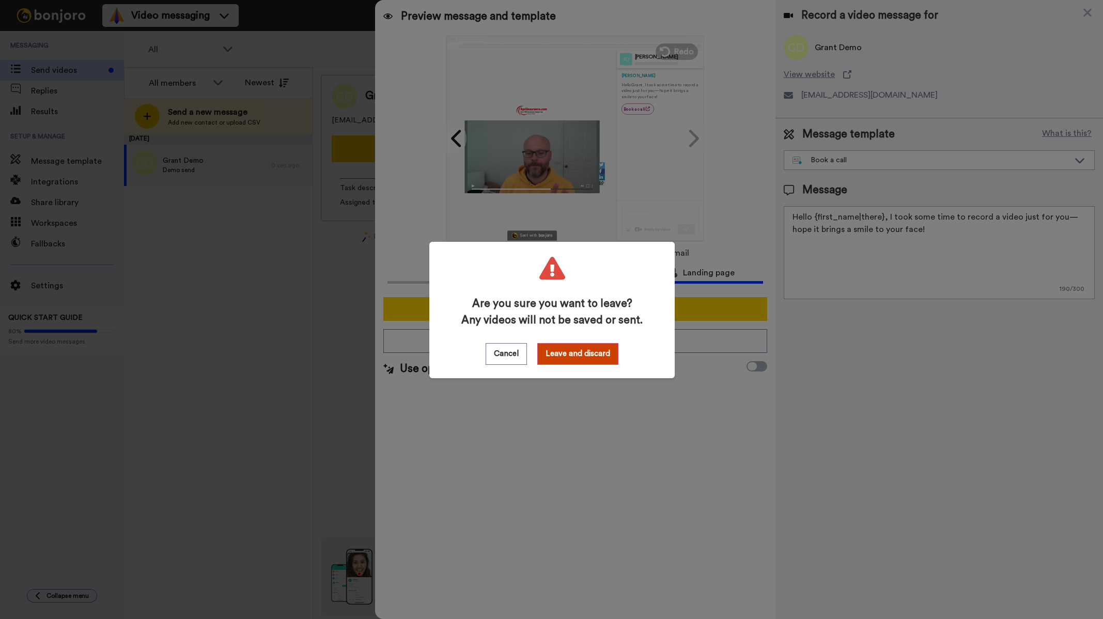
click at [706, 213] on div "Are you sure you want to leave? Any videos will not be saved or sent. Cancel Le…" at bounding box center [551, 309] width 1103 height 619
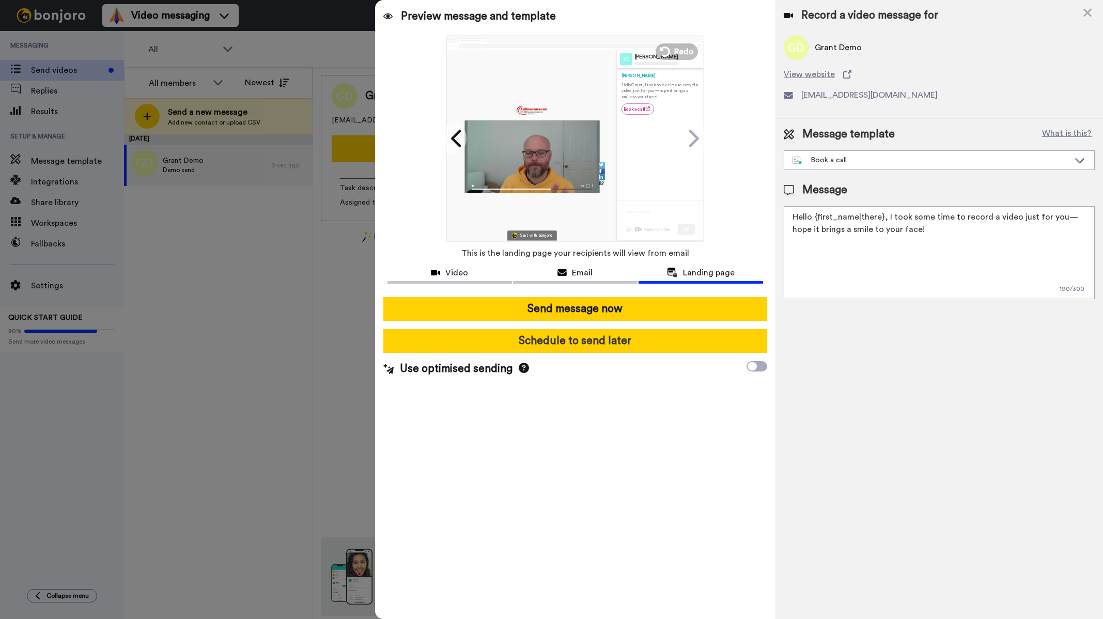
click at [591, 338] on button "Schedule to send later" at bounding box center [575, 341] width 384 height 24
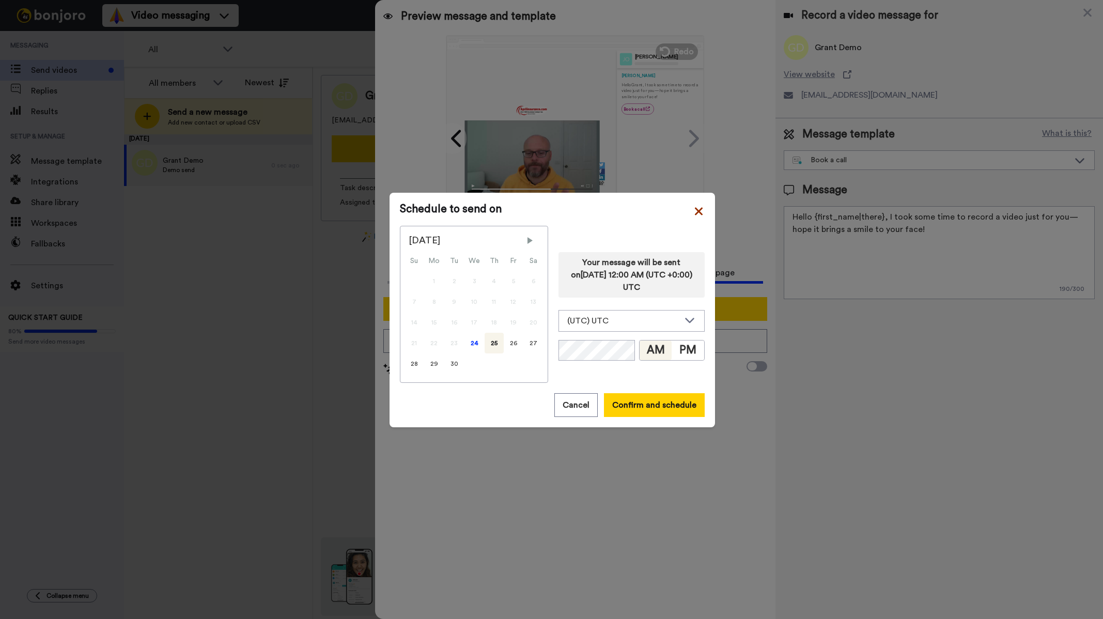
click at [696, 211] on icon at bounding box center [699, 211] width 8 height 12
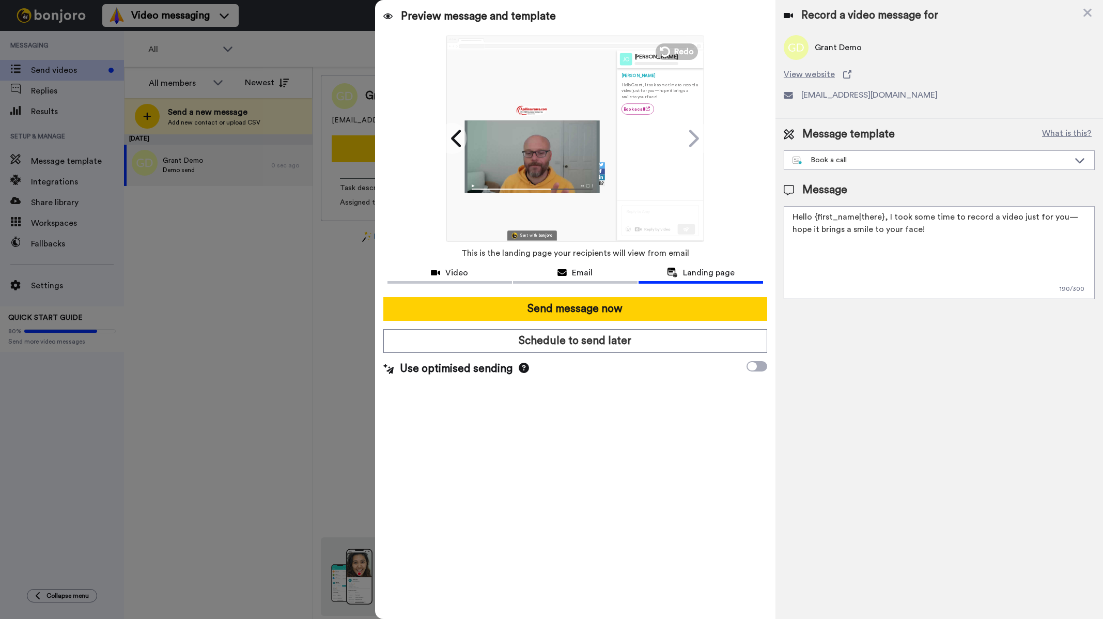
click at [920, 239] on textarea "Hello {first_name|there}, I took some time to record a video just for you—hope …" at bounding box center [939, 252] width 311 height 93
drag, startPoint x: 910, startPoint y: 234, endPoint x: 758, endPoint y: 213, distance: 152.9
click at [758, 213] on div "Preview message and template Play/Pause A personal note from me to you John Oei…" at bounding box center [739, 309] width 728 height 619
click at [1086, 14] on icon at bounding box center [1088, 13] width 8 height 8
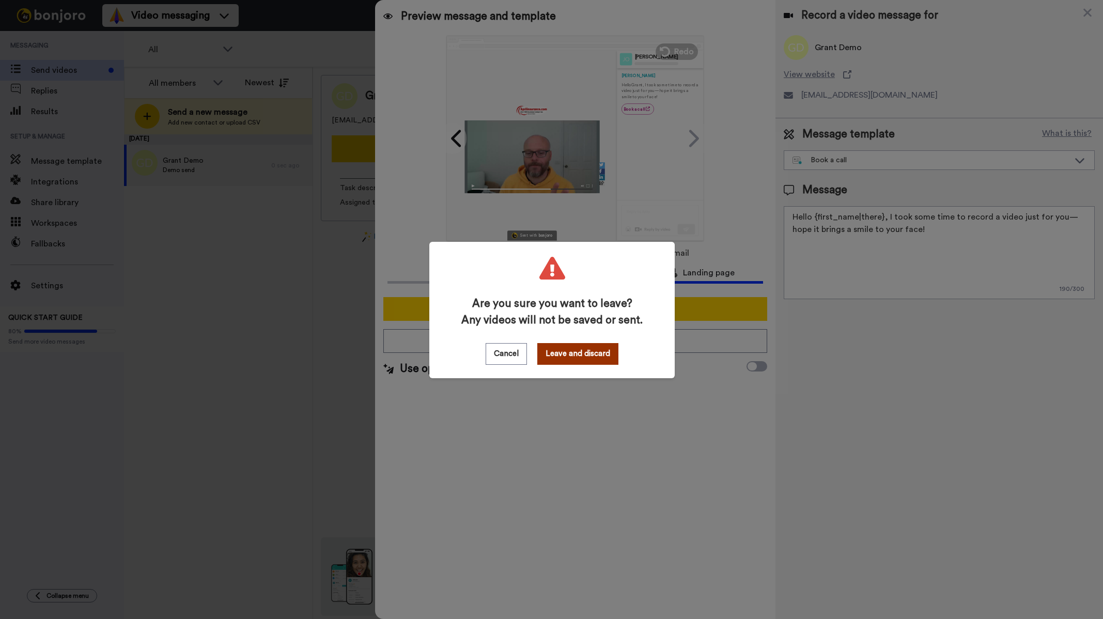
click at [558, 355] on button "Leave and discard" at bounding box center [577, 354] width 81 height 22
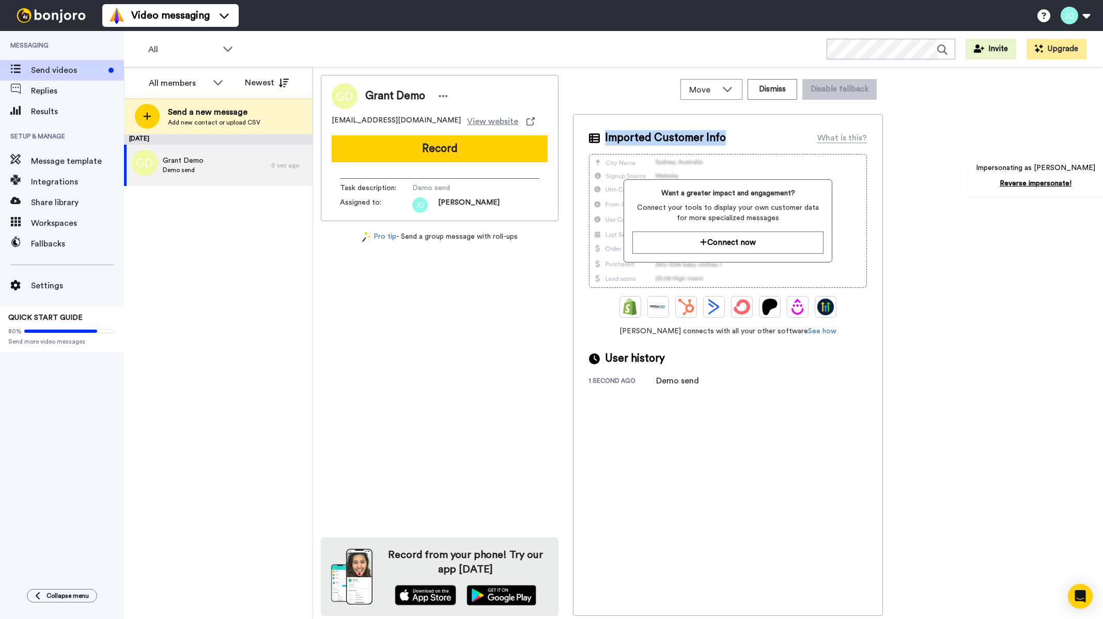
drag, startPoint x: 740, startPoint y: 133, endPoint x: 573, endPoint y: 139, distance: 167.0
click at [573, 139] on div "Grant Demo grant@bonjoro.com View website Record Task description : Demo send A…" at bounding box center [708, 345] width 775 height 541
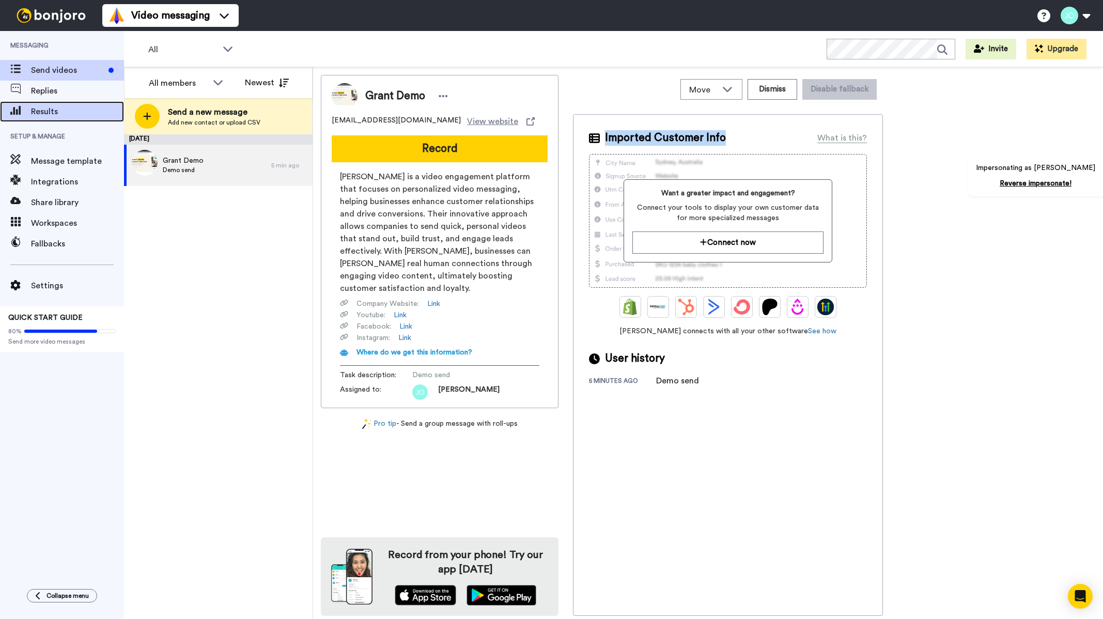
click at [72, 106] on span "Results" at bounding box center [77, 111] width 93 height 12
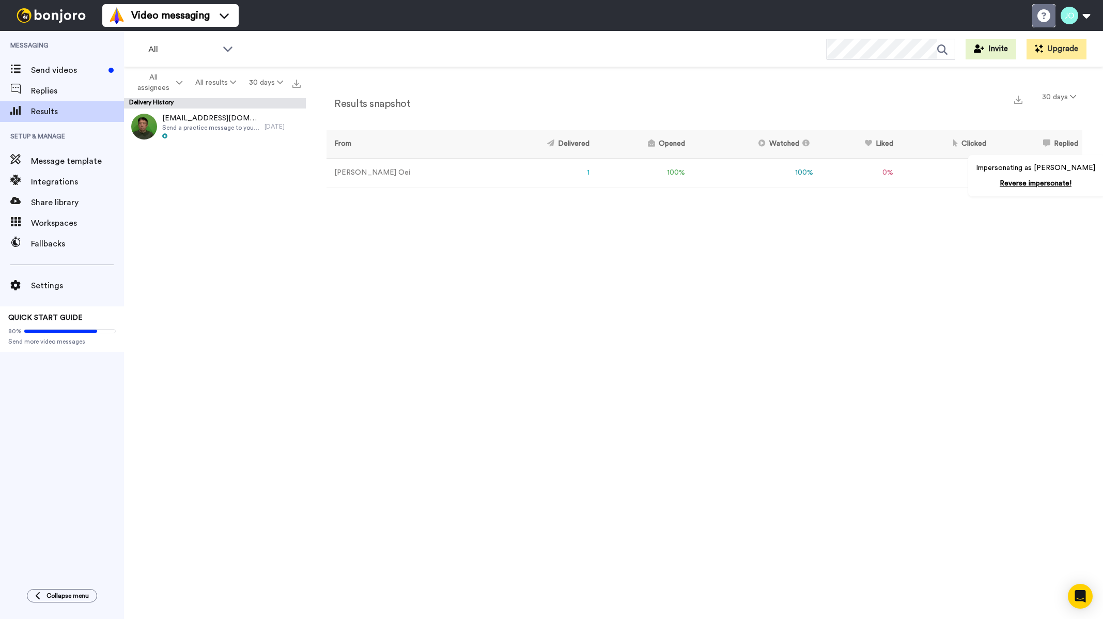
click at [1046, 20] on icon at bounding box center [1044, 15] width 13 height 13
click at [260, 152] on div "[EMAIL_ADDRESS][DOMAIN_NAME] Send a practice message to yourself [DATE]" at bounding box center [215, 367] width 182 height 517
click at [771, 200] on div "Results snapshot 30 days From Delivered Opened Watched Liked Clicked Replied Fa…" at bounding box center [704, 345] width 797 height 557
click at [885, 223] on div "Results snapshot 30 days From Delivered Opened Watched Liked Clicked Replied Fa…" at bounding box center [704, 345] width 797 height 557
click at [195, 130] on span "Send a practice message to yourself" at bounding box center [210, 128] width 97 height 8
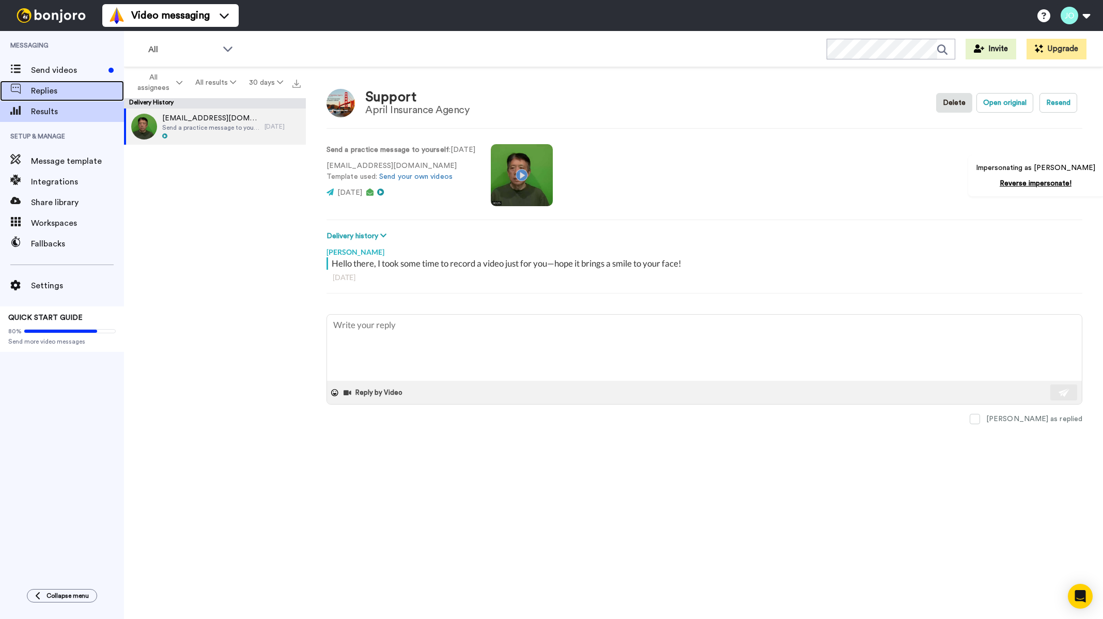
click at [56, 90] on span "Replies" at bounding box center [77, 91] width 93 height 12
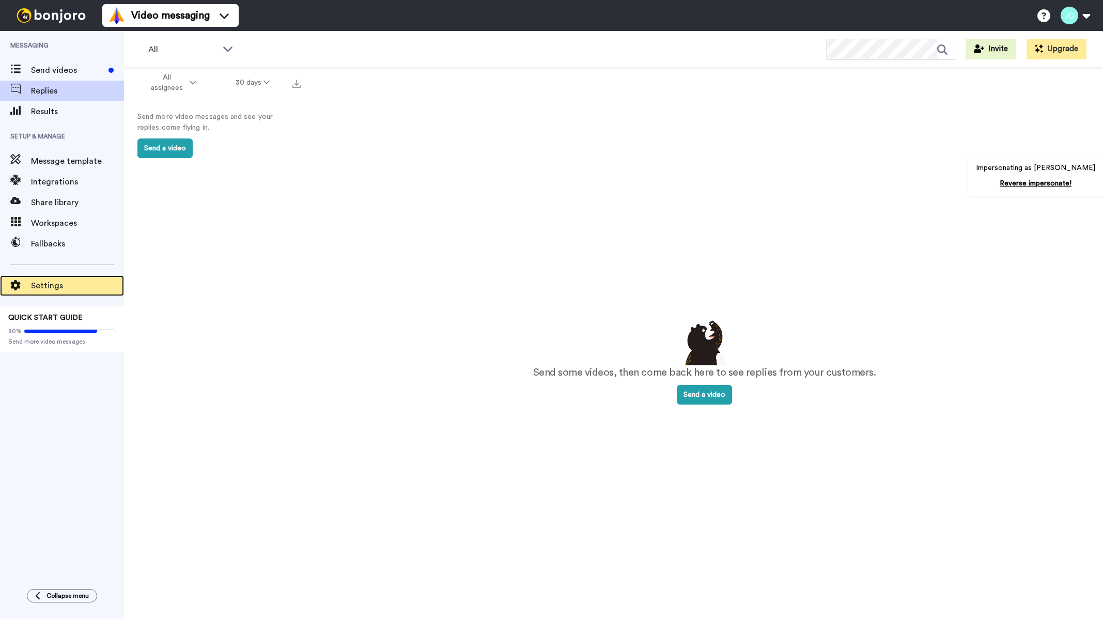
click at [60, 286] on span "Settings" at bounding box center [77, 286] width 93 height 12
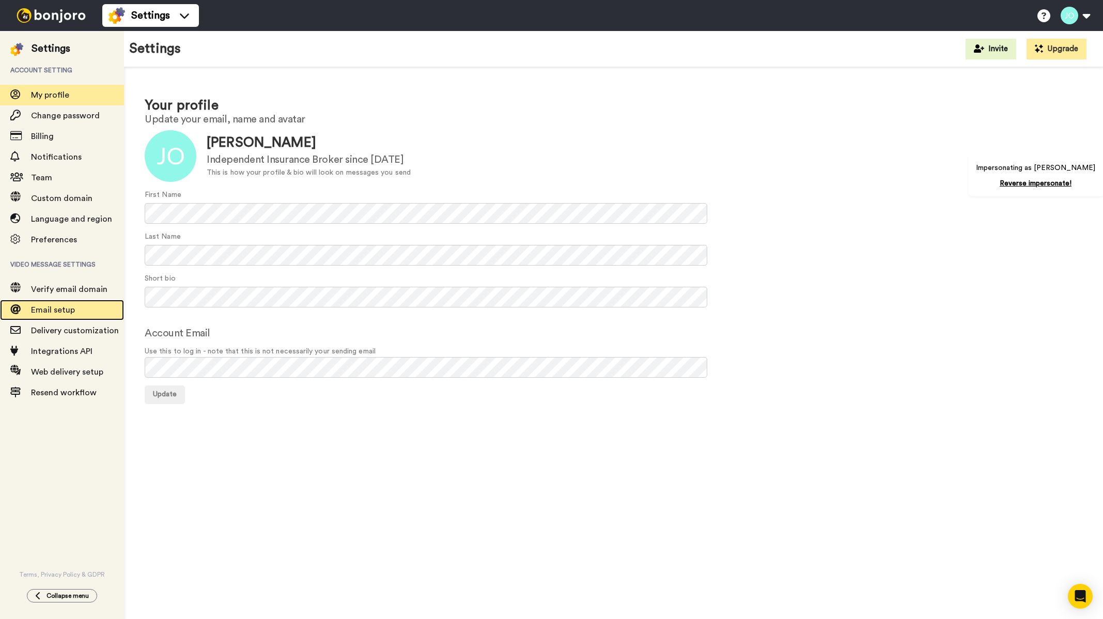
click at [75, 316] on div "Email setup" at bounding box center [62, 310] width 124 height 21
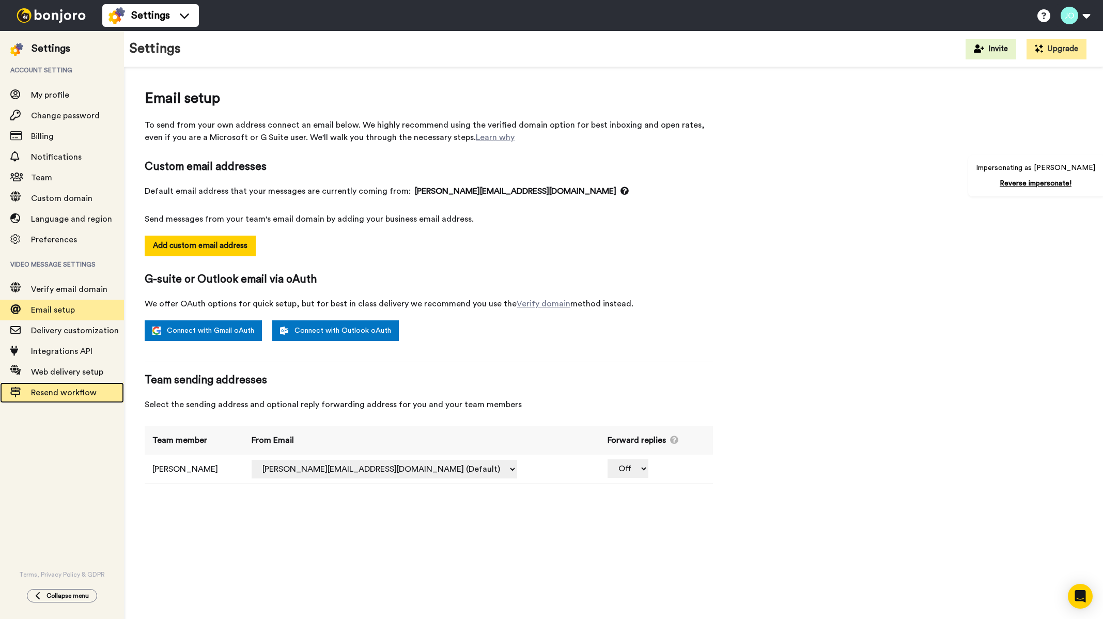
click at [87, 393] on span "Resend workflow" at bounding box center [64, 393] width 66 height 8
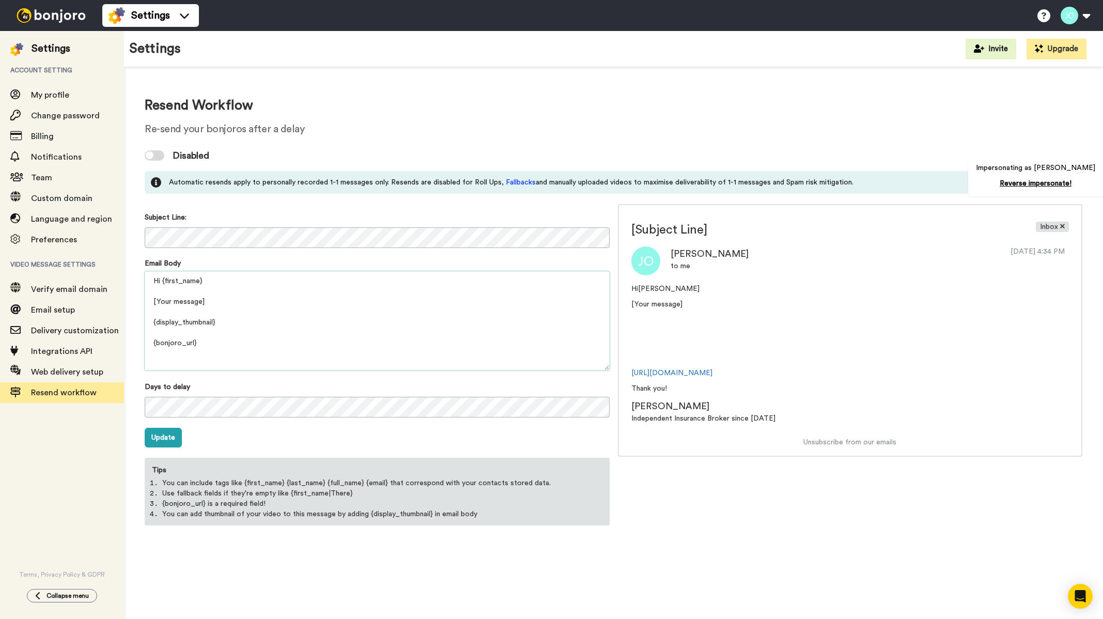
click at [160, 297] on textarea "Hi {first_name} [Your message] {display_thumbnail} {bonjoro_url} Thank you! {pr…" at bounding box center [377, 320] width 465 height 99
click at [223, 302] on textarea "Hi {first_name} [Your message] {display_thumbnail} {bonjoro_url} Thank you! {pr…" at bounding box center [377, 320] width 465 height 99
drag, startPoint x: 194, startPoint y: 301, endPoint x: 149, endPoint y: 299, distance: 45.0
click at [149, 299] on textarea "Hi {first_name} [Your message] {display_thumbnail} {bonjoro_url} Thank you! {pr…" at bounding box center [377, 320] width 465 height 99
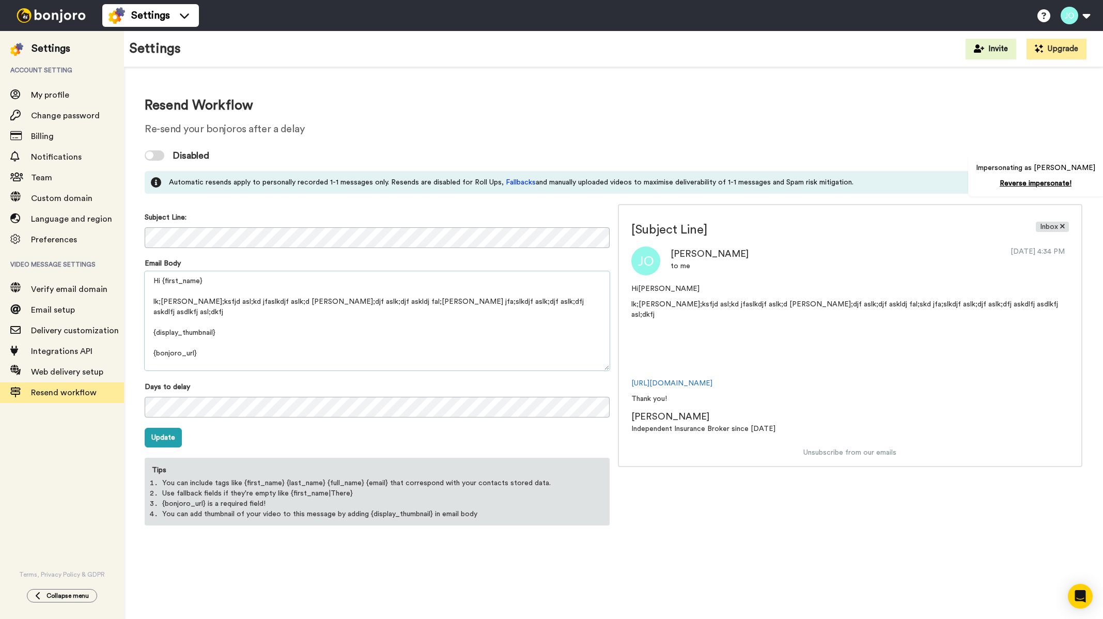
type textarea "Hi {first_name} lk;safl;ksfjd asl;kd jfaslkdjf aslk;d fjaslk;djf aslk;djf askld…"
click at [49, 19] on img at bounding box center [51, 15] width 78 height 14
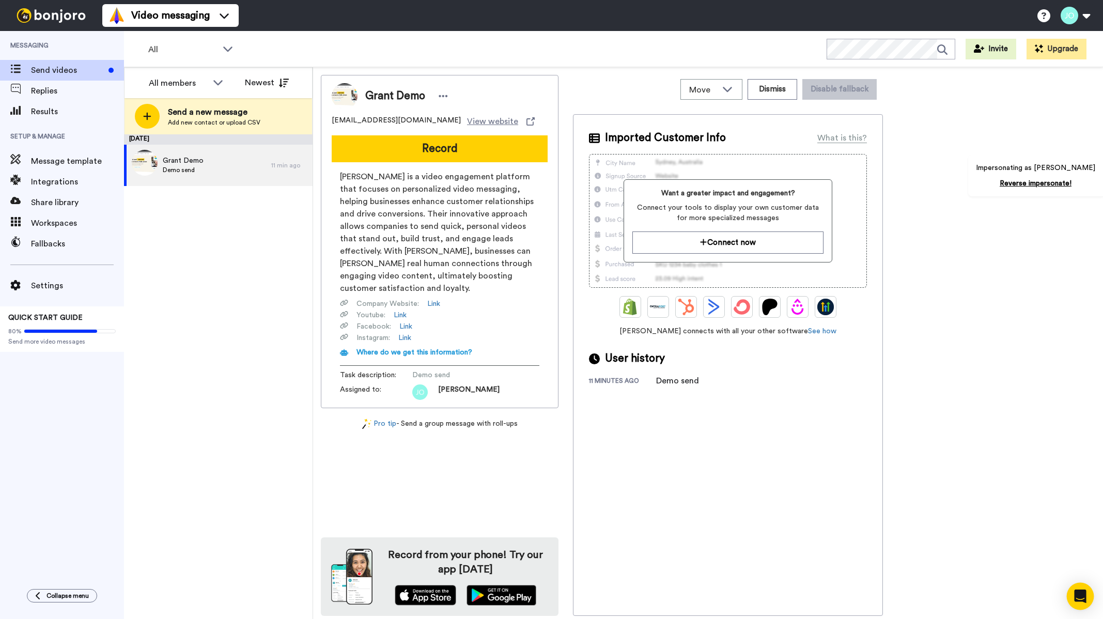
click at [1081, 591] on icon "Open Intercom Messenger" at bounding box center [1080, 596] width 12 height 13
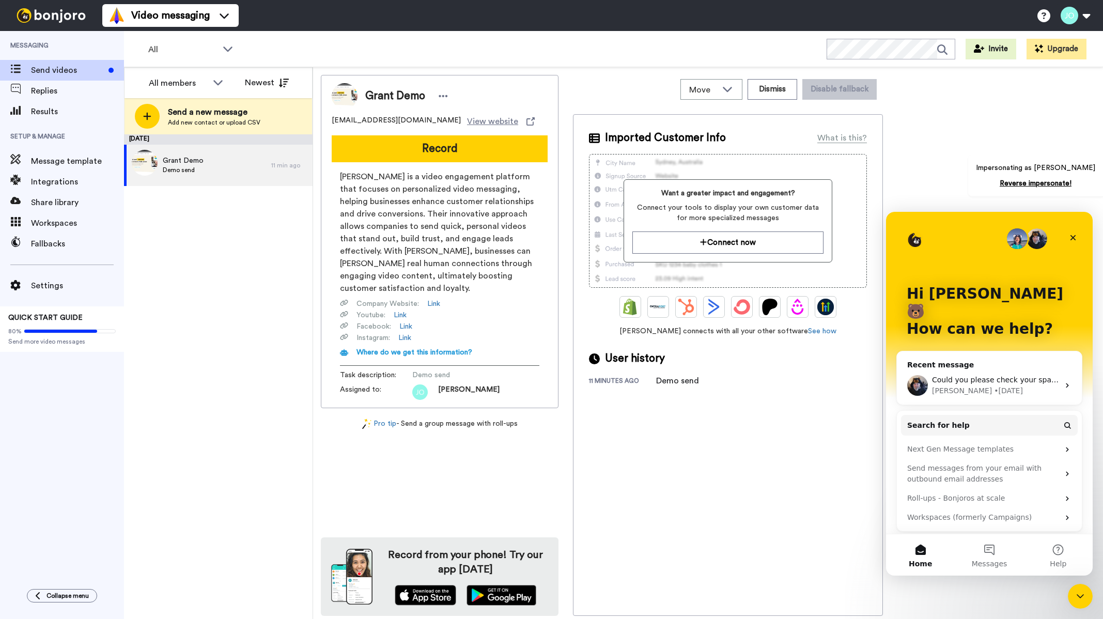
click at [366, 122] on span "[EMAIL_ADDRESS][DOMAIN_NAME]" at bounding box center [396, 121] width 129 height 12
click at [351, 122] on span "[EMAIL_ADDRESS][DOMAIN_NAME]" at bounding box center [396, 121] width 129 height 12
click at [351, 120] on span "[EMAIL_ADDRESS][DOMAIN_NAME]" at bounding box center [396, 121] width 129 height 12
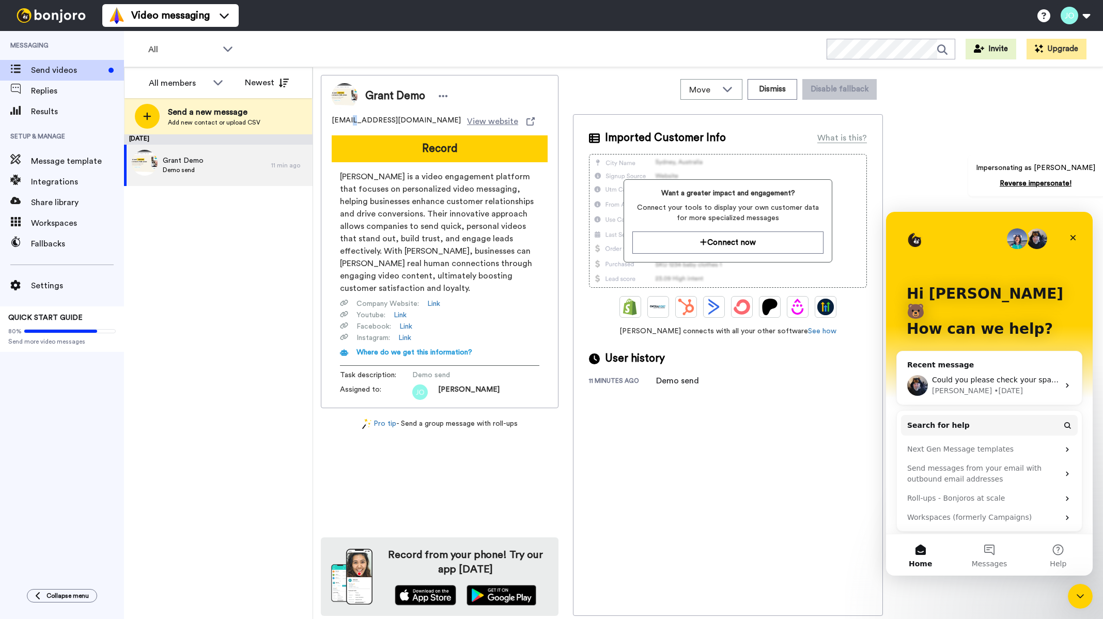
click at [351, 120] on span "[EMAIL_ADDRESS][DOMAIN_NAME]" at bounding box center [396, 121] width 129 height 12
click at [371, 115] on span "[EMAIL_ADDRESS][DOMAIN_NAME]" at bounding box center [396, 121] width 129 height 12
drag, startPoint x: 396, startPoint y: 122, endPoint x: 331, endPoint y: 119, distance: 65.2
click at [331, 119] on div "Grant Demo [EMAIL_ADDRESS][DOMAIN_NAME] View website Record Bonjoro is a video …" at bounding box center [440, 241] width 238 height 333
click at [1082, 596] on icon "Close Intercom Messenger" at bounding box center [1079, 595] width 12 height 12
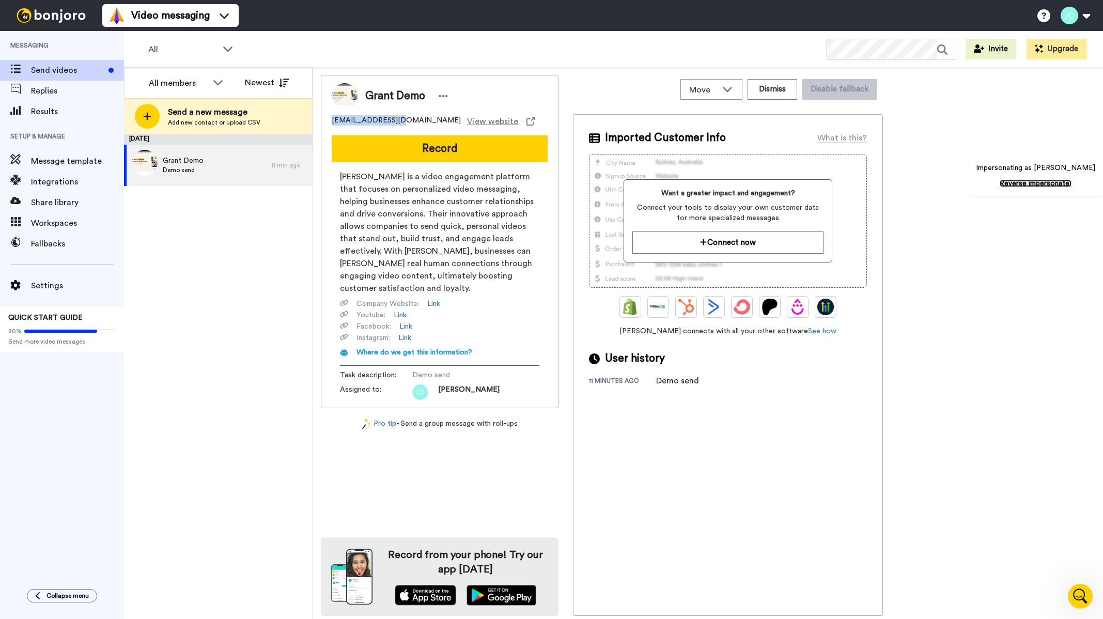
click at [1061, 183] on link "Reverse impersonate!" at bounding box center [1036, 183] width 72 height 7
